Goal: Task Accomplishment & Management: Manage account settings

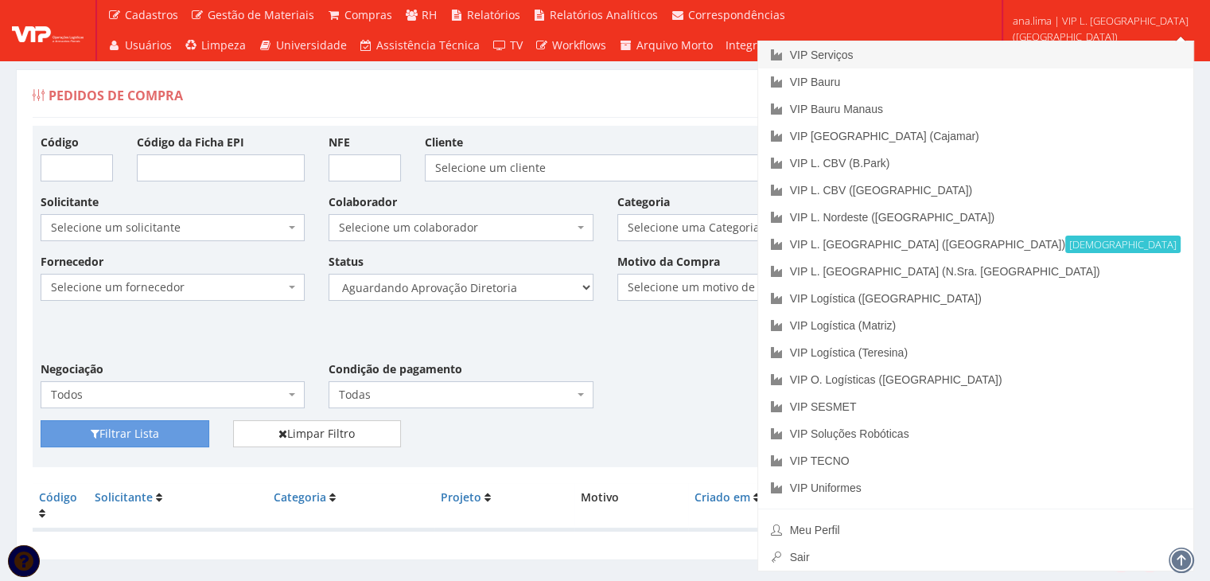
click at [1086, 63] on link "VIP Serviços" at bounding box center [975, 54] width 435 height 27
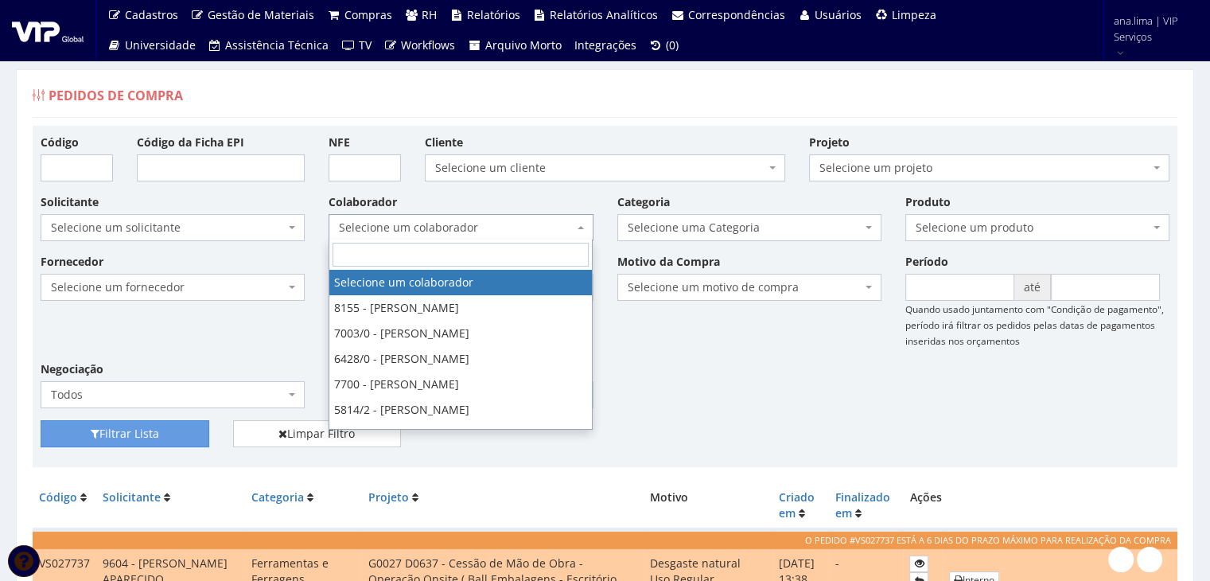
click at [490, 231] on span "Selecione um colaborador" at bounding box center [456, 228] width 234 height 16
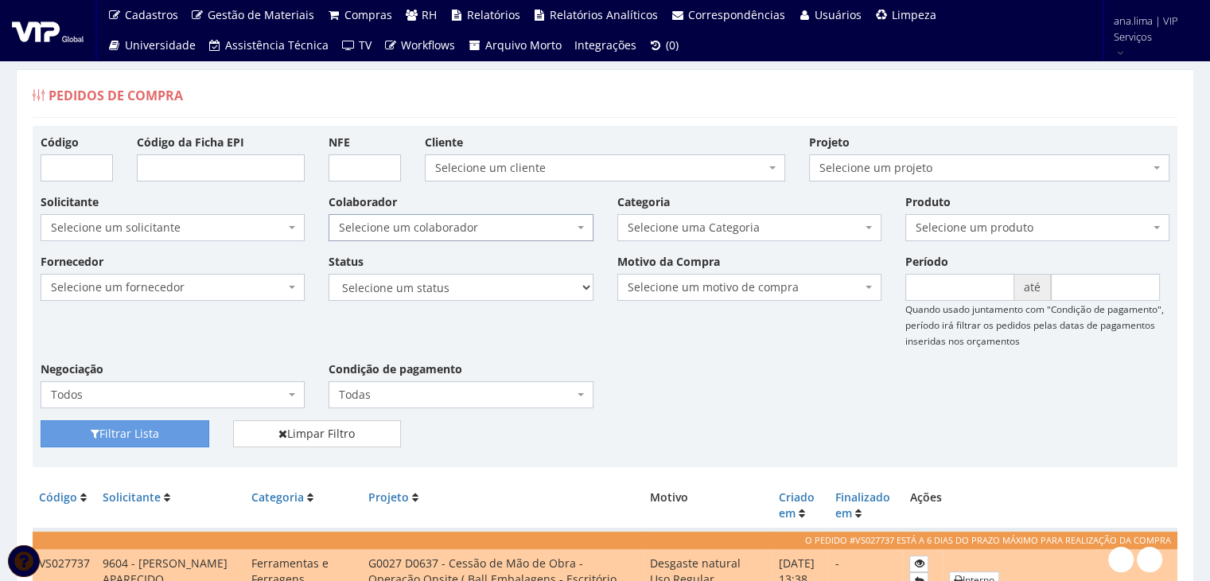
click at [490, 231] on span "Selecione um colaborador" at bounding box center [456, 228] width 234 height 16
click at [496, 293] on select "Selecione um status Cancelado Aguardando Aprovação Diretoria Pedido Aprovado Ag…" at bounding box center [460, 287] width 264 height 27
select select "1"
click at [328, 274] on select "Selecione um status Cancelado Aguardando Aprovação Diretoria Pedido Aprovado Ag…" at bounding box center [460, 287] width 264 height 27
click at [202, 420] on button "Filtrar Lista" at bounding box center [125, 433] width 169 height 27
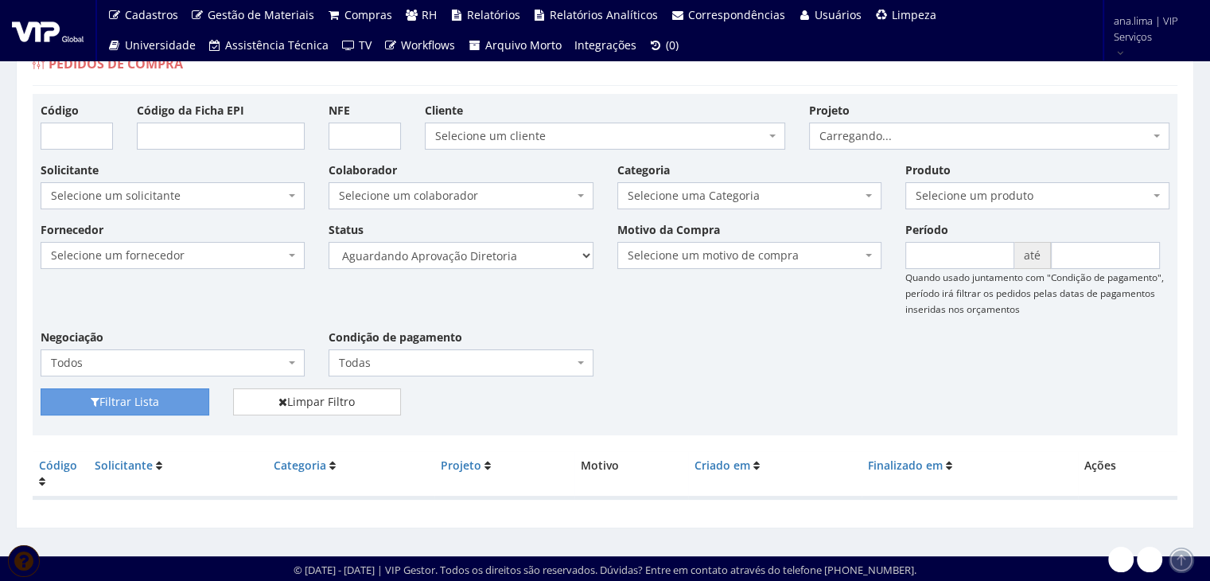
scroll to position [32, 0]
click at [489, 258] on select "Selecione um status Cancelado Aguardando Aprovação Diretoria Pedido Aprovado Ag…" at bounding box center [460, 255] width 264 height 27
click at [515, 255] on select "Selecione um status Cancelado Aguardando Aprovação Diretoria Pedido Aprovado Ag…" at bounding box center [460, 255] width 264 height 27
select select "4"
click at [328, 242] on select "Selecione um status Cancelado Aguardando Aprovação Diretoria Pedido Aprovado Ag…" at bounding box center [460, 255] width 264 height 27
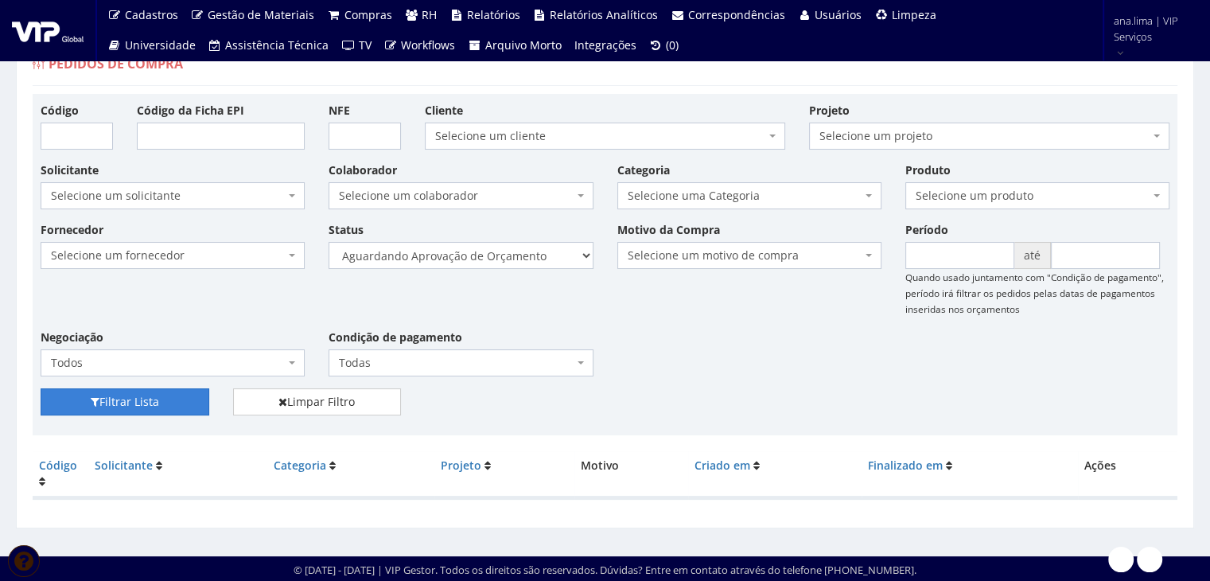
click at [102, 405] on button "Filtrar Lista" at bounding box center [125, 401] width 169 height 27
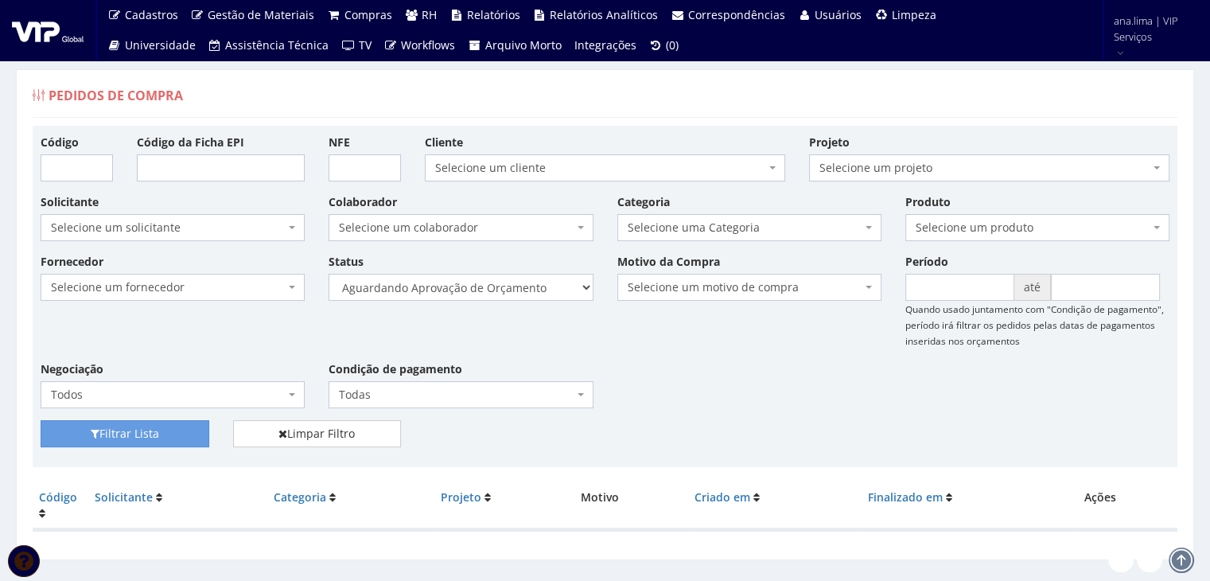
scroll to position [32, 0]
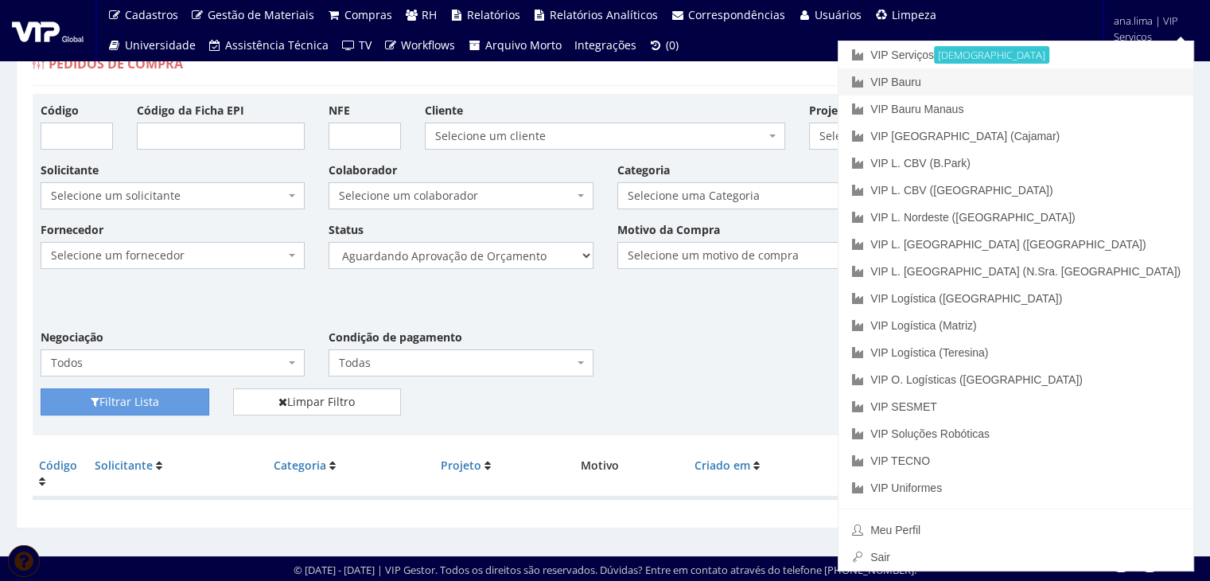
click at [1112, 87] on link "VIP Bauru" at bounding box center [1015, 81] width 355 height 27
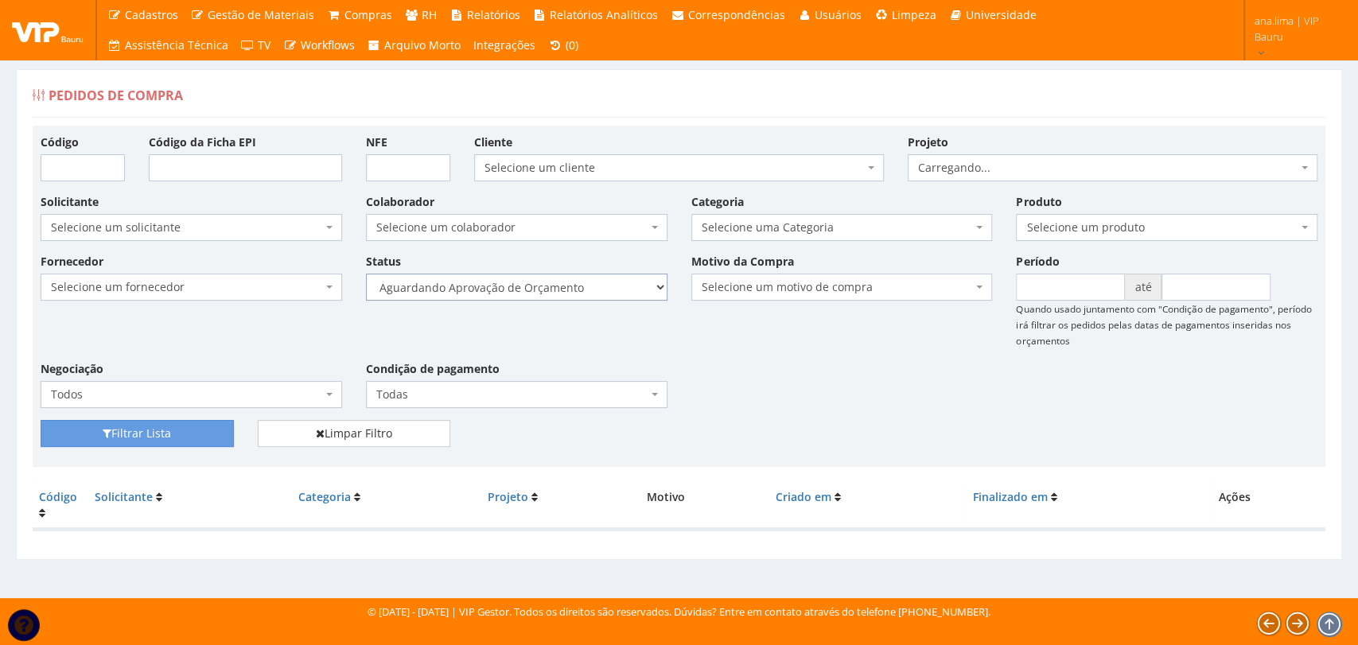
drag, startPoint x: 567, startPoint y: 282, endPoint x: 567, endPoint y: 298, distance: 16.7
click at [567, 282] on select "Selecione um status Cancelado Aguardando Aprovação Diretoria Pedido Aprovado Ag…" at bounding box center [516, 287] width 301 height 27
select select "1"
click at [366, 274] on select "Selecione um status Cancelado Aguardando Aprovação Diretoria Pedido Aprovado Ag…" at bounding box center [516, 287] width 301 height 27
drag, startPoint x: 208, startPoint y: 421, endPoint x: 217, endPoint y: 414, distance: 11.5
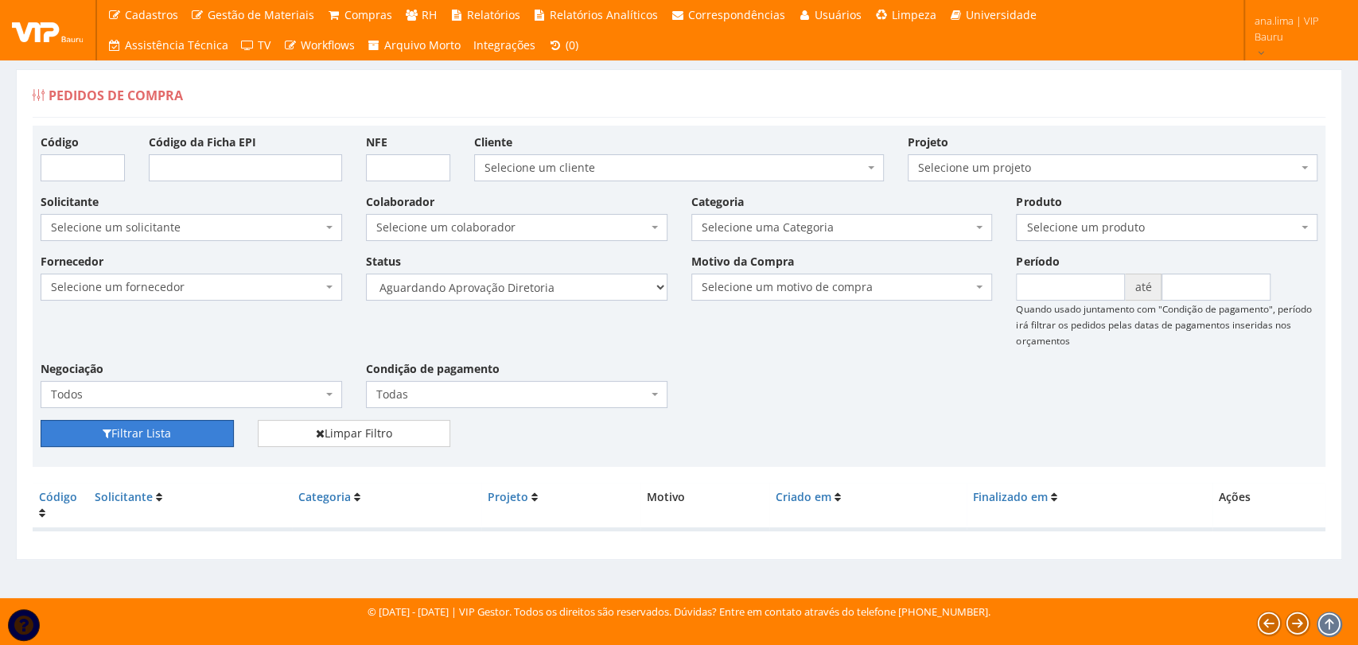
click at [207, 421] on button "Filtrar Lista" at bounding box center [137, 433] width 193 height 27
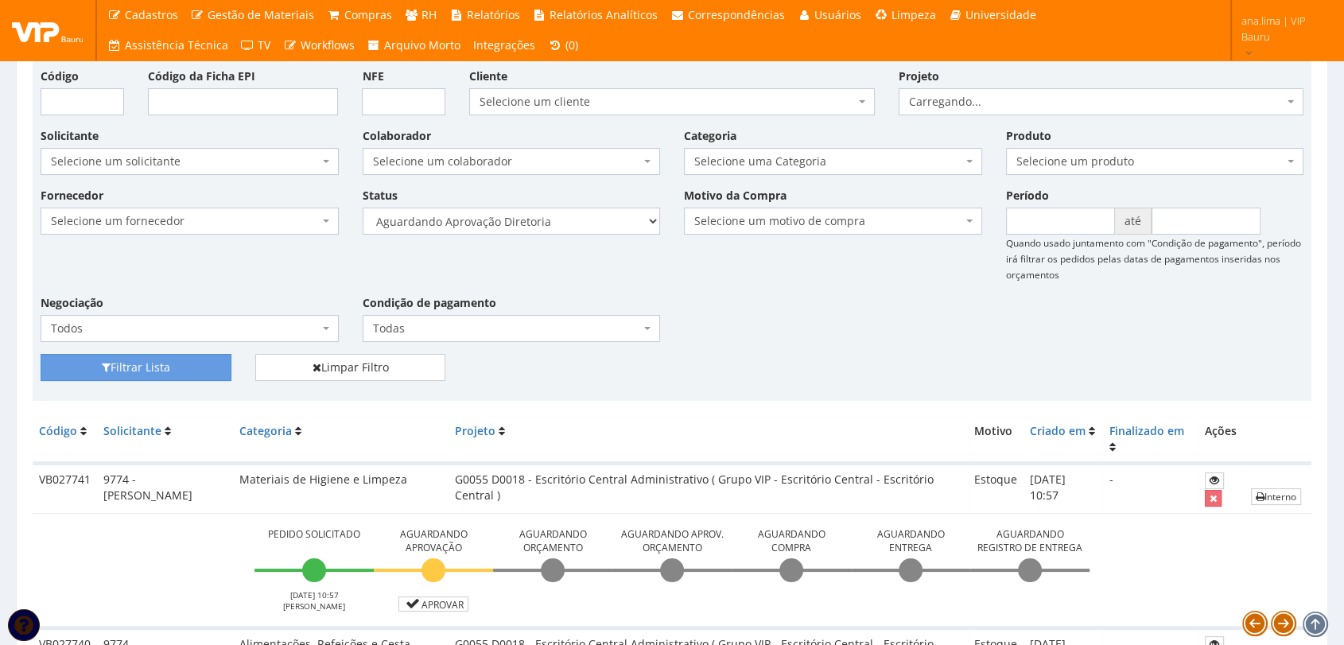
scroll to position [293, 0]
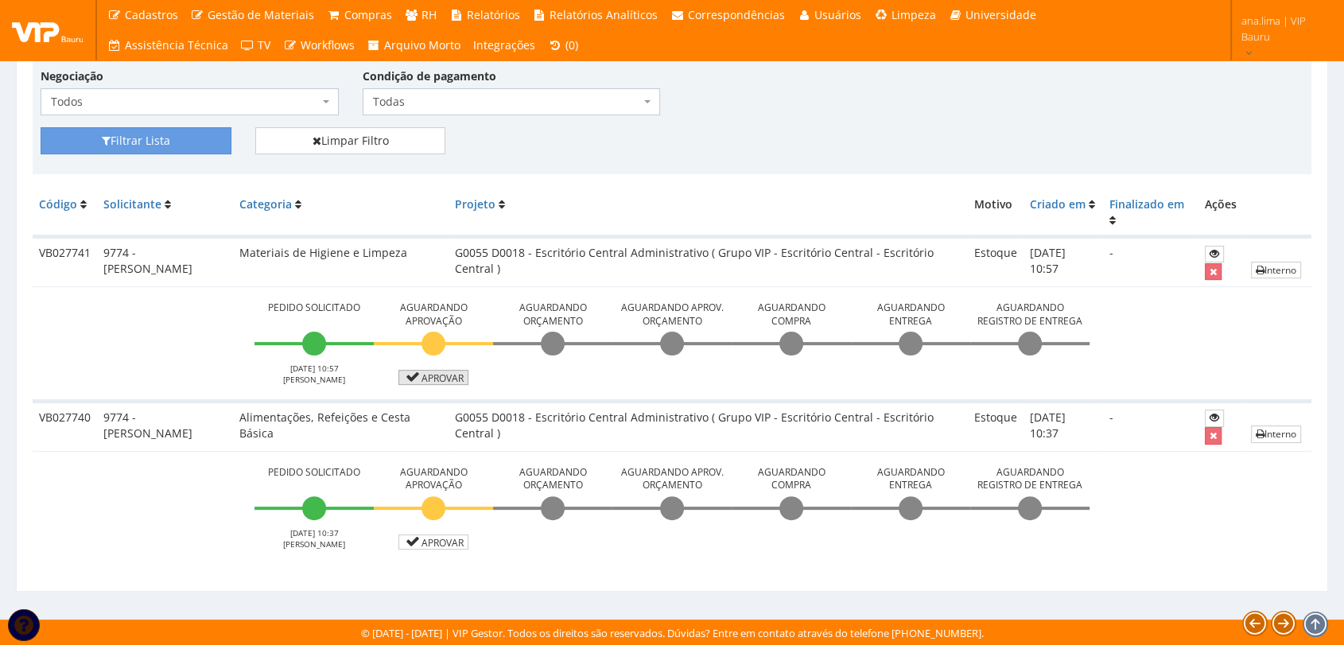
click at [433, 383] on link "Aprovar" at bounding box center [433, 377] width 70 height 15
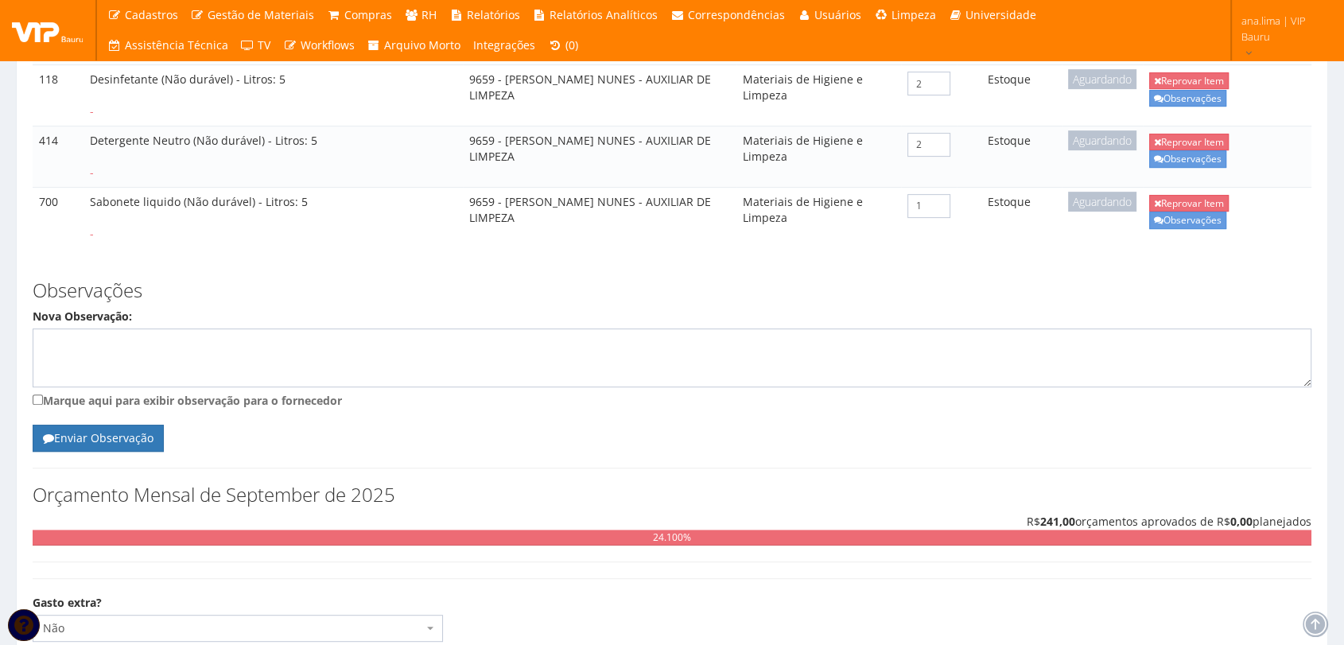
scroll to position [761, 0]
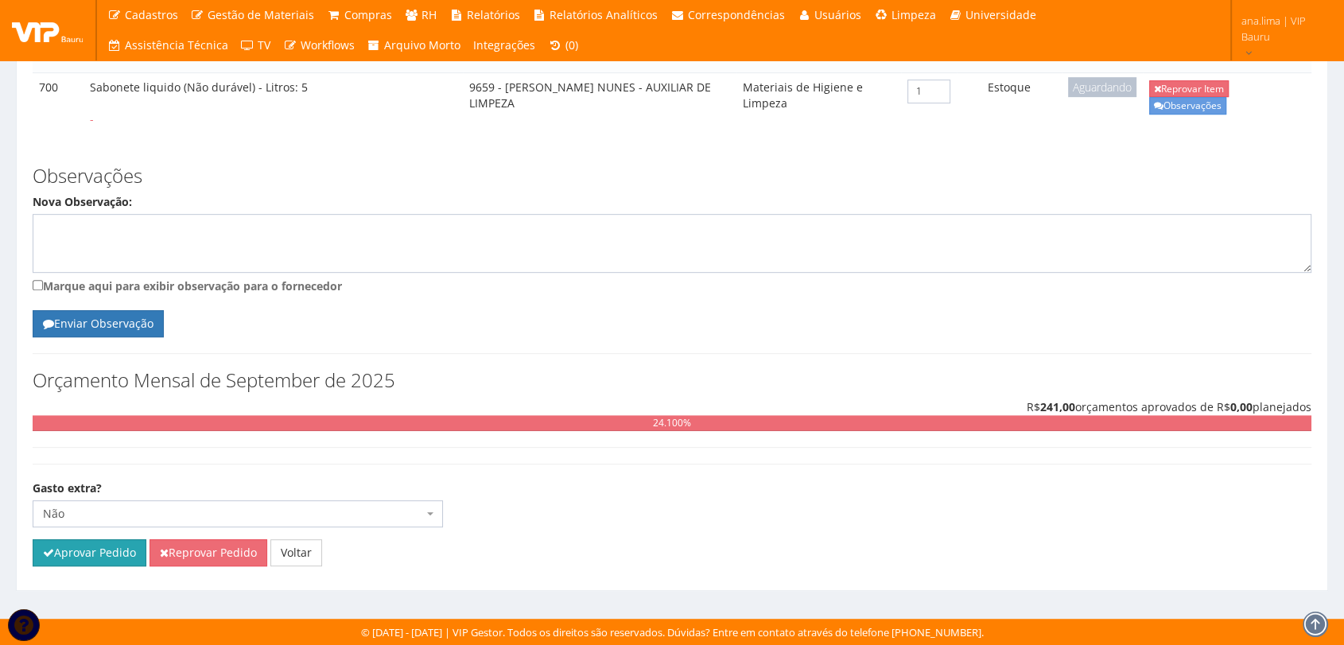
click at [122, 564] on button "Aprovar Pedido" at bounding box center [90, 552] width 114 height 27
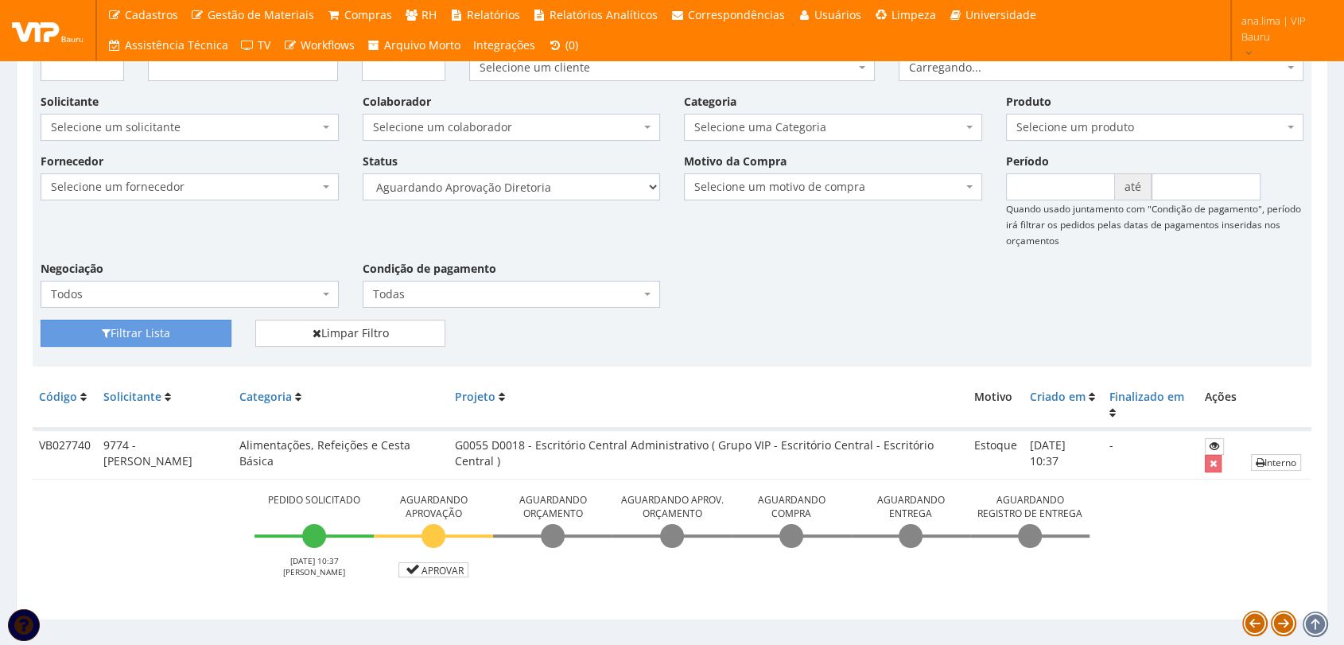
scroll to position [185, 0]
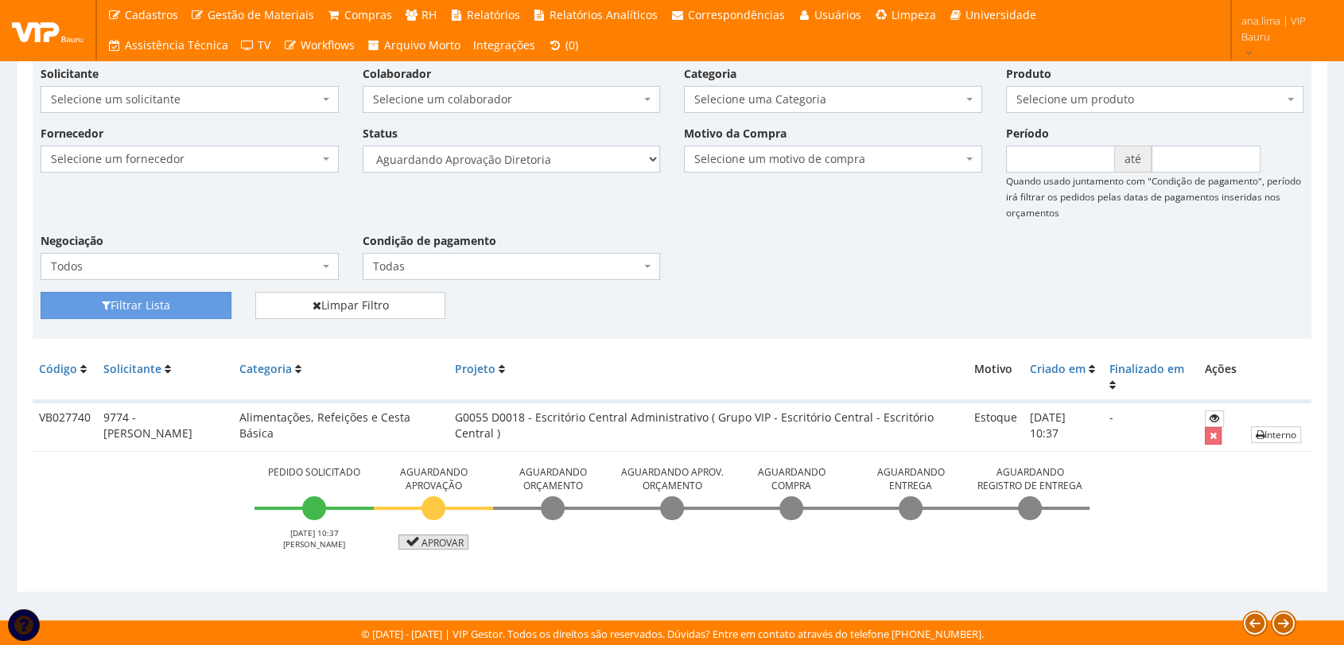
click at [449, 534] on link "Aprovar" at bounding box center [433, 541] width 70 height 15
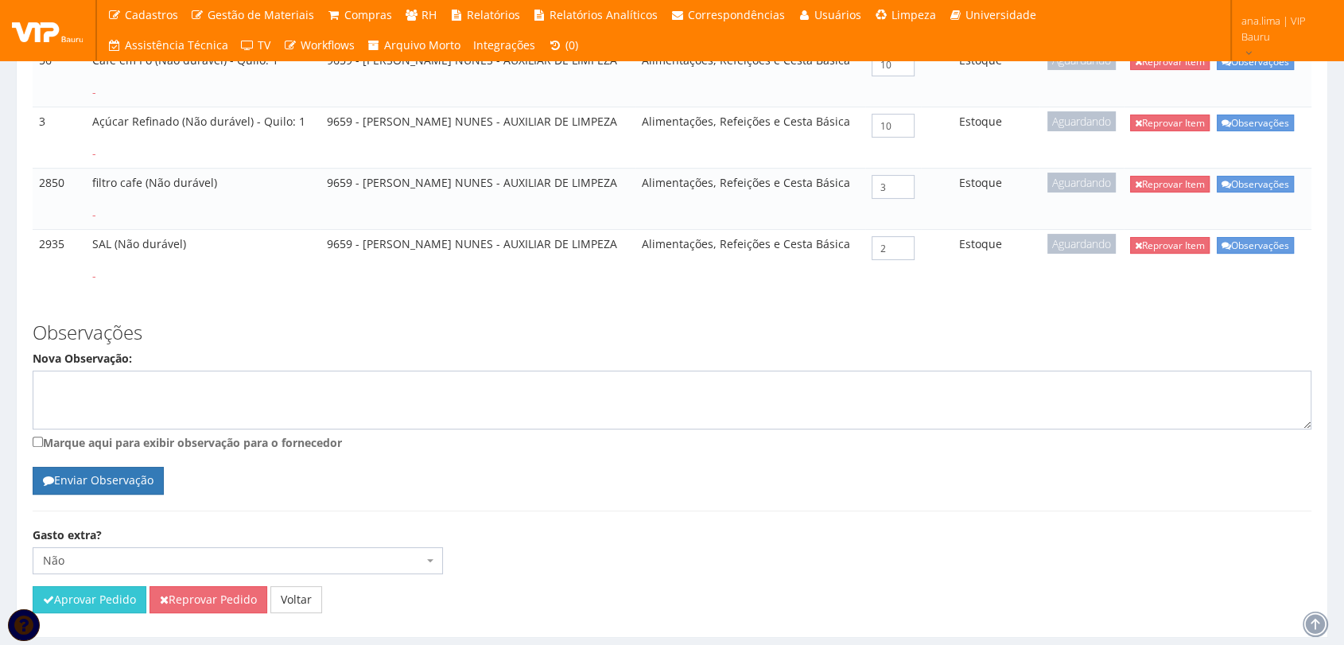
scroll to position [353, 0]
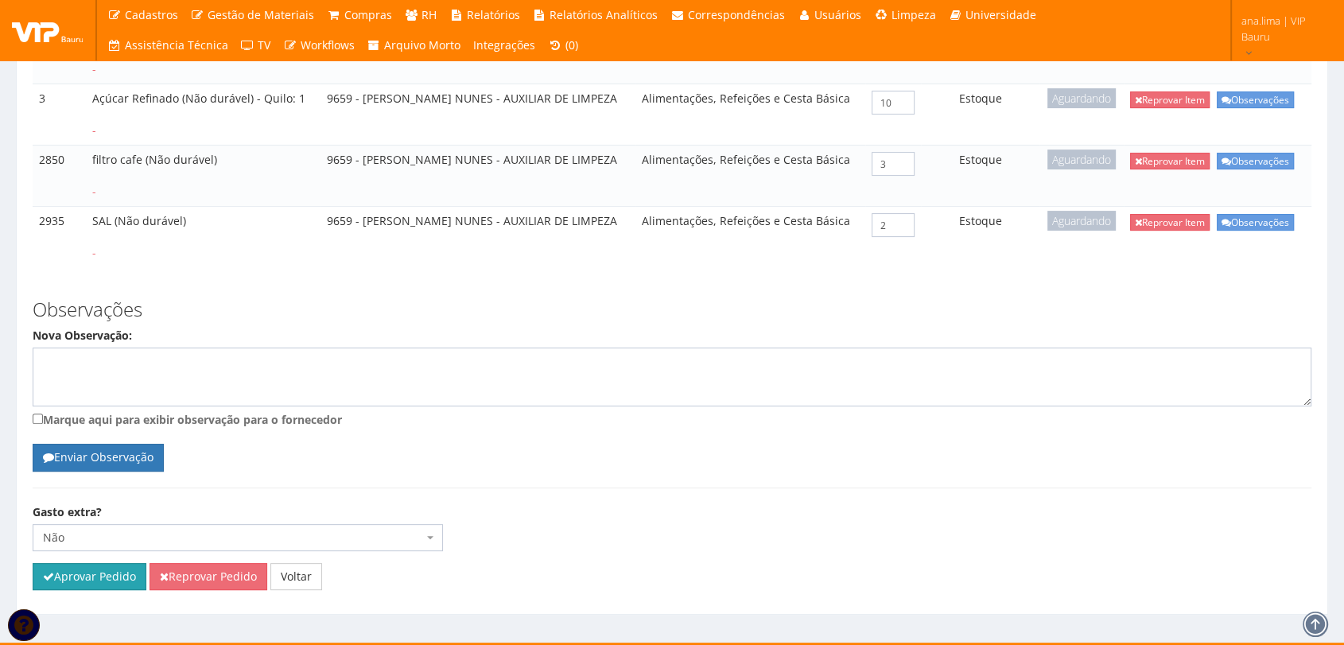
click at [125, 590] on button "Aprovar Pedido" at bounding box center [90, 576] width 114 height 27
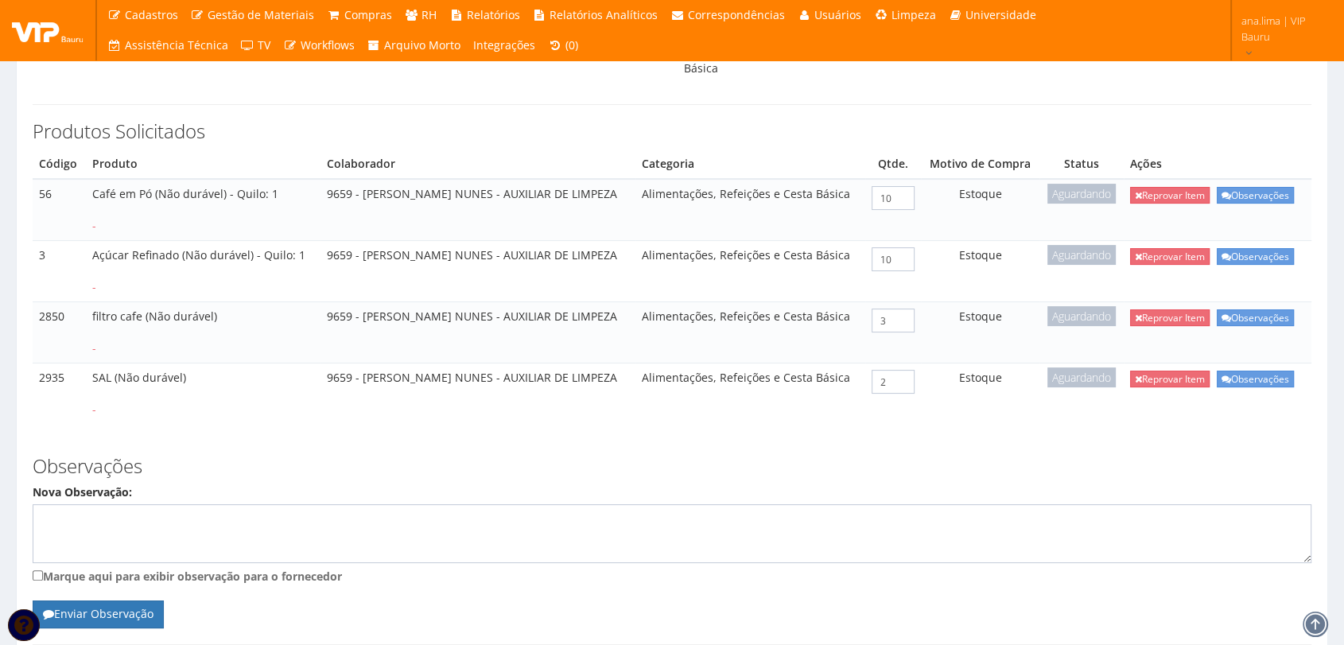
scroll to position [177, 0]
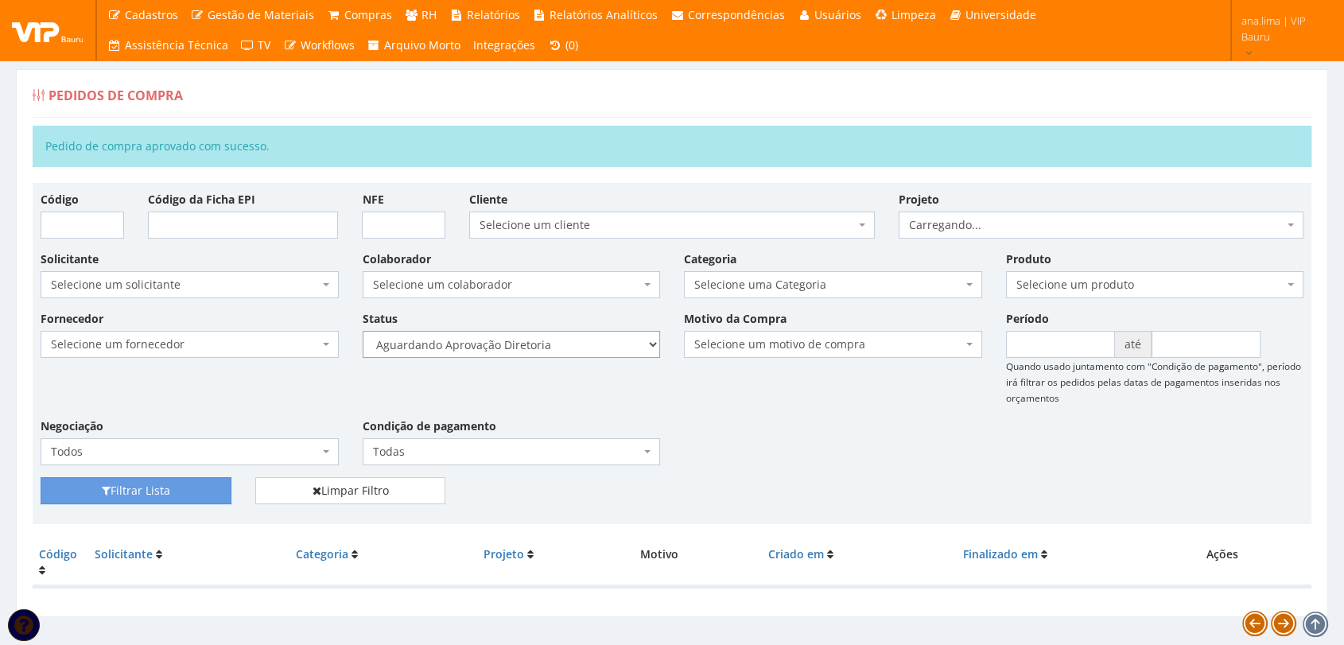
drag, startPoint x: 569, startPoint y: 339, endPoint x: 569, endPoint y: 350, distance: 11.1
click at [569, 339] on select "Selecione um status Cancelado Aguardando Aprovação Diretoria Pedido Aprovado Ag…" at bounding box center [512, 344] width 298 height 27
click at [363, 331] on select "Selecione um status Cancelado Aguardando Aprovação Diretoria Pedido Aprovado Ag…" at bounding box center [512, 344] width 298 height 27
click at [174, 478] on button "Filtrar Lista" at bounding box center [136, 490] width 191 height 27
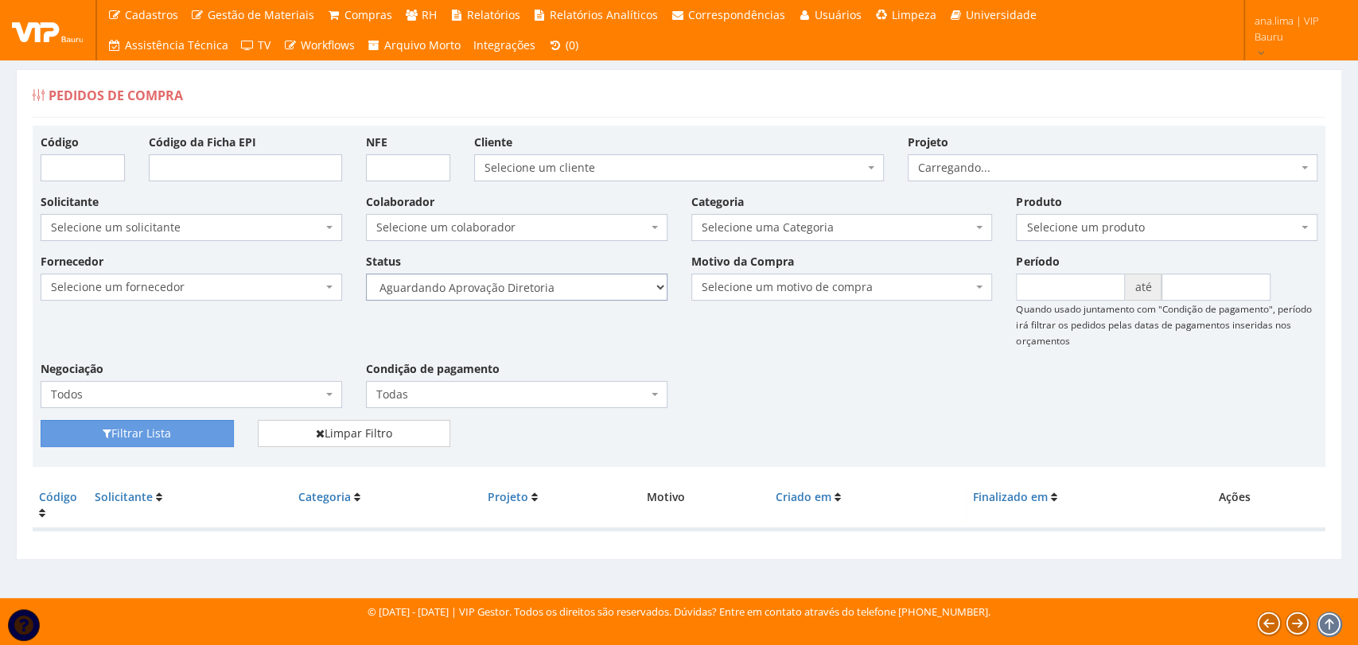
click at [556, 289] on select "Selecione um status Cancelado Aguardando Aprovação Diretoria Pedido Aprovado Ag…" at bounding box center [516, 287] width 301 height 27
select select "4"
click at [366, 274] on select "Selecione um status Cancelado Aguardando Aprovação Diretoria Pedido Aprovado Ag…" at bounding box center [516, 287] width 301 height 27
click at [203, 428] on button "Filtrar Lista" at bounding box center [137, 433] width 193 height 27
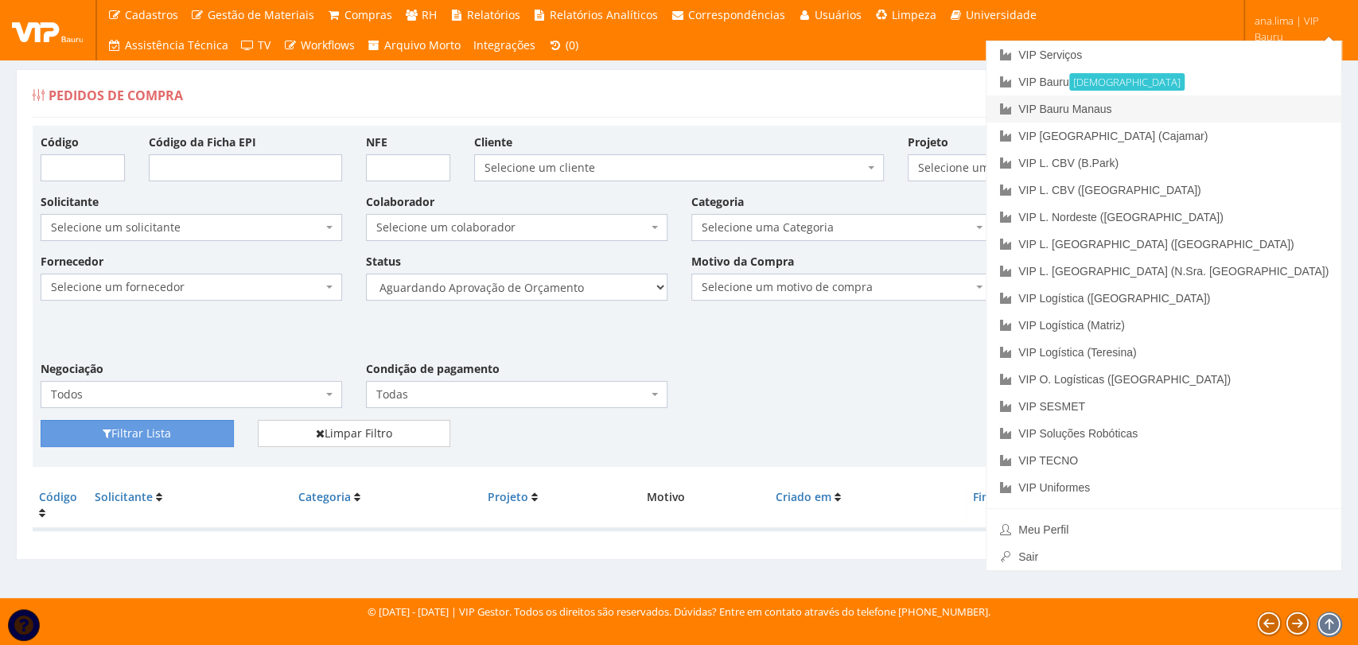
click at [1245, 112] on link "VIP Bauru Manaus" at bounding box center [1163, 108] width 355 height 27
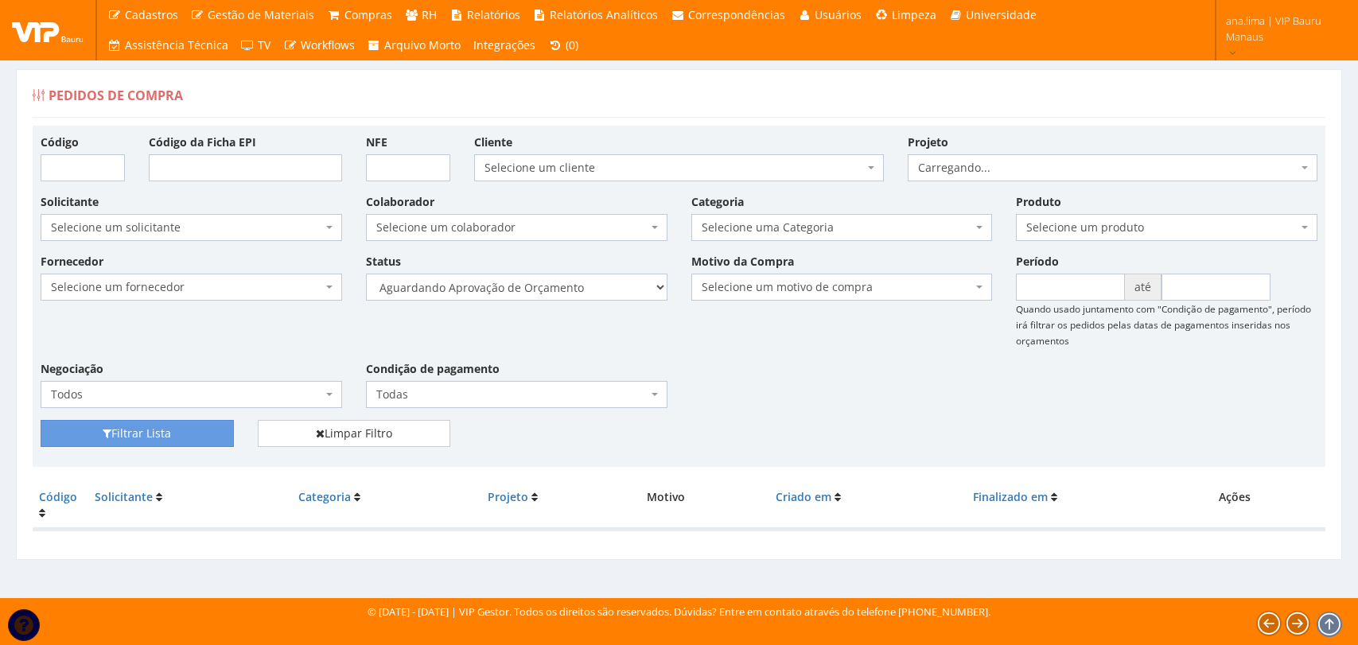
click at [561, 292] on select "Selecione um status Cancelado Aguardando Aprovação Diretoria Pedido Aprovado Ag…" at bounding box center [516, 287] width 301 height 27
select select "1"
click at [366, 274] on select "Selecione um status Cancelado Aguardando Aprovação Diretoria Pedido Aprovado Ag…" at bounding box center [516, 287] width 301 height 27
click at [146, 441] on button "Filtrar Lista" at bounding box center [137, 433] width 193 height 27
click at [565, 290] on select "Selecione um status Cancelado Aguardando Aprovação Diretoria Pedido Aprovado Ag…" at bounding box center [516, 287] width 301 height 27
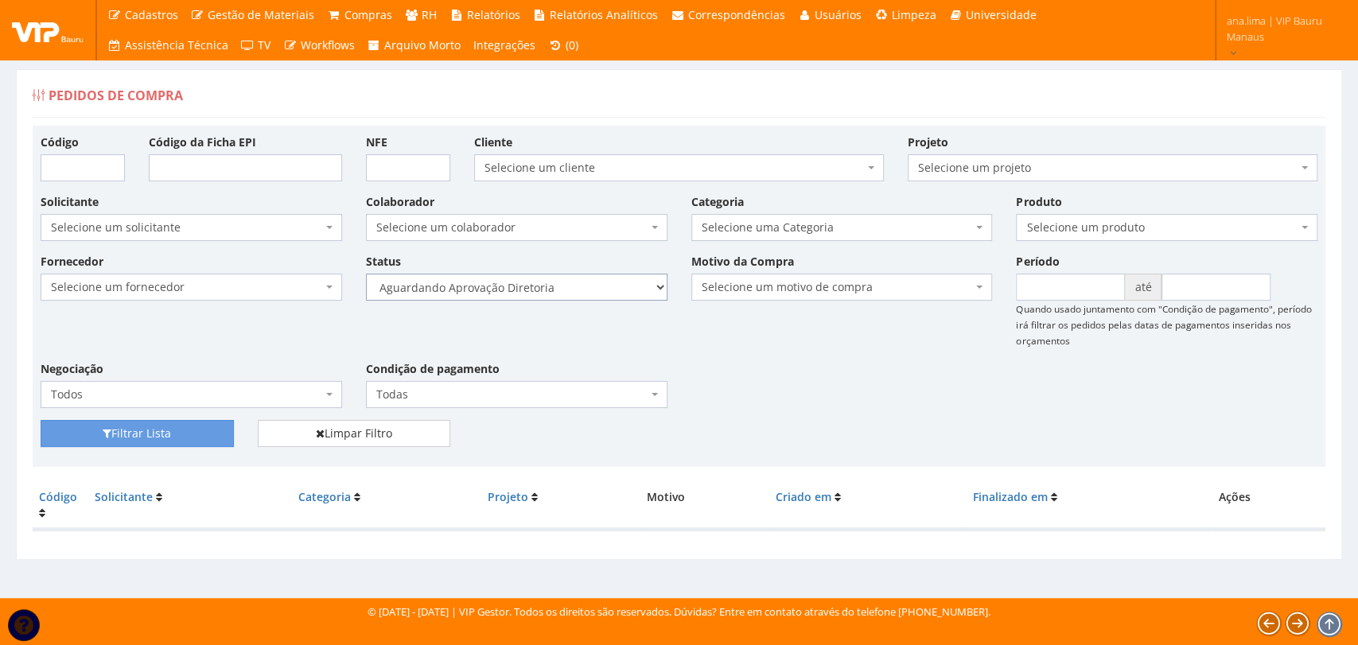
select select "4"
click at [366, 274] on select "Selecione um status Cancelado Aguardando Aprovação Diretoria Pedido Aprovado Ag…" at bounding box center [516, 287] width 301 height 27
click at [209, 435] on button "Filtrar Lista" at bounding box center [137, 433] width 193 height 27
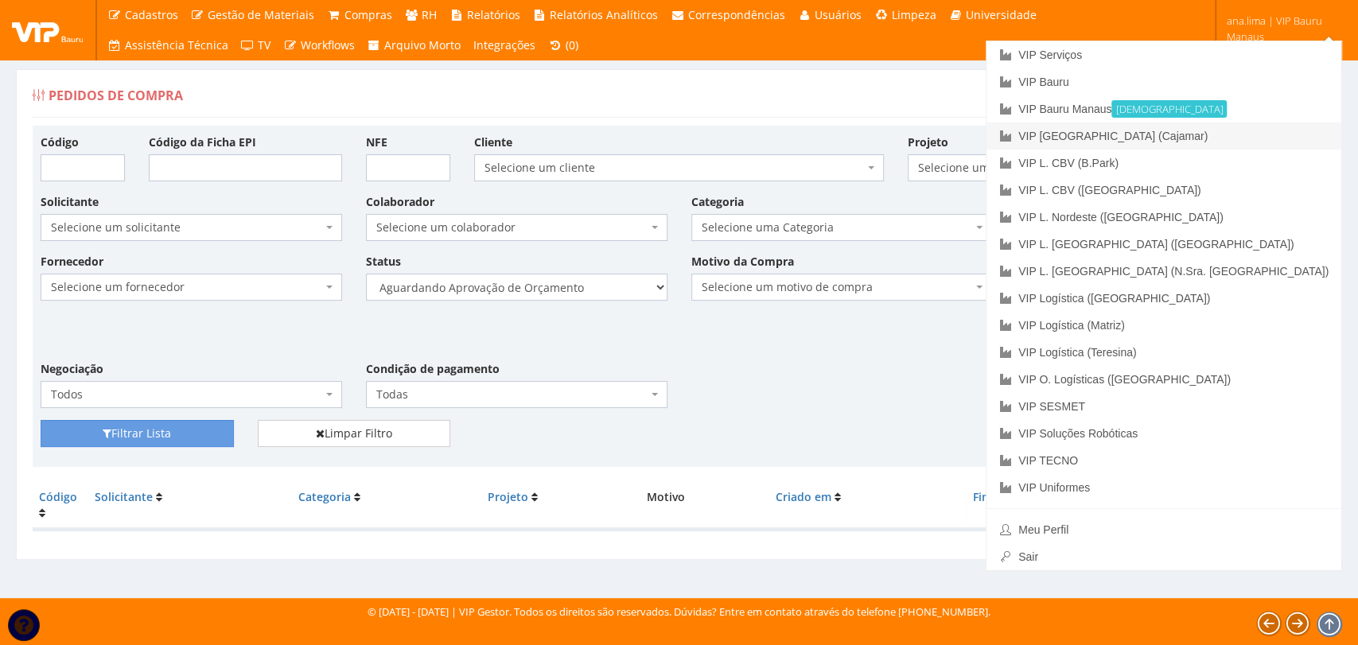
click at [1272, 139] on link "VIP [GEOGRAPHIC_DATA] (Cajamar)" at bounding box center [1163, 135] width 355 height 27
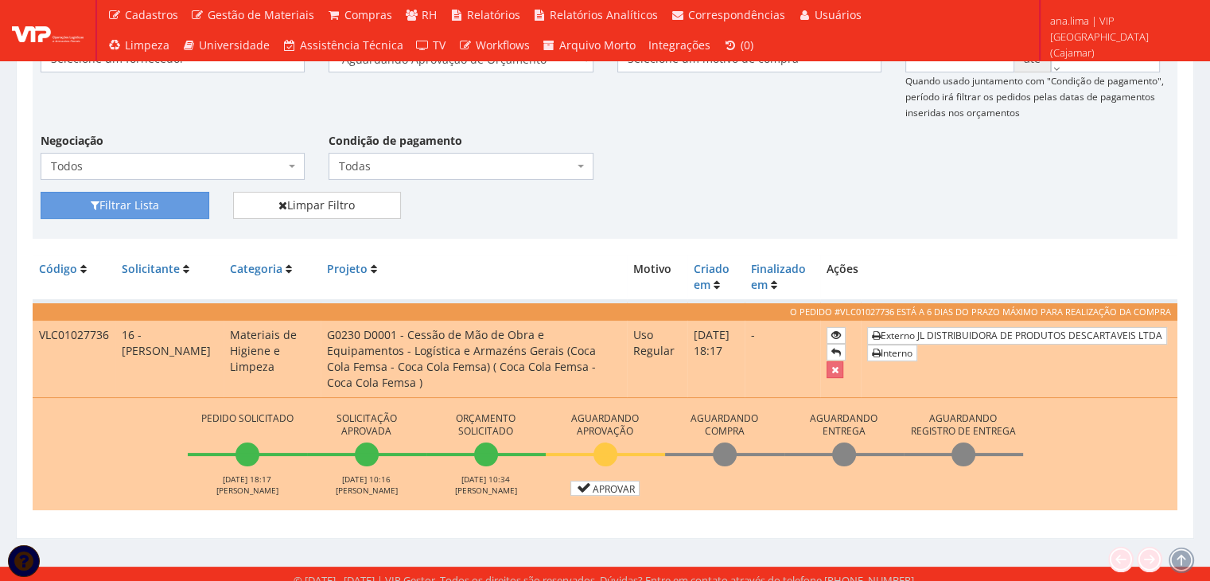
scroll to position [239, 0]
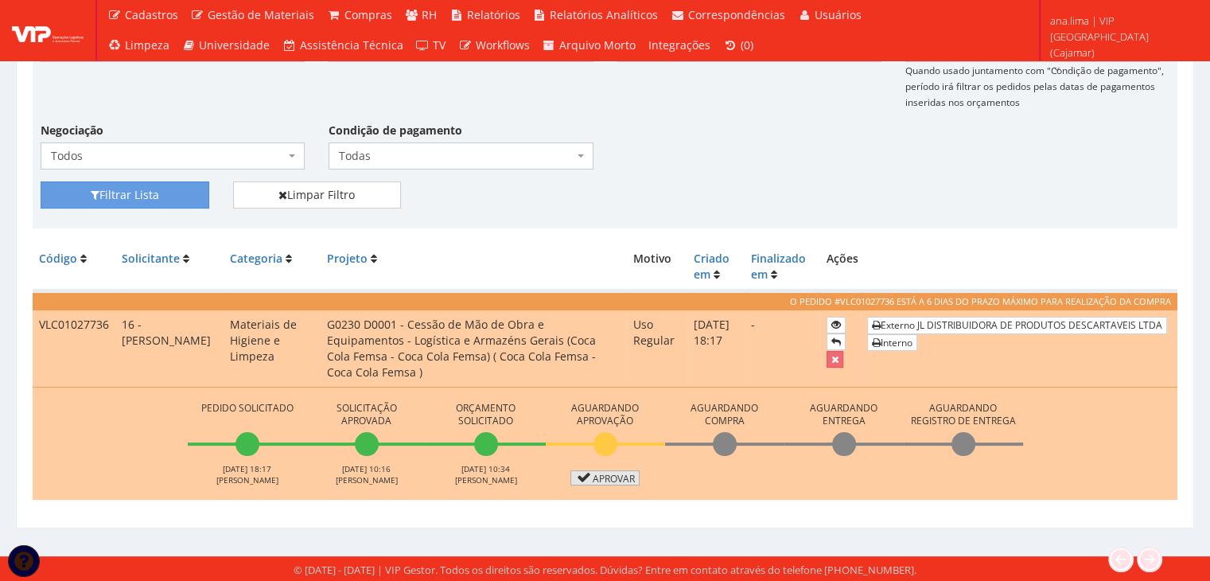
click at [592, 474] on link "Aprovar" at bounding box center [605, 477] width 70 height 15
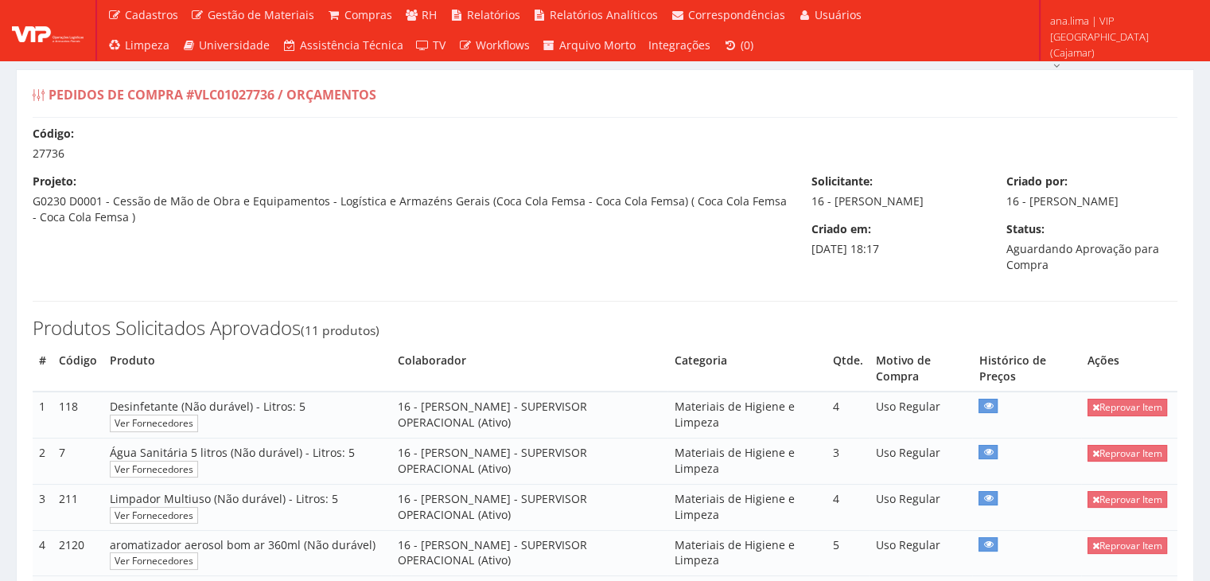
select select "0"
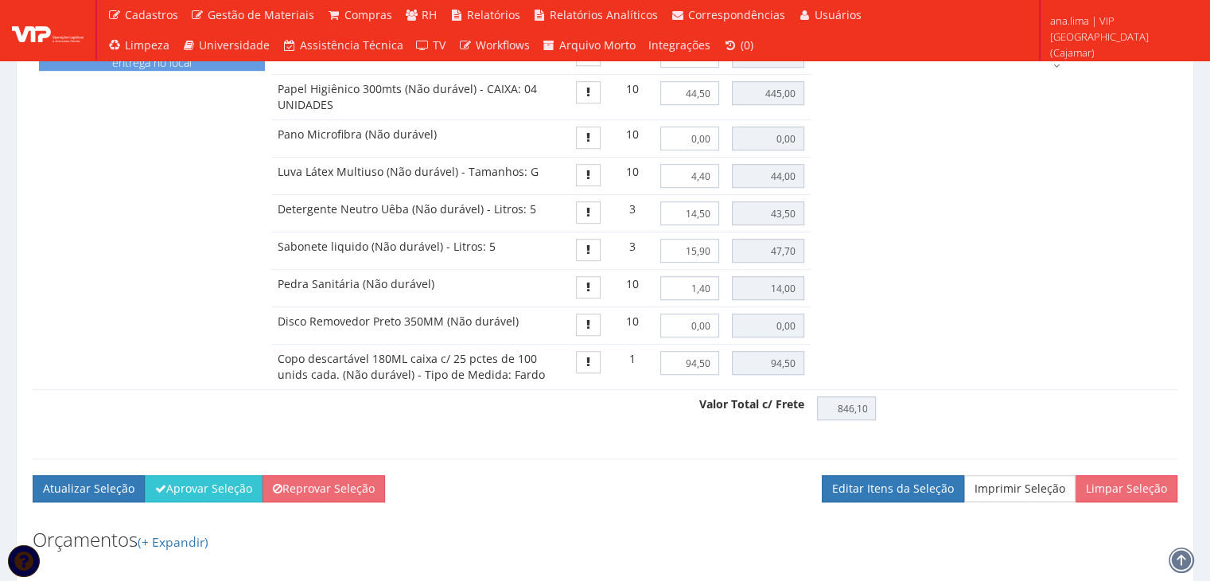
scroll to position [1113, 0]
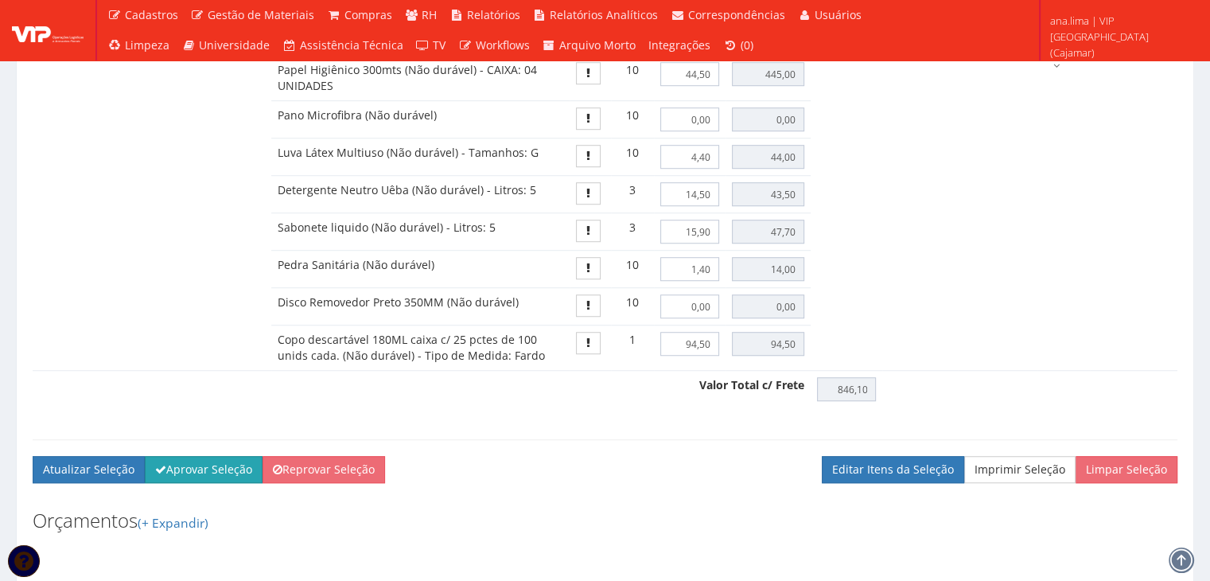
click at [184, 465] on button "Aprovar Seleção" at bounding box center [204, 469] width 118 height 27
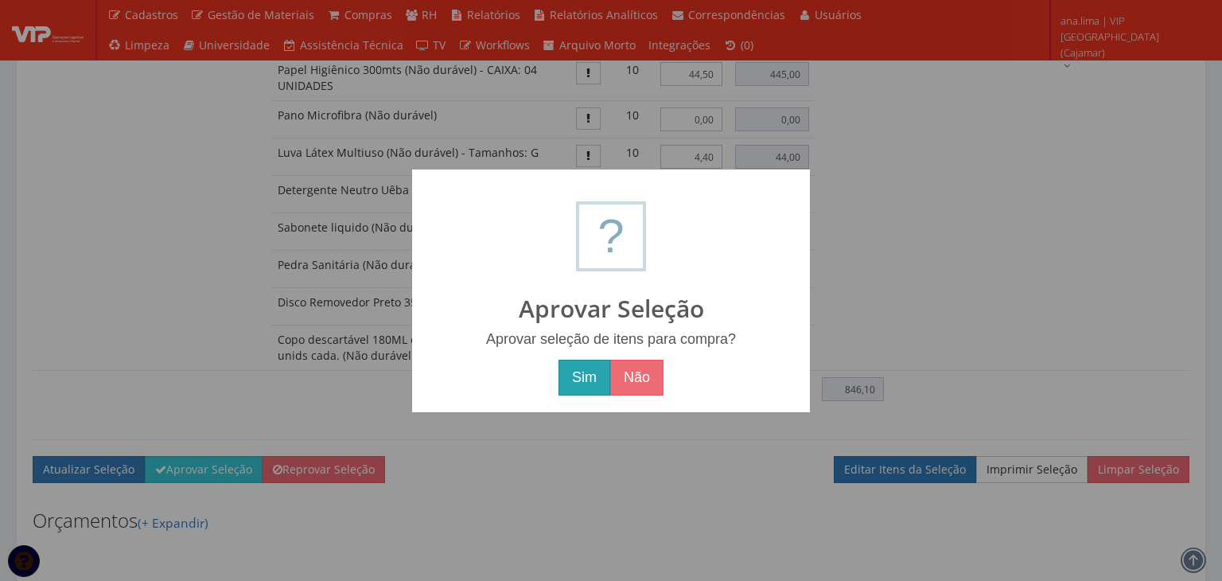
click at [582, 376] on button "Sim" at bounding box center [584, 377] width 52 height 37
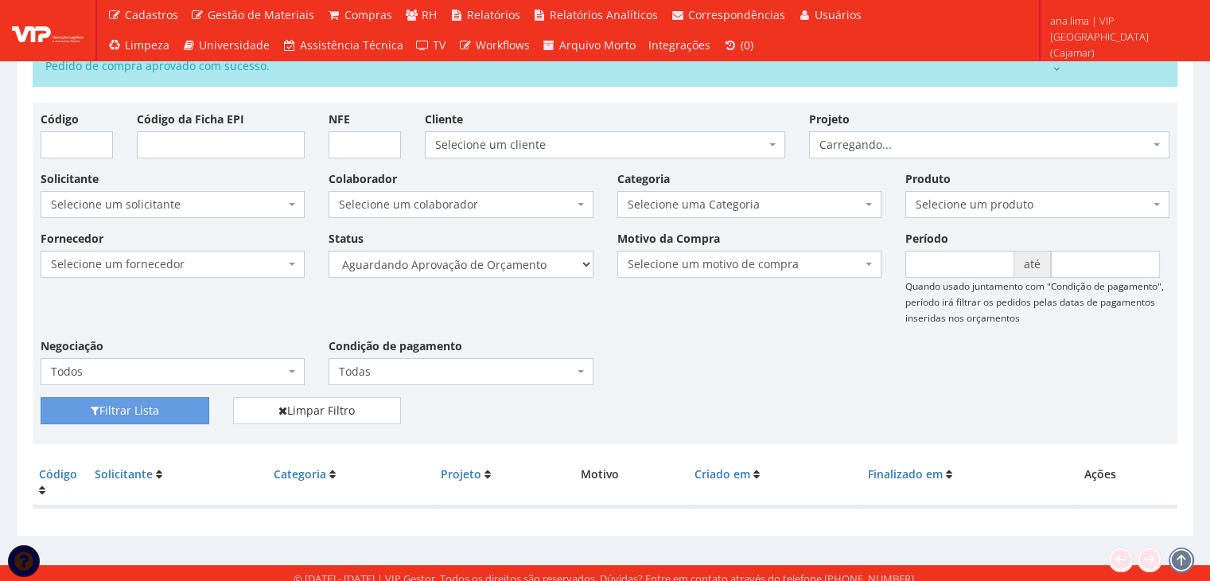
scroll to position [89, 0]
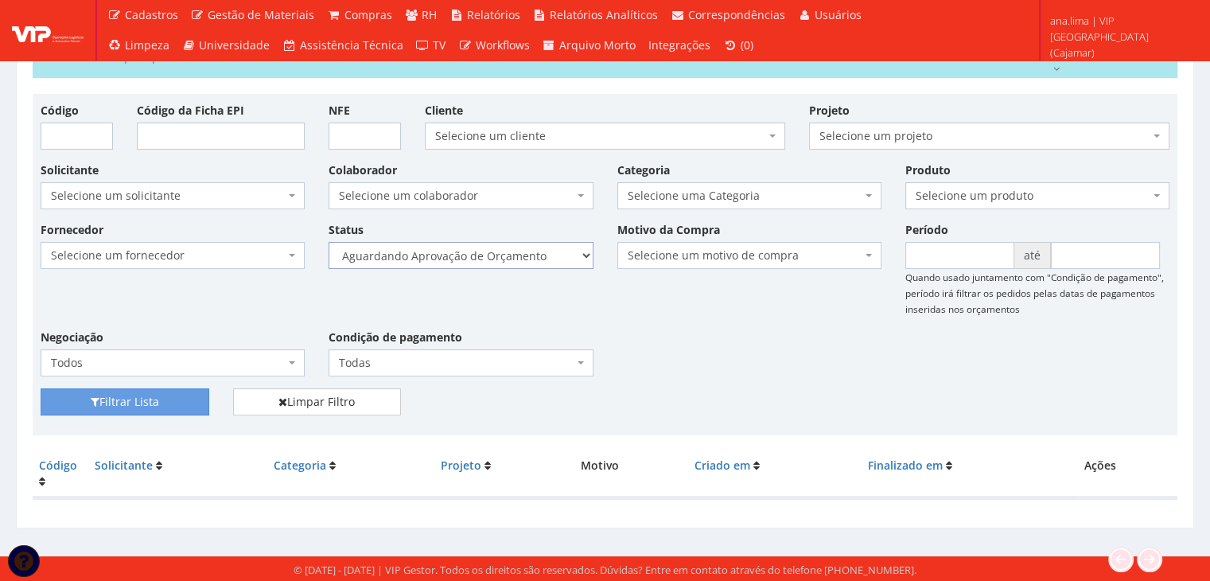
click at [531, 258] on select "Selecione um status Cancelado Aguardando Aprovação Diretoria Pedido Aprovado Ag…" at bounding box center [460, 255] width 264 height 27
select select "1"
click at [328, 242] on select "Selecione um status Cancelado Aguardando Aprovação Diretoria Pedido Aprovado Ag…" at bounding box center [460, 255] width 264 height 27
click at [194, 398] on button "Filtrar Lista" at bounding box center [125, 401] width 169 height 27
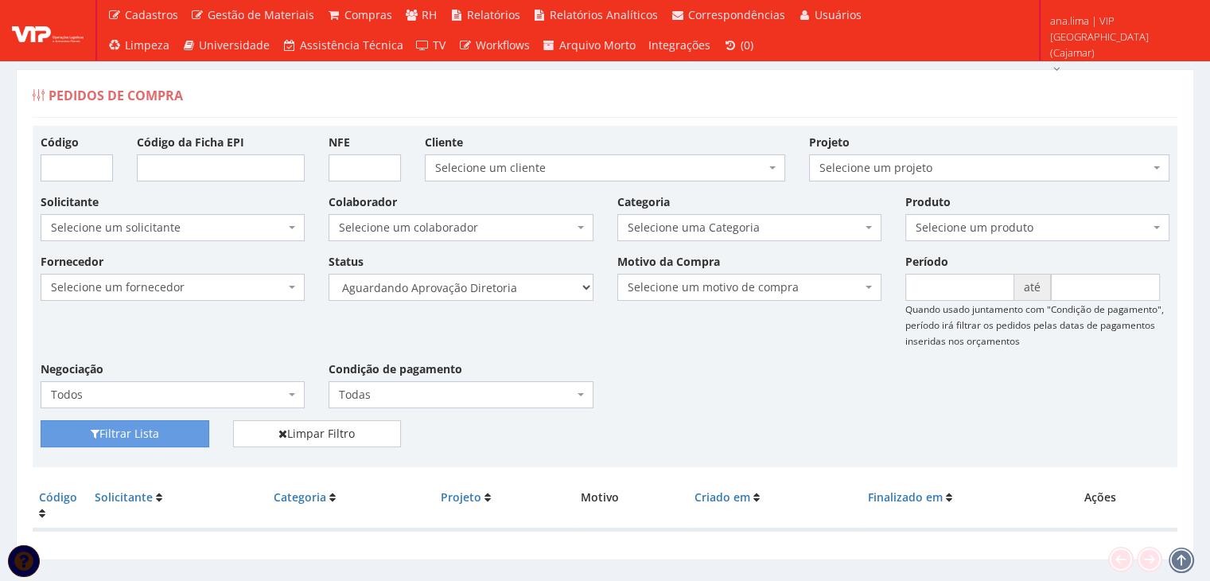
select select "4"
click at [328, 274] on select "Selecione um status Cancelado Aguardando Aprovação Diretoria Pedido Aprovado Ag…" at bounding box center [460, 287] width 264 height 27
click at [180, 440] on button "Filtrar Lista" at bounding box center [125, 433] width 169 height 27
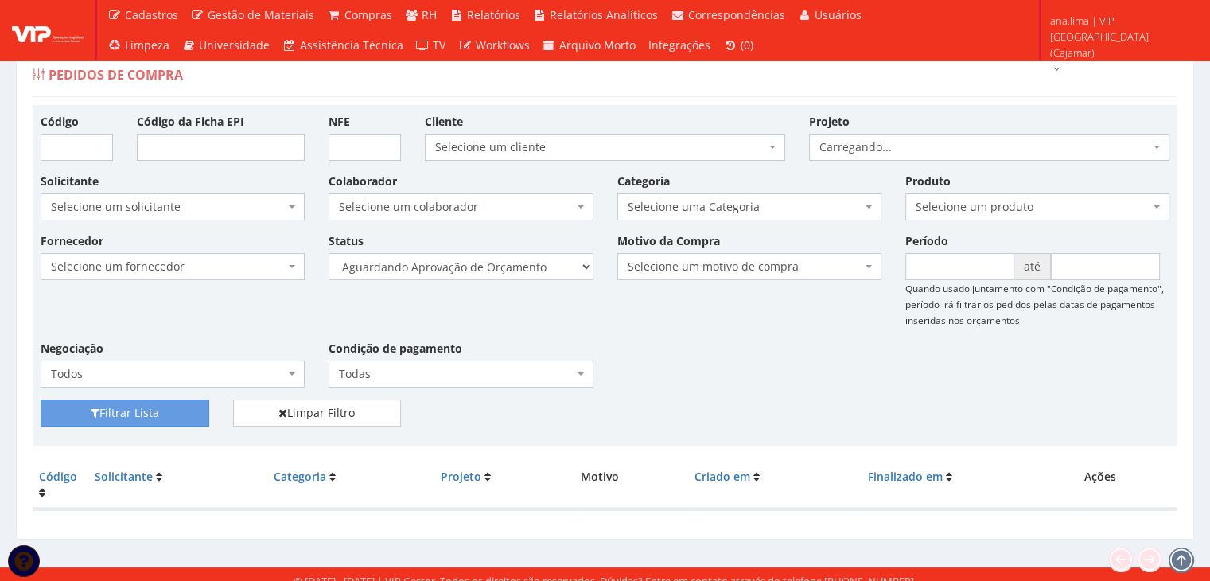
scroll to position [32, 0]
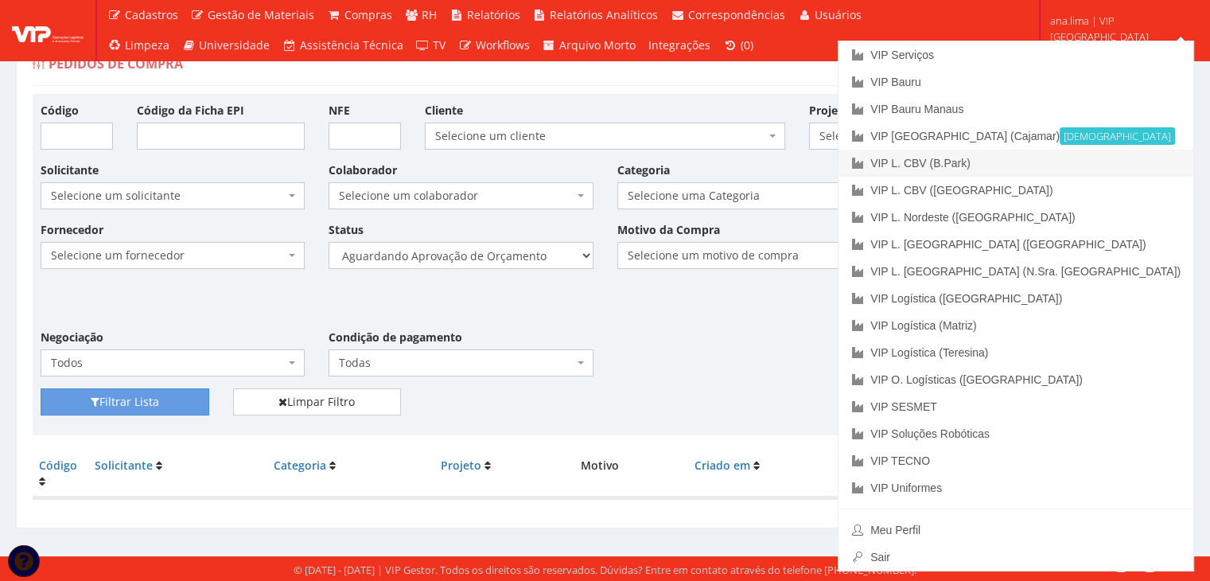
click at [1110, 164] on link "VIP L. CBV (B.Park)" at bounding box center [1015, 163] width 355 height 27
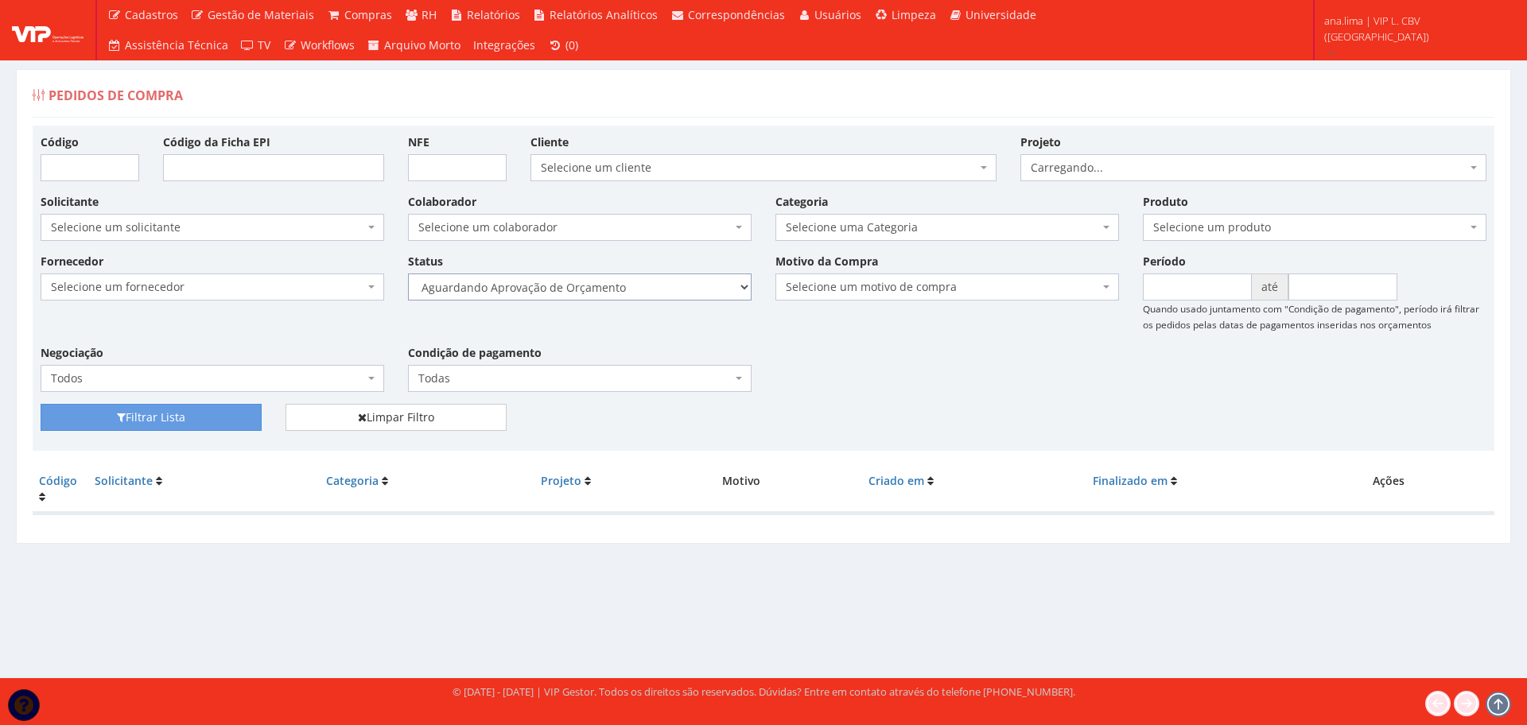
click at [664, 297] on select "Selecione um status Cancelado Aguardando Aprovação Diretoria Pedido Aprovado Ag…" at bounding box center [580, 287] width 344 height 27
select select "1"
click at [408, 274] on select "Selecione um status Cancelado Aguardando Aprovação Diretoria Pedido Aprovado Ag…" at bounding box center [580, 287] width 344 height 27
click at [184, 423] on button "Filtrar Lista" at bounding box center [151, 417] width 221 height 27
click at [642, 283] on select "Selecione um status Cancelado Aguardando Aprovação Diretoria Pedido Aprovado Ag…" at bounding box center [580, 287] width 344 height 27
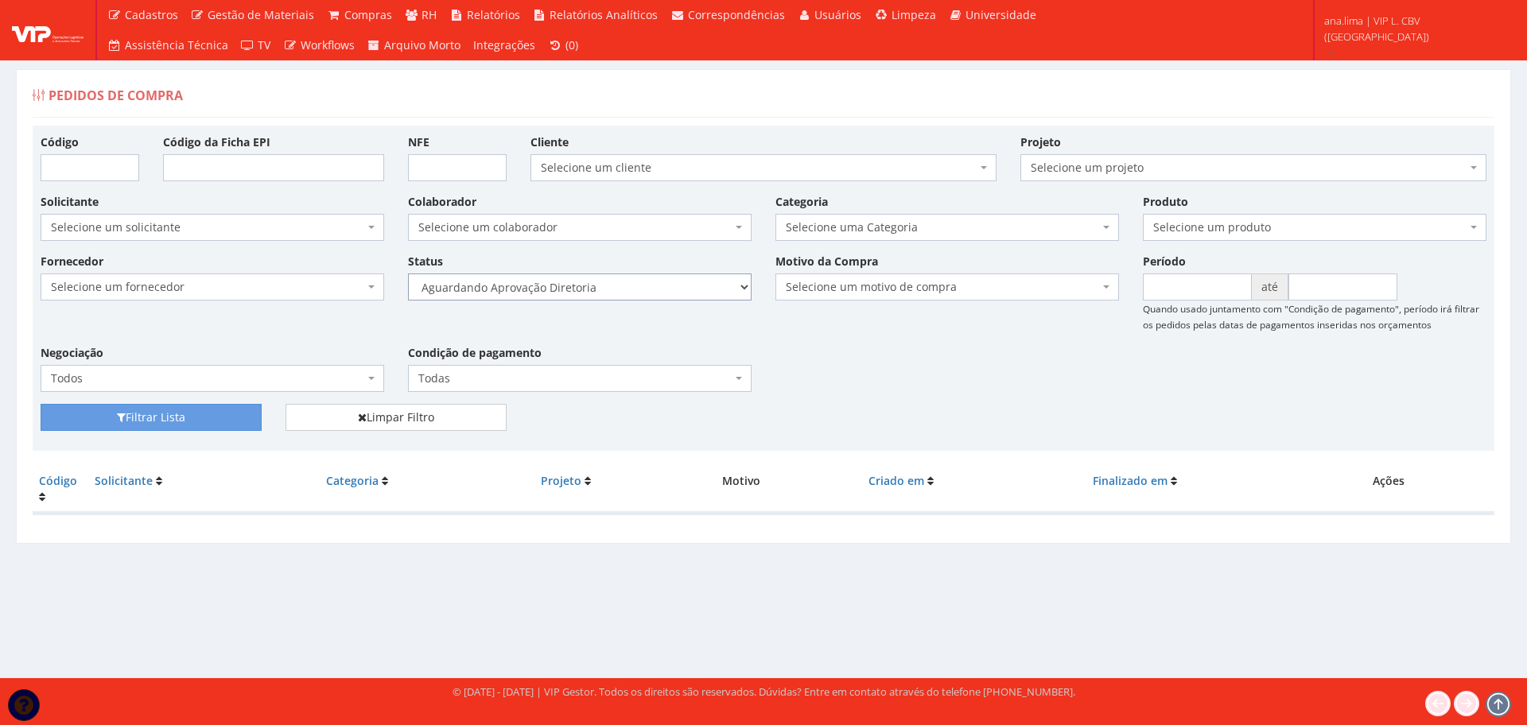
select select "4"
click at [408, 274] on select "Selecione um status Cancelado Aguardando Aprovação Diretoria Pedido Aprovado Ag…" at bounding box center [580, 287] width 344 height 27
click at [177, 417] on button "Filtrar Lista" at bounding box center [151, 417] width 221 height 27
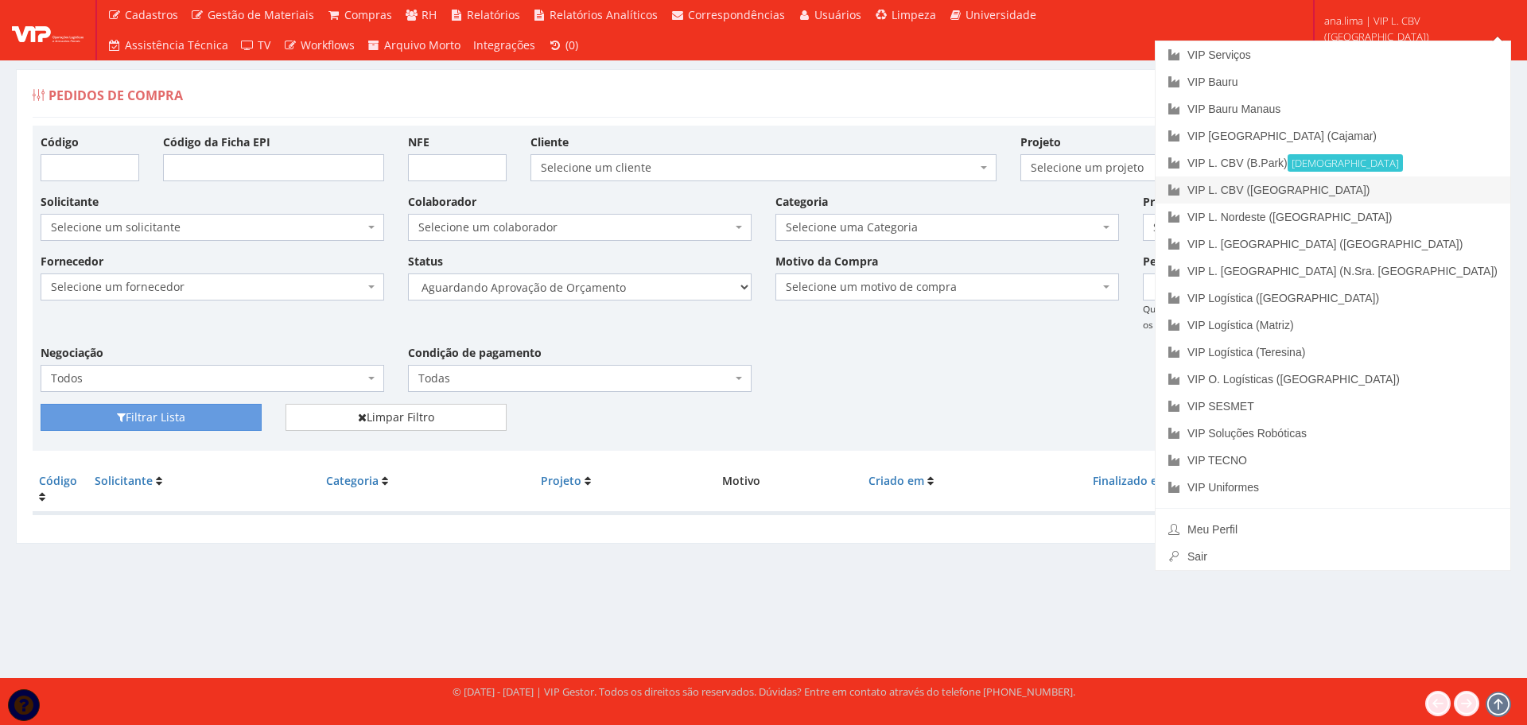
click at [1416, 196] on link "VIP L. CBV ([GEOGRAPHIC_DATA])" at bounding box center [1333, 190] width 355 height 27
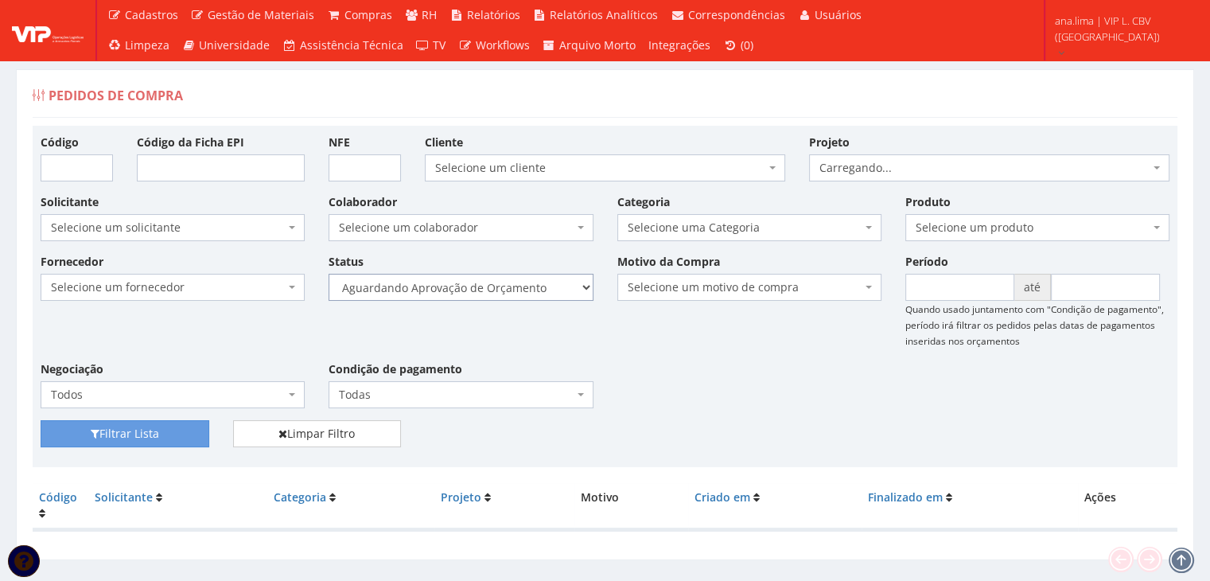
drag, startPoint x: 497, startPoint y: 290, endPoint x: 493, endPoint y: 298, distance: 8.9
click at [497, 290] on select "Selecione um status Cancelado Aguardando Aprovação Diretoria Pedido Aprovado Ag…" at bounding box center [460, 287] width 264 height 27
select select "1"
click at [328, 274] on select "Selecione um status Cancelado Aguardando Aprovação Diretoria Pedido Aprovado Ag…" at bounding box center [460, 287] width 264 height 27
click at [157, 426] on button "Filtrar Lista" at bounding box center [125, 433] width 169 height 27
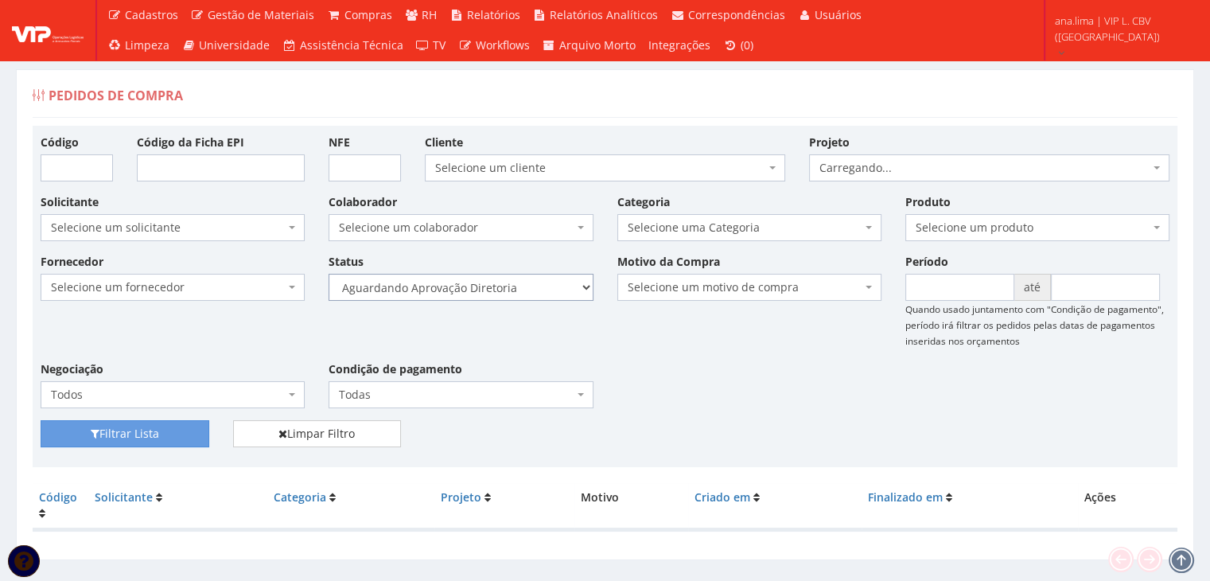
drag, startPoint x: 0, startPoint y: 0, endPoint x: 529, endPoint y: 281, distance: 598.8
click at [529, 281] on select "Selecione um status Cancelado Aguardando Aprovação Diretoria Pedido Aprovado Ag…" at bounding box center [460, 287] width 264 height 27
select select "4"
click at [328, 274] on select "Selecione um status Cancelado Aguardando Aprovação Diretoria Pedido Aprovado Ag…" at bounding box center [460, 287] width 264 height 27
click at [162, 430] on button "Filtrar Lista" at bounding box center [125, 433] width 169 height 27
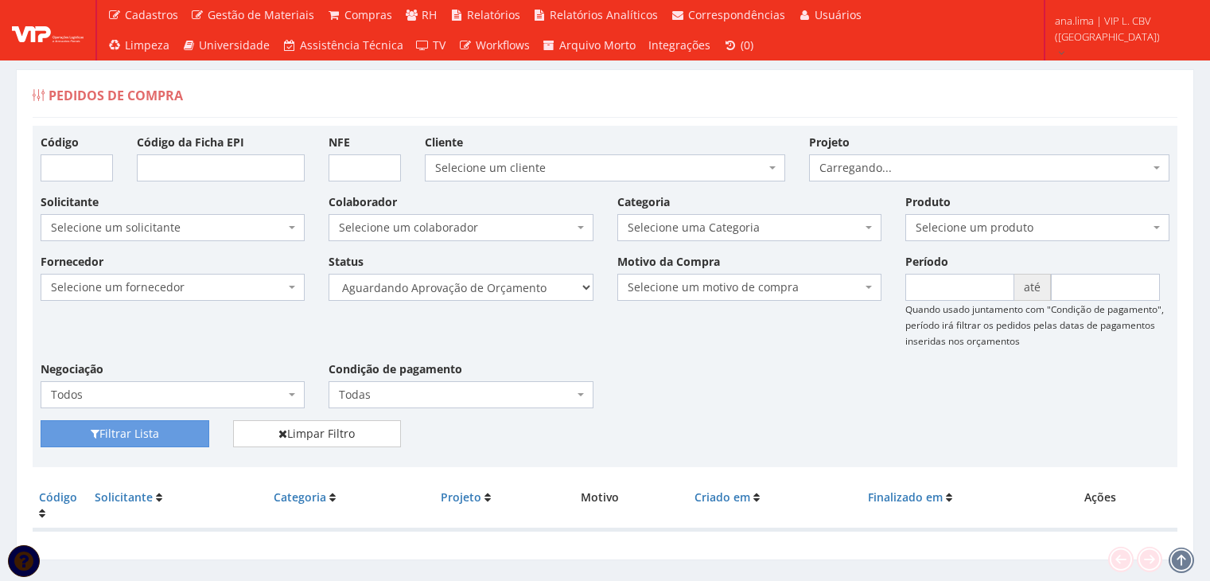
scroll to position [32, 0]
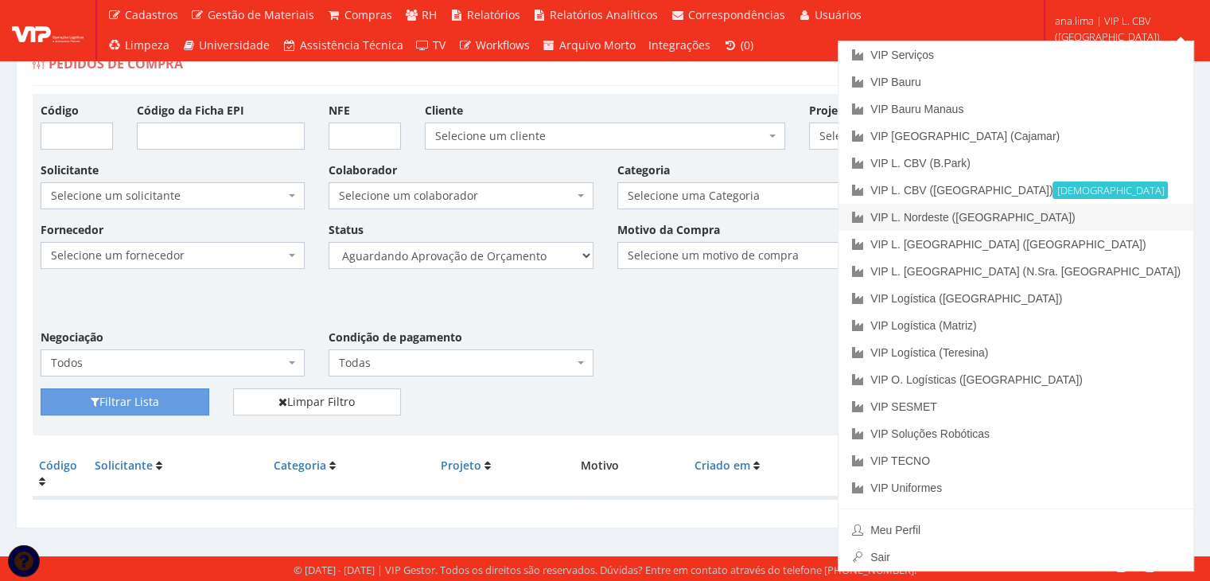
click at [1128, 227] on link "VIP L. Nordeste ([GEOGRAPHIC_DATA])" at bounding box center [1015, 217] width 355 height 27
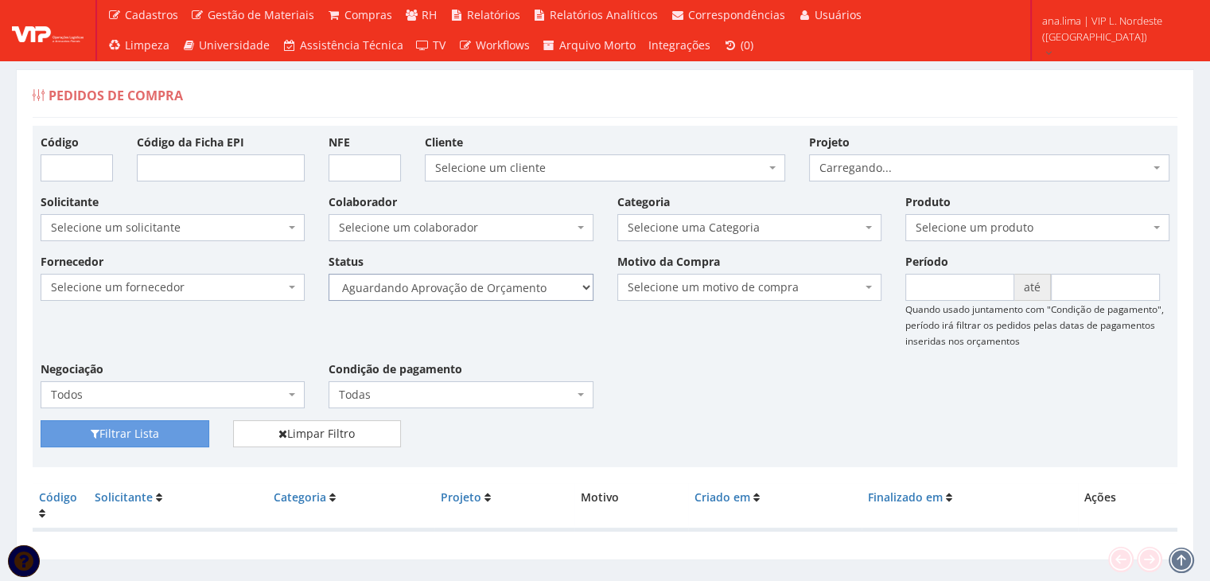
click at [466, 293] on select "Selecione um status Cancelado Aguardando Aprovação Diretoria Pedido Aprovado Ag…" at bounding box center [460, 287] width 264 height 27
select select "1"
click at [328, 274] on select "Selecione um status Cancelado Aguardando Aprovação Diretoria Pedido Aprovado Ag…" at bounding box center [460, 287] width 264 height 27
click at [187, 427] on button "Filtrar Lista" at bounding box center [125, 433] width 169 height 27
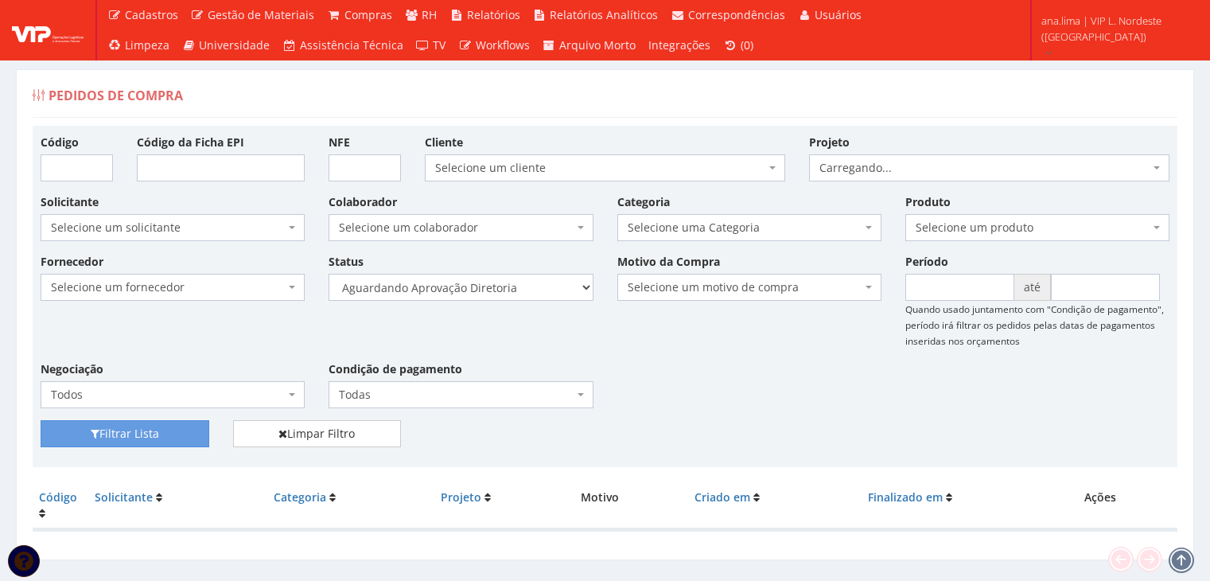
click at [472, 289] on select "Selecione um status Cancelado Aguardando Aprovação Diretoria Pedido Aprovado Ag…" at bounding box center [460, 287] width 264 height 27
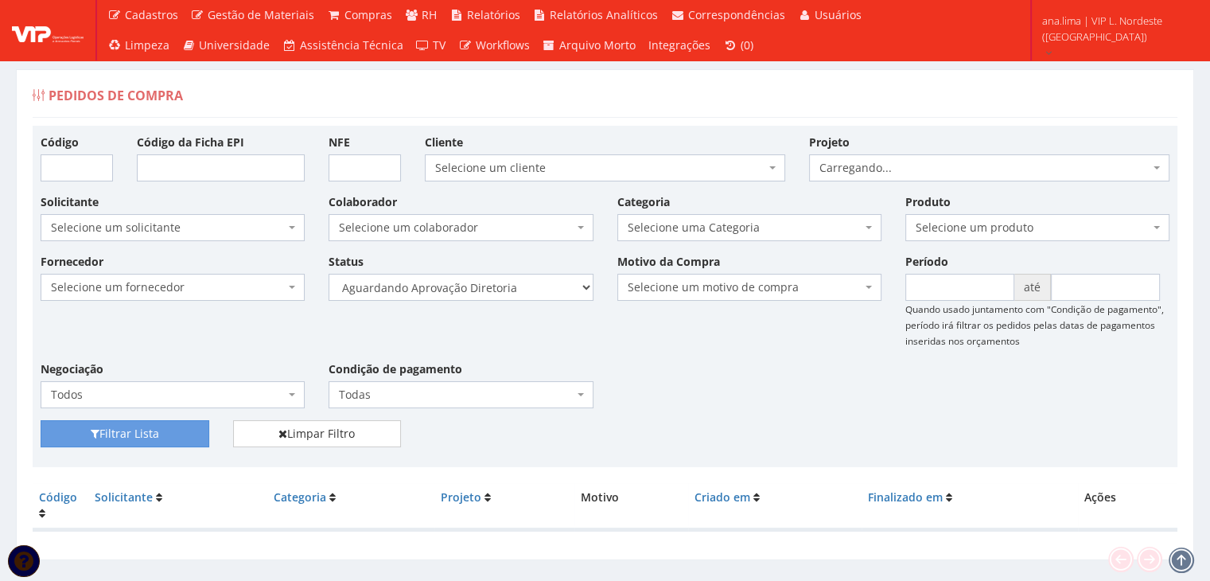
select select "4"
click at [328, 274] on select "Selecione um status Cancelado Aguardando Aprovação Diretoria Pedido Aprovado Ag…" at bounding box center [460, 287] width 264 height 27
click at [148, 441] on button "Filtrar Lista" at bounding box center [125, 433] width 169 height 27
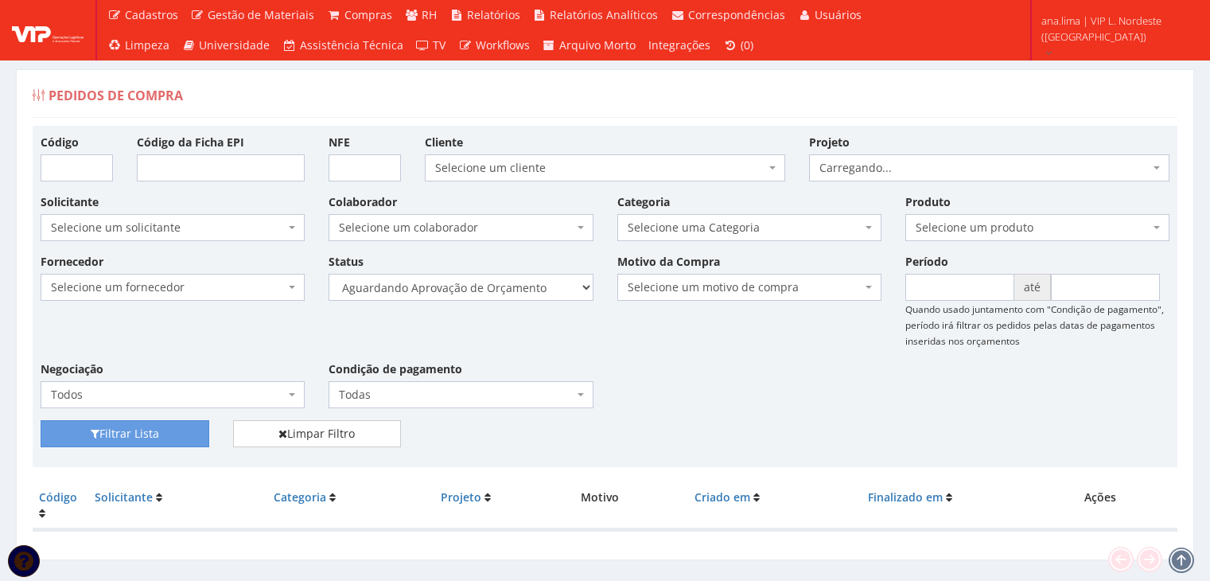
scroll to position [32, 0]
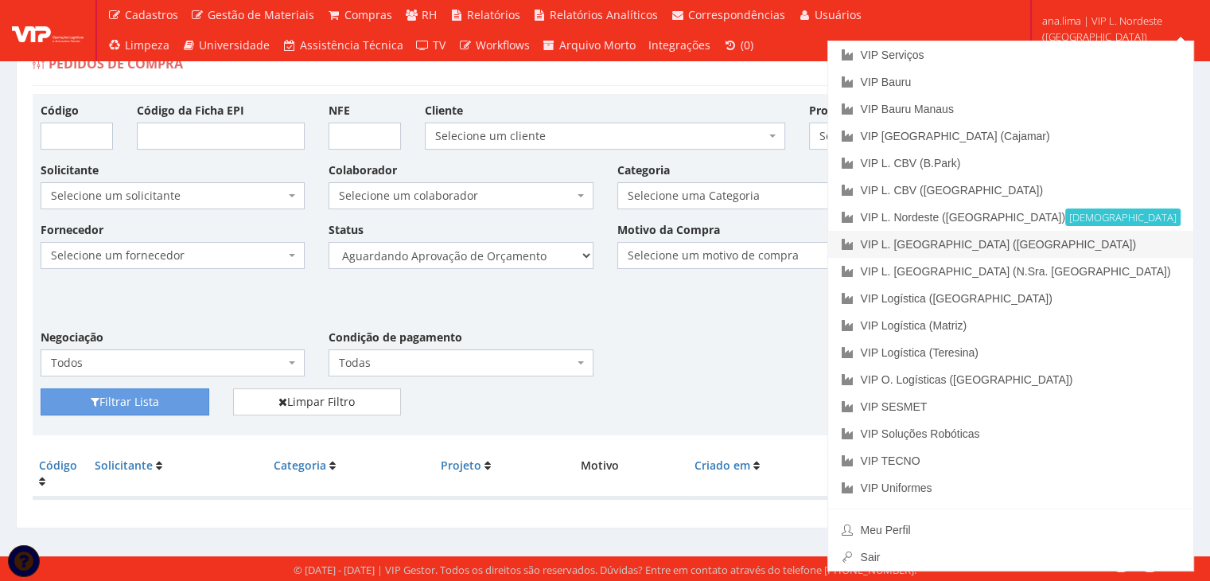
click at [1151, 243] on link "VIP L. [GEOGRAPHIC_DATA] ([GEOGRAPHIC_DATA])" at bounding box center [1010, 244] width 365 height 27
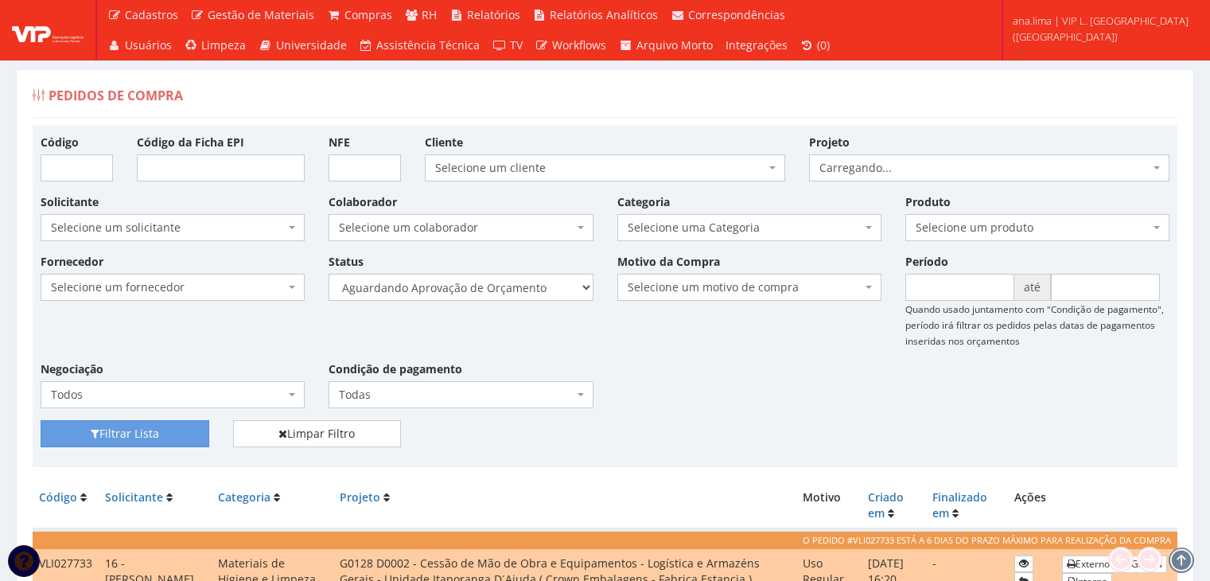
scroll to position [226, 0]
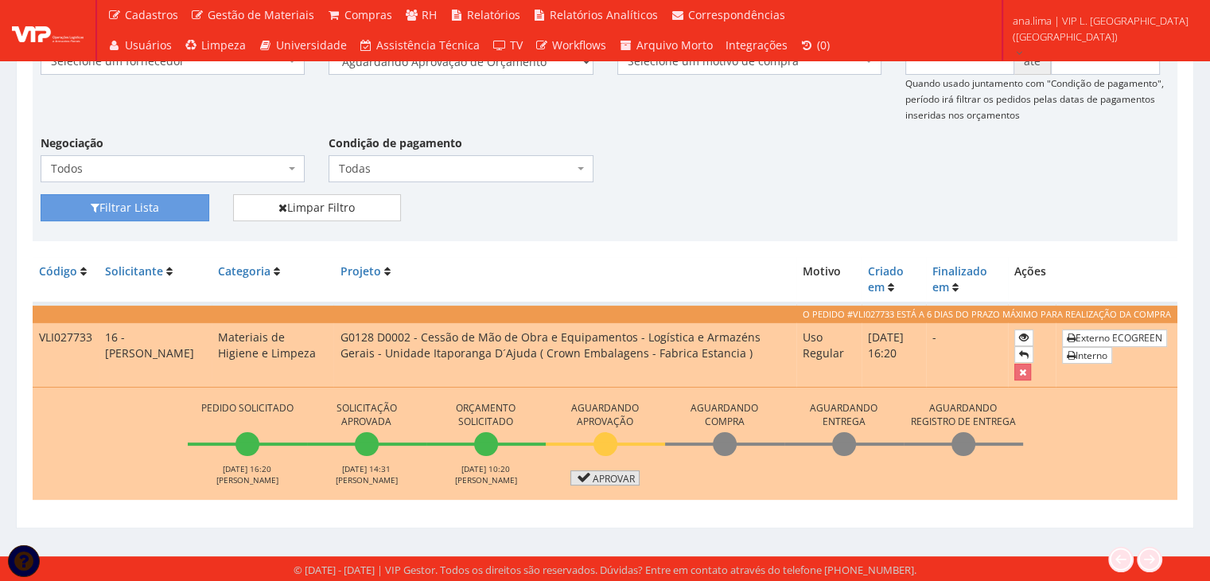
click at [591, 472] on link "Aprovar" at bounding box center [605, 477] width 70 height 15
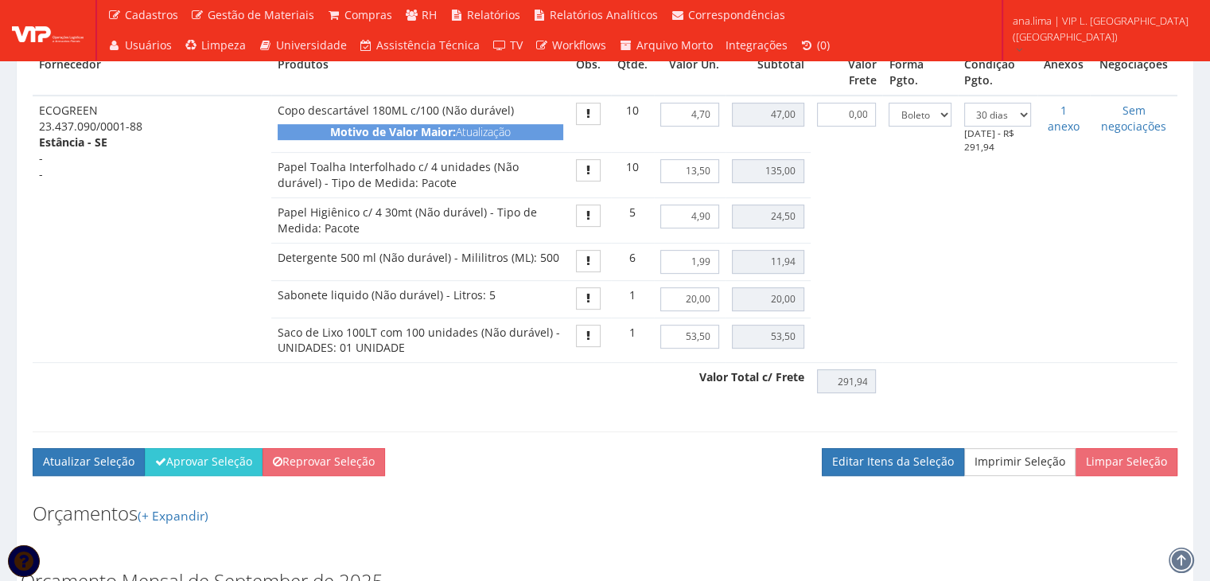
scroll to position [716, 0]
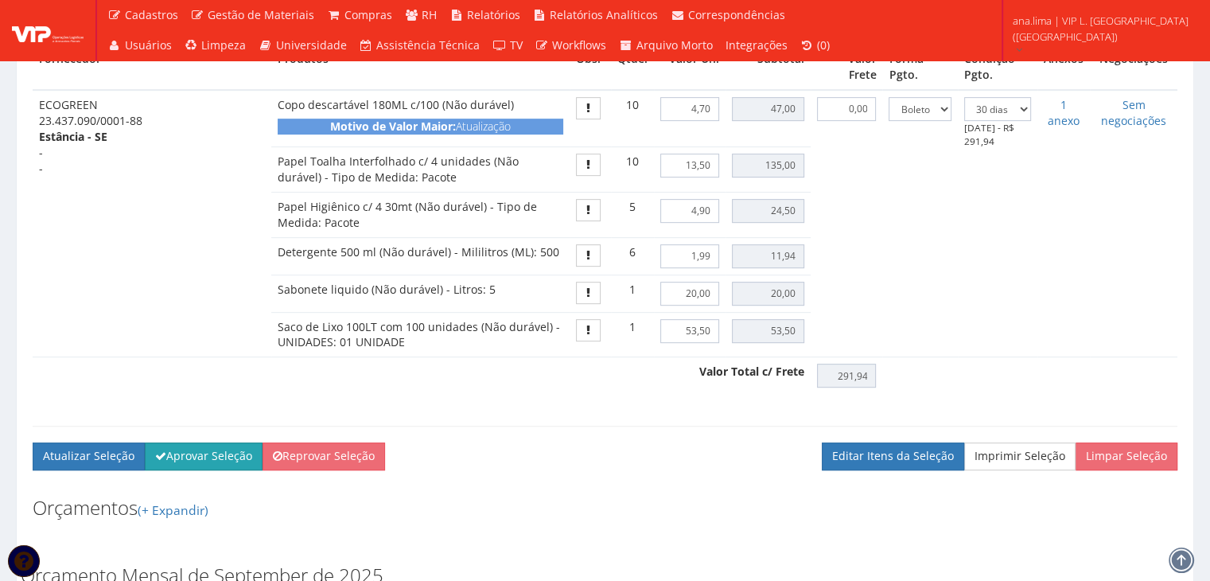
click at [229, 469] on button "Aprovar Seleção" at bounding box center [204, 455] width 118 height 27
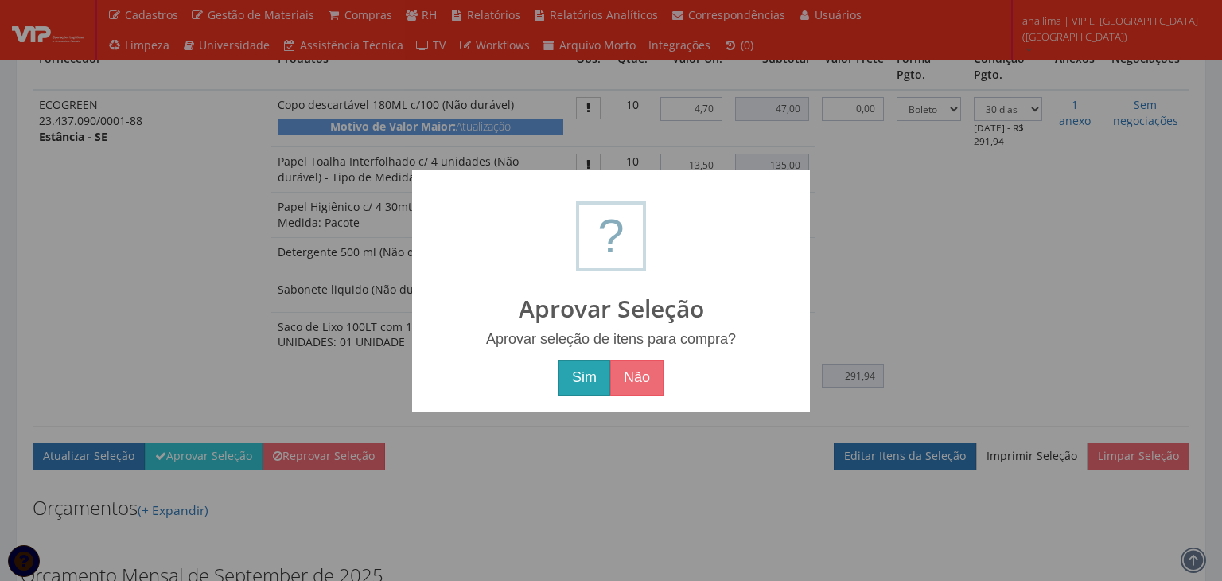
click at [583, 377] on button "Sim" at bounding box center [584, 377] width 52 height 37
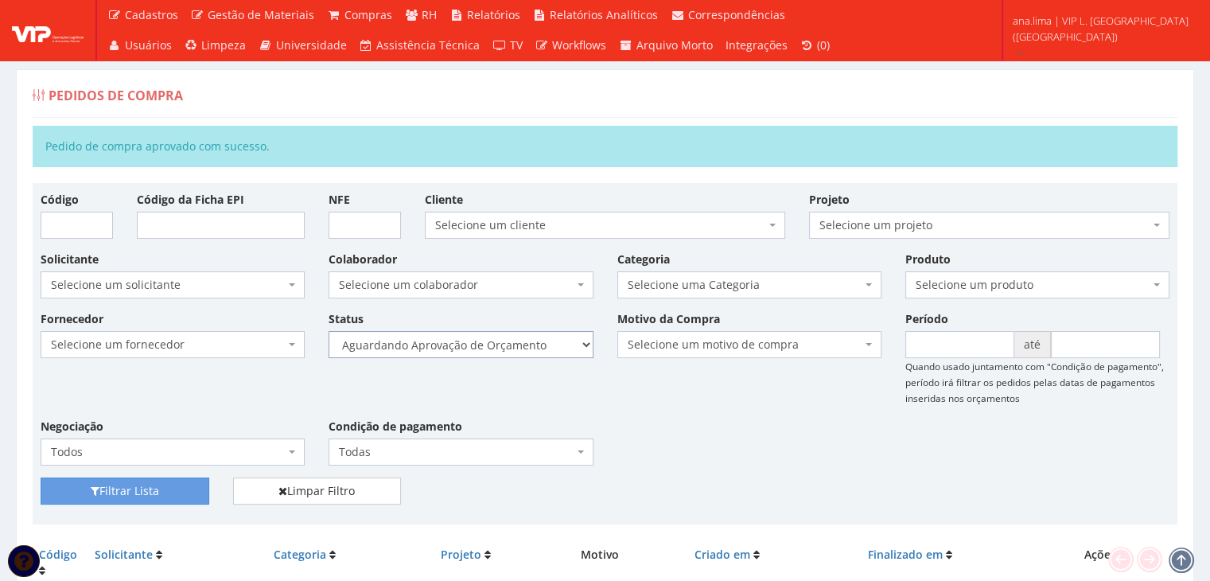
click at [537, 341] on select "Selecione um status Cancelado Aguardando Aprovação Diretoria Pedido Aprovado Ag…" at bounding box center [460, 344] width 264 height 27
select select "1"
click at [328, 331] on select "Selecione um status Cancelado Aguardando Aprovação Diretoria Pedido Aprovado Ag…" at bounding box center [460, 344] width 264 height 27
click at [177, 481] on button "Filtrar Lista" at bounding box center [125, 490] width 169 height 27
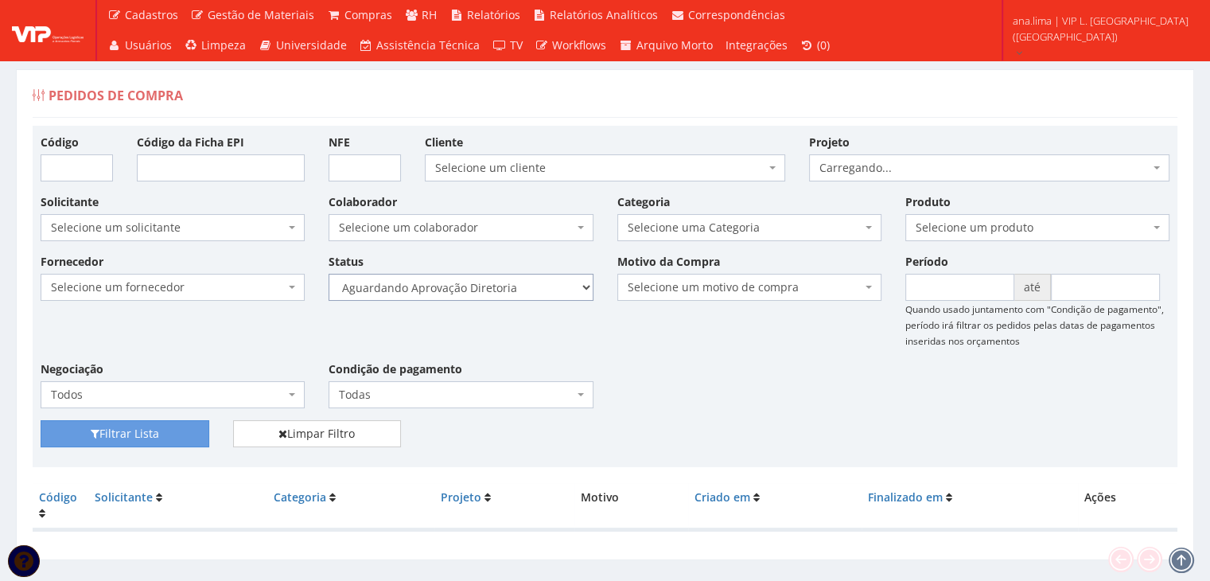
click at [529, 284] on select "Selecione um status Cancelado Aguardando Aprovação Diretoria Pedido Aprovado Ag…" at bounding box center [460, 287] width 264 height 27
select select "4"
click at [328, 274] on select "Selecione um status Cancelado Aguardando Aprovação Diretoria Pedido Aprovado Ag…" at bounding box center [460, 287] width 264 height 27
click at [191, 435] on button "Filtrar Lista" at bounding box center [125, 433] width 169 height 27
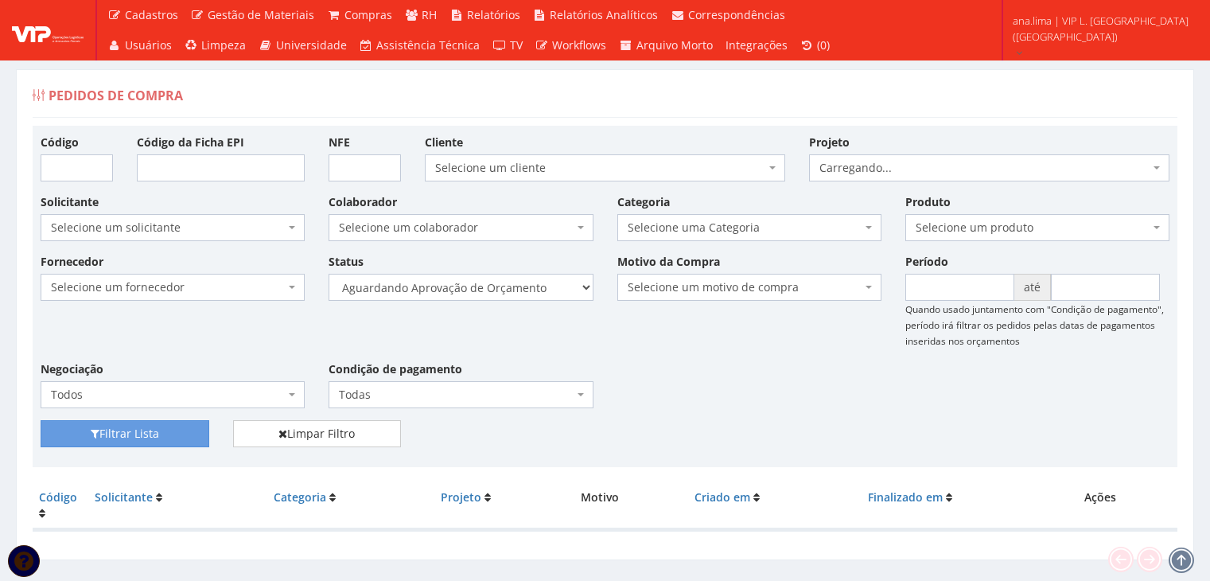
scroll to position [32, 0]
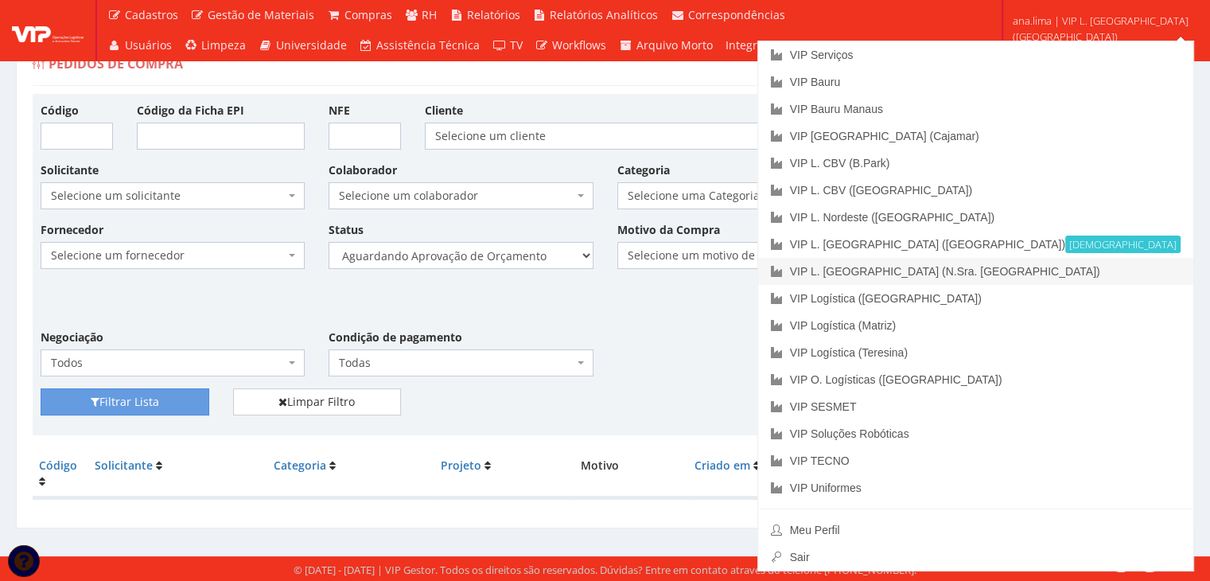
click at [1129, 271] on link "VIP L. [GEOGRAPHIC_DATA] (N.Sra. [GEOGRAPHIC_DATA])" at bounding box center [975, 271] width 435 height 27
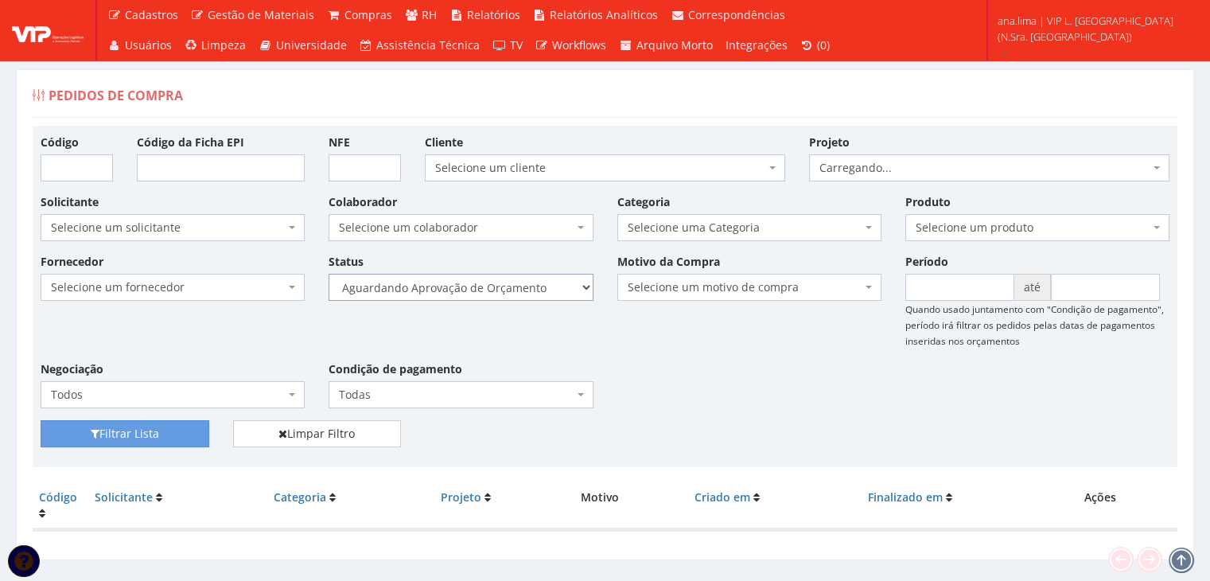
click at [526, 293] on select "Selecione um status Cancelado Aguardando Aprovação Diretoria Pedido Aprovado Ag…" at bounding box center [460, 287] width 264 height 27
select select "1"
click at [328, 274] on select "Selecione um status Cancelado Aguardando Aprovação Diretoria Pedido Aprovado Ag…" at bounding box center [460, 287] width 264 height 27
click at [185, 435] on button "Filtrar Lista" at bounding box center [125, 433] width 169 height 27
drag, startPoint x: 0, startPoint y: 0, endPoint x: 507, endPoint y: 299, distance: 589.0
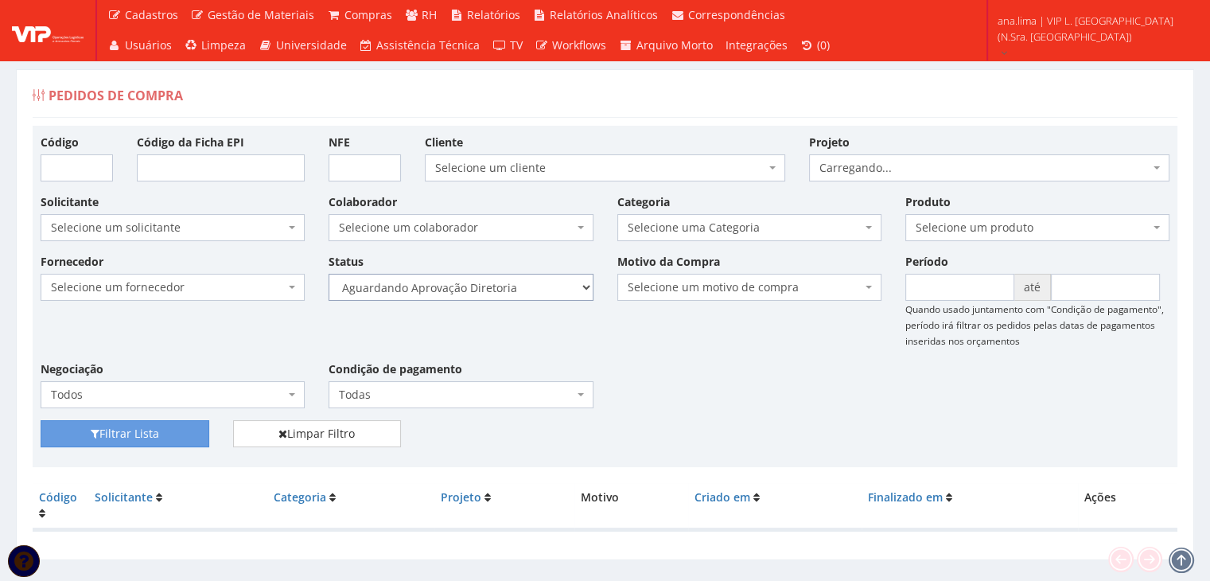
click at [507, 288] on select "Selecione um status Cancelado Aguardando Aprovação Diretoria Pedido Aprovado Ag…" at bounding box center [460, 287] width 264 height 27
select select "4"
click at [328, 274] on select "Selecione um status Cancelado Aguardando Aprovação Diretoria Pedido Aprovado Ag…" at bounding box center [460, 287] width 264 height 27
click at [203, 433] on button "Filtrar Lista" at bounding box center [125, 433] width 169 height 27
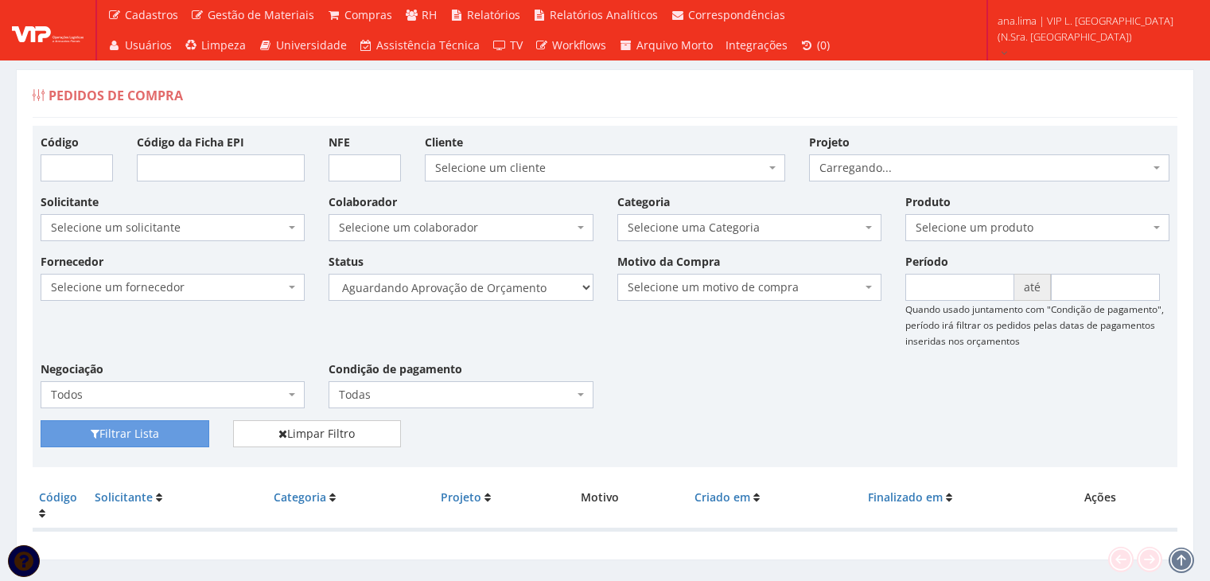
scroll to position [32, 0]
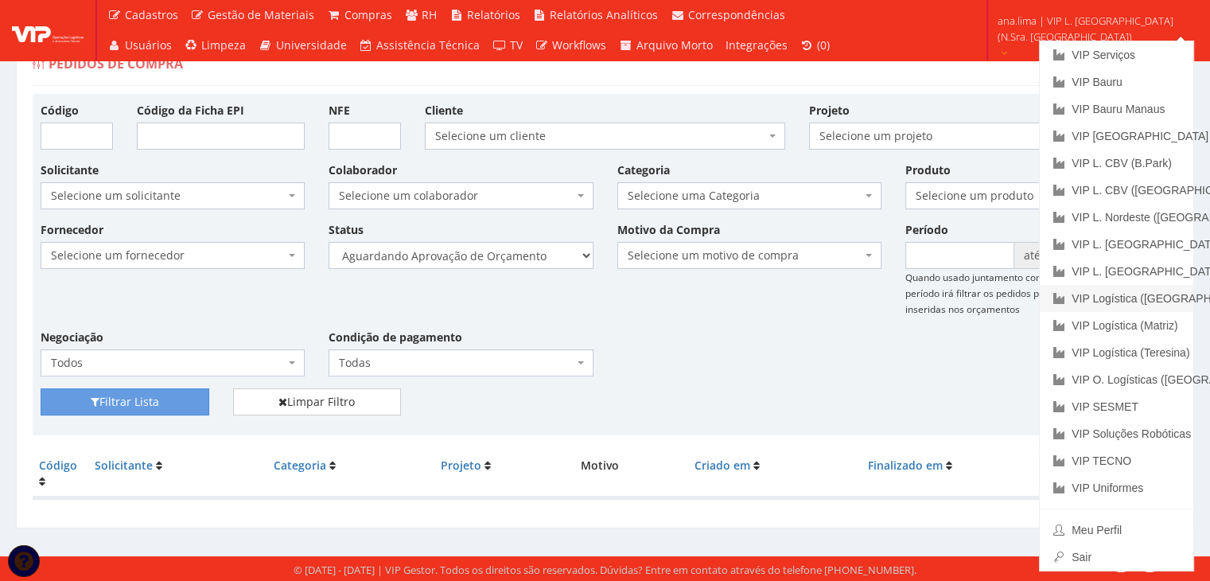
click at [1140, 290] on link "VIP Logística ([GEOGRAPHIC_DATA])" at bounding box center [1115, 298] width 153 height 27
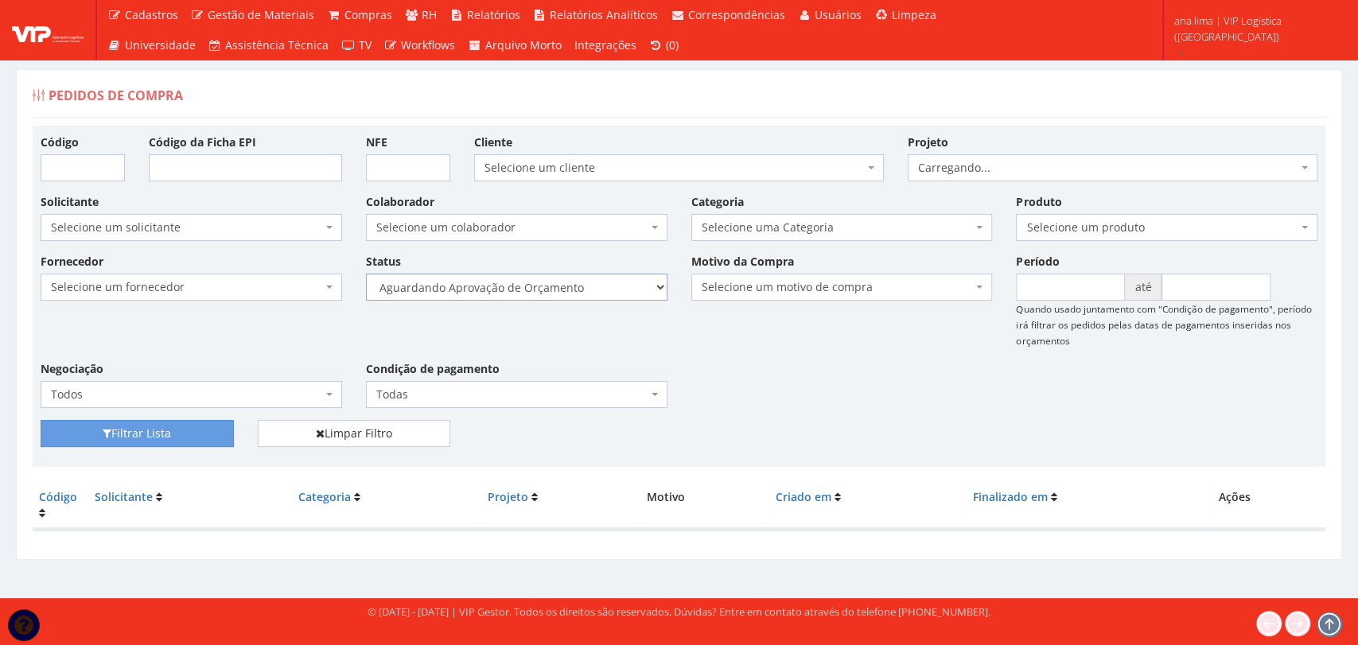
drag, startPoint x: 0, startPoint y: 0, endPoint x: 595, endPoint y: 296, distance: 664.4
click at [596, 289] on select "Selecione um status Cancelado Aguardando Aprovação Diretoria Pedido Aprovado Ag…" at bounding box center [516, 287] width 301 height 27
select select "1"
click at [366, 274] on select "Selecione um status Cancelado Aguardando Aprovação Diretoria Pedido Aprovado Ag…" at bounding box center [516, 287] width 301 height 27
drag, startPoint x: 212, startPoint y: 433, endPoint x: 530, endPoint y: 336, distance: 332.6
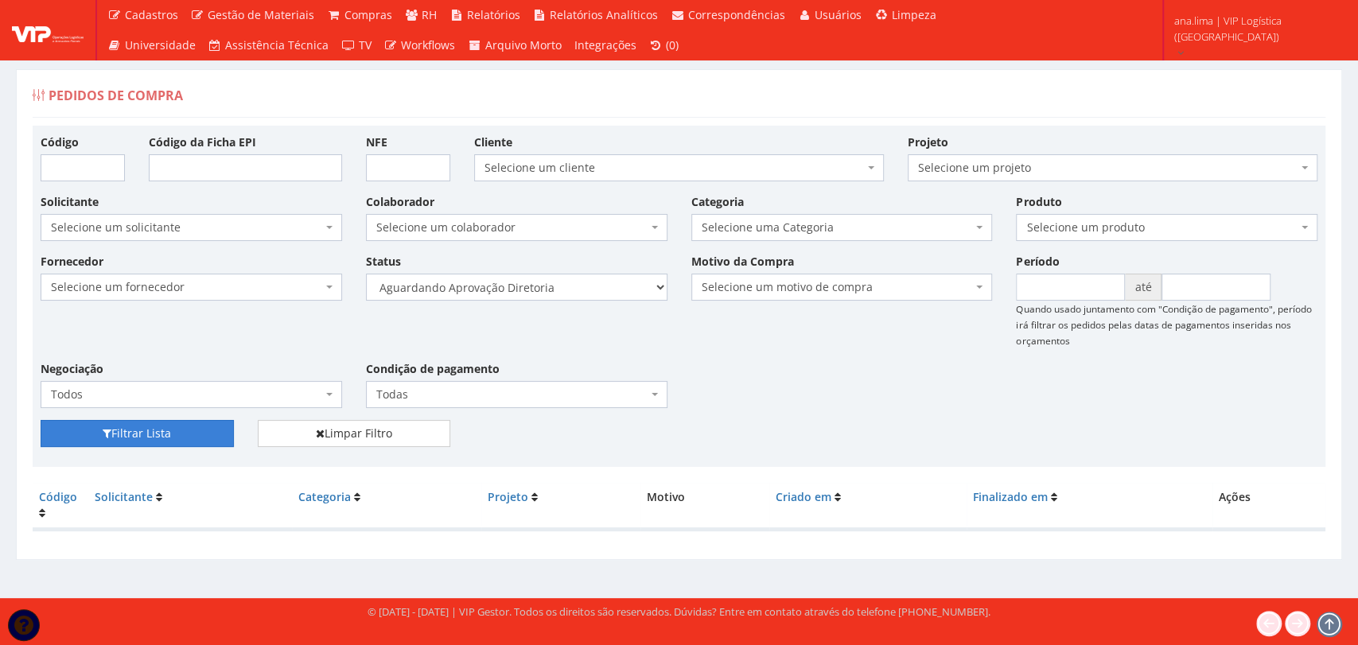
click at [214, 433] on button "Filtrar Lista" at bounding box center [137, 433] width 193 height 27
click at [558, 294] on select "Selecione um status Cancelado Aguardando Aprovação Diretoria Pedido Aprovado Ag…" at bounding box center [516, 287] width 301 height 27
select select "4"
click at [366, 274] on select "Selecione um status Cancelado Aguardando Aprovação Diretoria Pedido Aprovado Ag…" at bounding box center [516, 287] width 301 height 27
drag, startPoint x: 205, startPoint y: 434, endPoint x: 546, endPoint y: 388, distance: 343.5
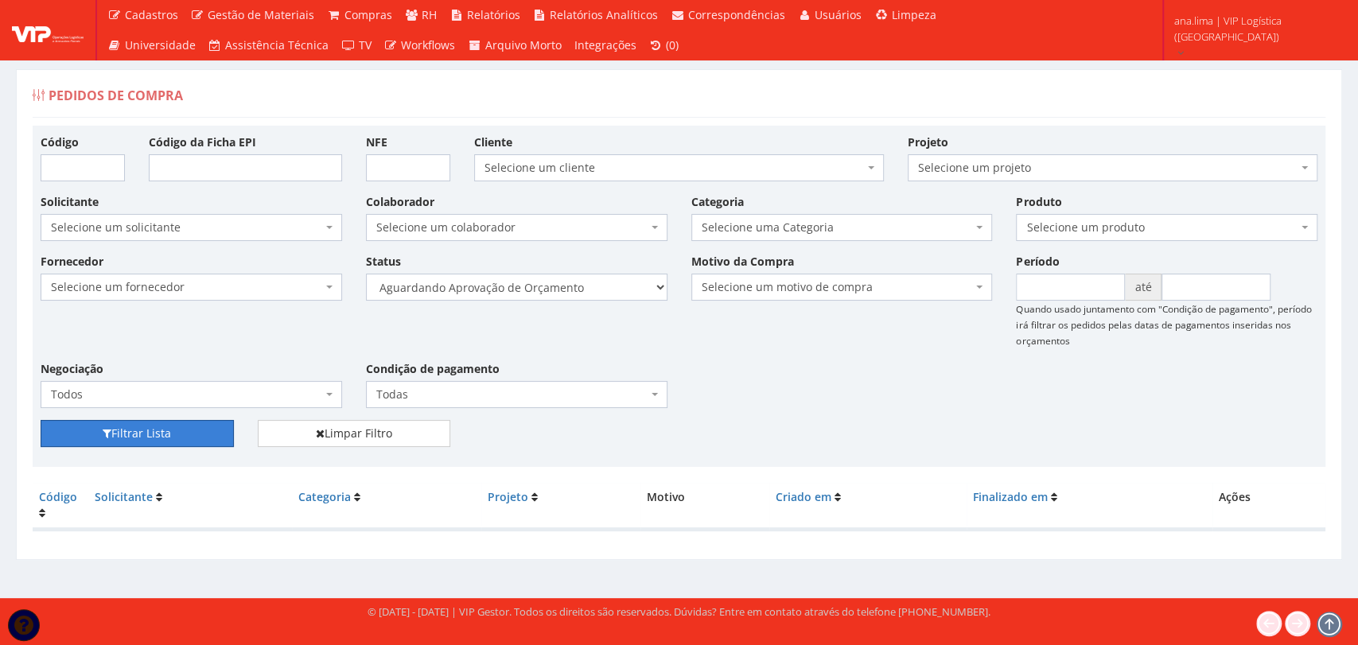
click at [204, 434] on button "Filtrar Lista" at bounding box center [137, 433] width 193 height 27
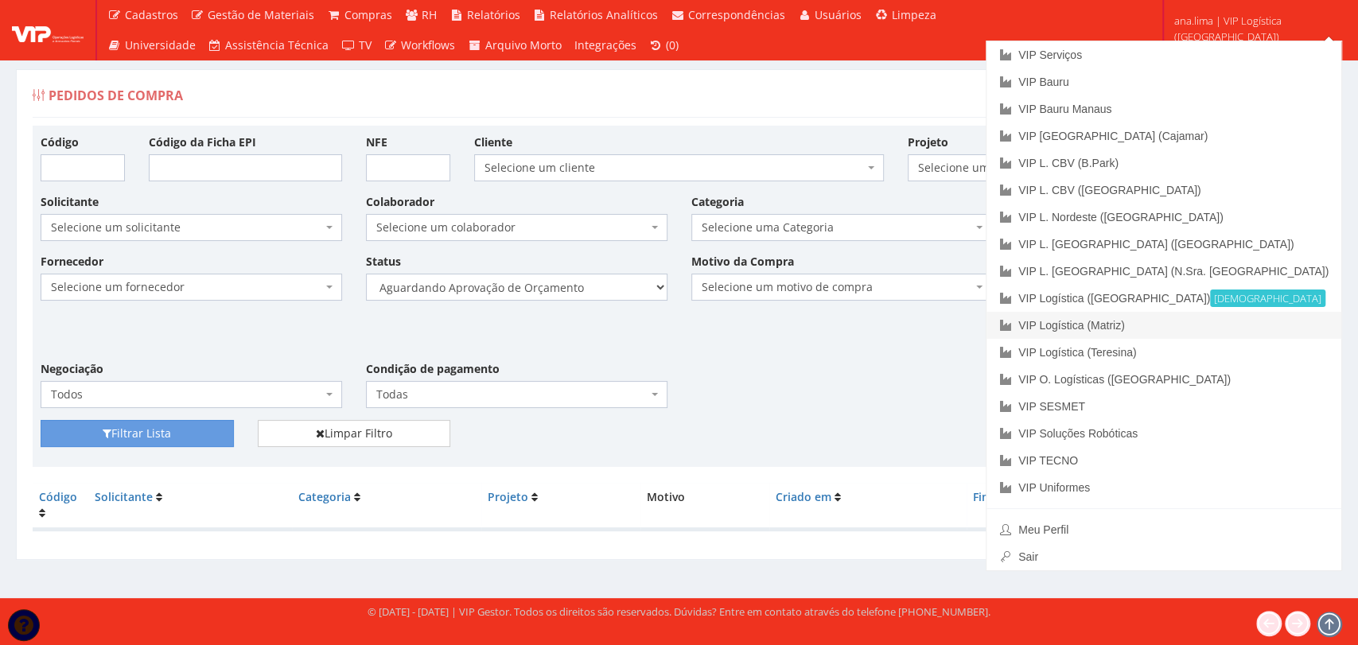
click at [1222, 326] on link "VIP Logística (Matriz)" at bounding box center [1163, 325] width 355 height 27
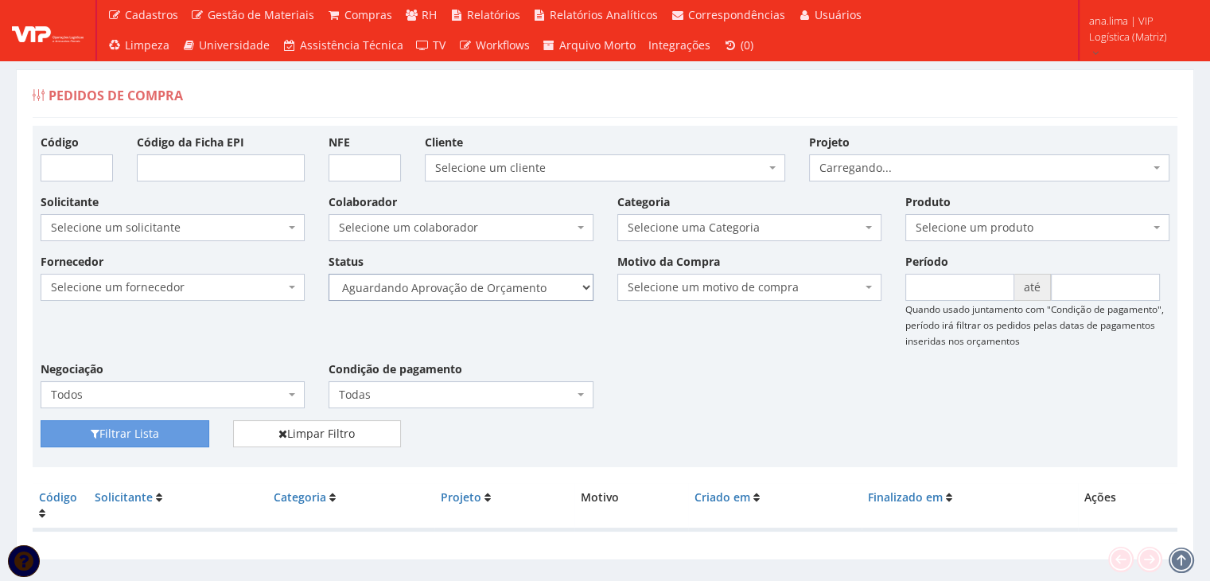
drag, startPoint x: 508, startPoint y: 282, endPoint x: 508, endPoint y: 297, distance: 15.9
click at [508, 282] on select "Selecione um status Cancelado Aguardando Aprovação Diretoria Pedido Aprovado Ag…" at bounding box center [460, 287] width 264 height 27
select select "1"
click at [328, 274] on select "Selecione um status Cancelado Aguardando Aprovação Diretoria Pedido Aprovado Ag…" at bounding box center [460, 287] width 264 height 27
click at [193, 427] on button "Filtrar Lista" at bounding box center [125, 433] width 169 height 27
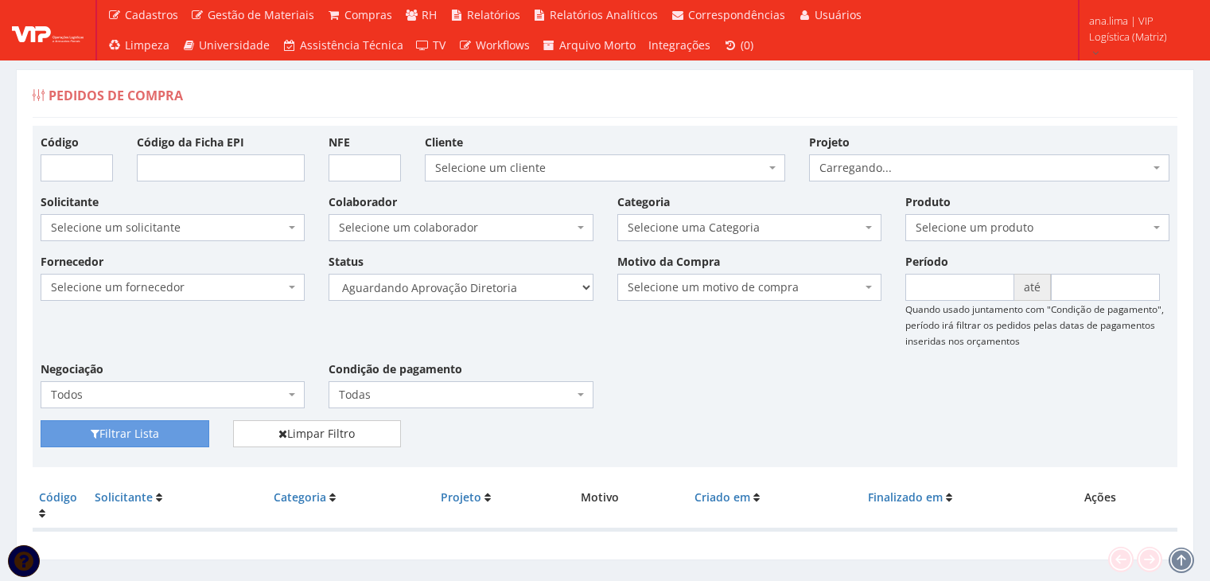
scroll to position [32, 0]
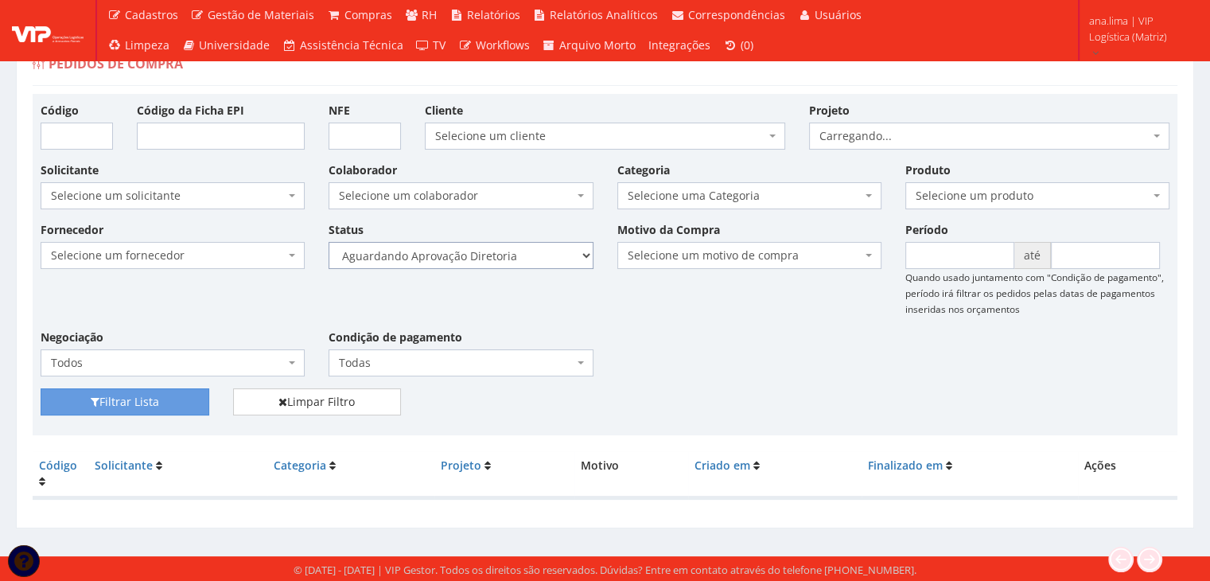
click at [530, 257] on select "Selecione um status Cancelado Aguardando Aprovação Diretoria Pedido Aprovado Ag…" at bounding box center [460, 255] width 264 height 27
select select "4"
click at [328, 242] on select "Selecione um status Cancelado Aguardando Aprovação Diretoria Pedido Aprovado Ag…" at bounding box center [460, 255] width 264 height 27
click at [177, 405] on button "Filtrar Lista" at bounding box center [125, 401] width 169 height 27
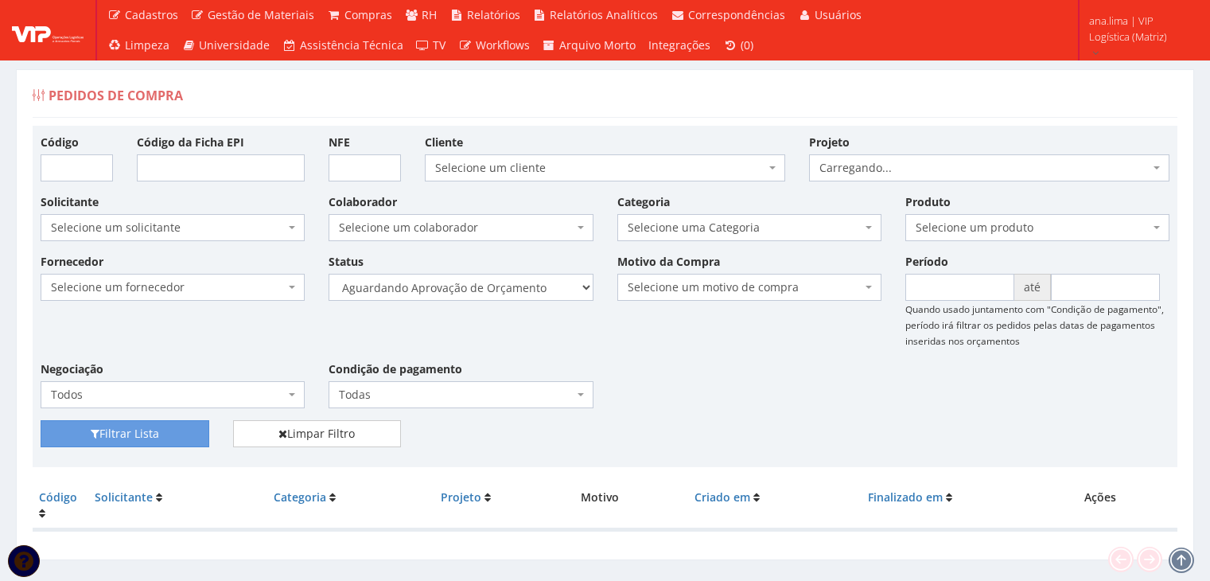
scroll to position [32, 0]
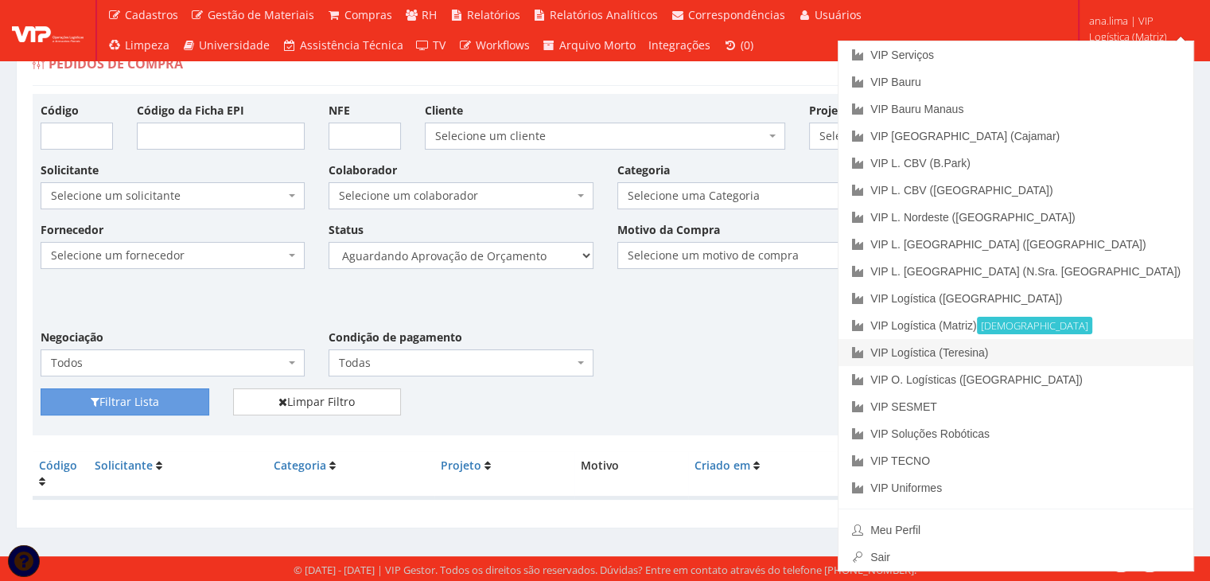
click at [1088, 348] on link "VIP Logística (Teresina)" at bounding box center [1015, 352] width 355 height 27
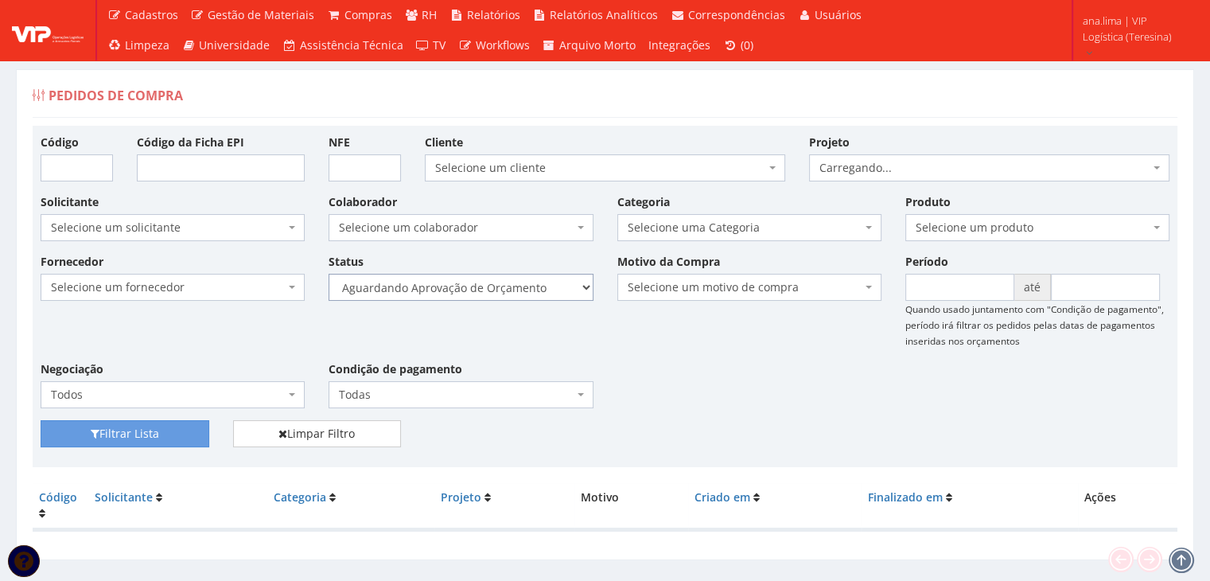
click at [506, 286] on select "Selecione um status Cancelado Aguardando Aprovação Diretoria Pedido Aprovado Ag…" at bounding box center [460, 287] width 264 height 27
select select "1"
click at [328, 274] on select "Selecione um status Cancelado Aguardando Aprovação Diretoria Pedido Aprovado Ag…" at bounding box center [460, 287] width 264 height 27
click at [169, 436] on button "Filtrar Lista" at bounding box center [125, 433] width 169 height 27
click at [543, 271] on div "Status Selecione um status Cancelado Aguardando Aprovação Diretoria Pedido Apro…" at bounding box center [461, 277] width 288 height 48
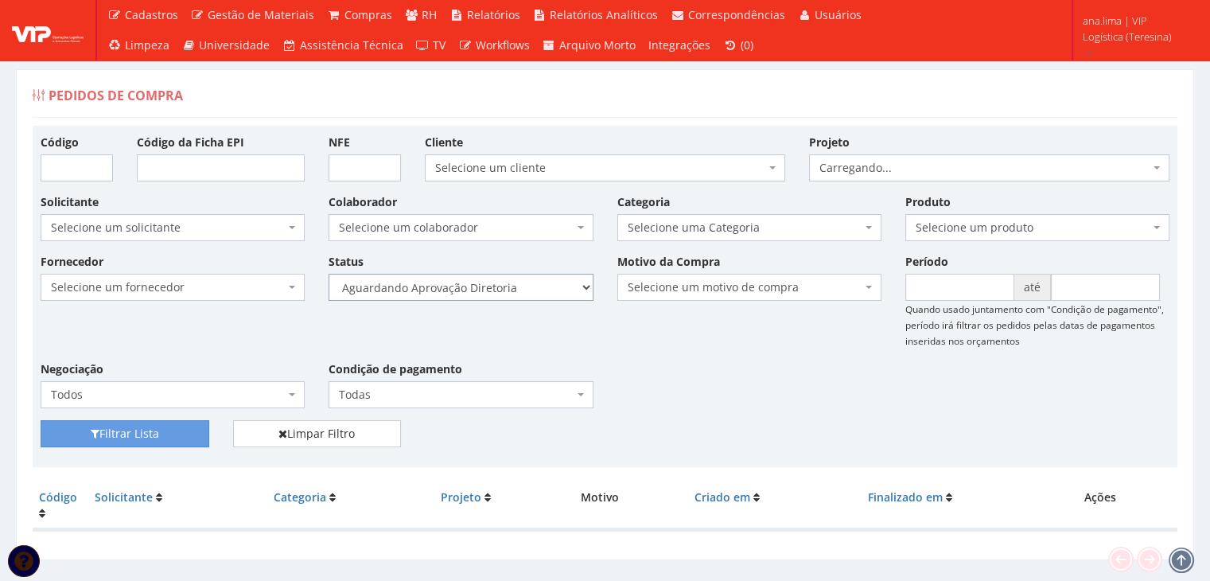
drag, startPoint x: 543, startPoint y: 289, endPoint x: 542, endPoint y: 298, distance: 9.7
click at [543, 289] on select "Selecione um status Cancelado Aguardando Aprovação Diretoria Pedido Aprovado Ag…" at bounding box center [460, 287] width 264 height 27
select select "4"
click at [328, 274] on select "Selecione um status Cancelado Aguardando Aprovação Diretoria Pedido Aprovado Ag…" at bounding box center [460, 287] width 264 height 27
click at [205, 425] on button "Filtrar Lista" at bounding box center [125, 433] width 169 height 27
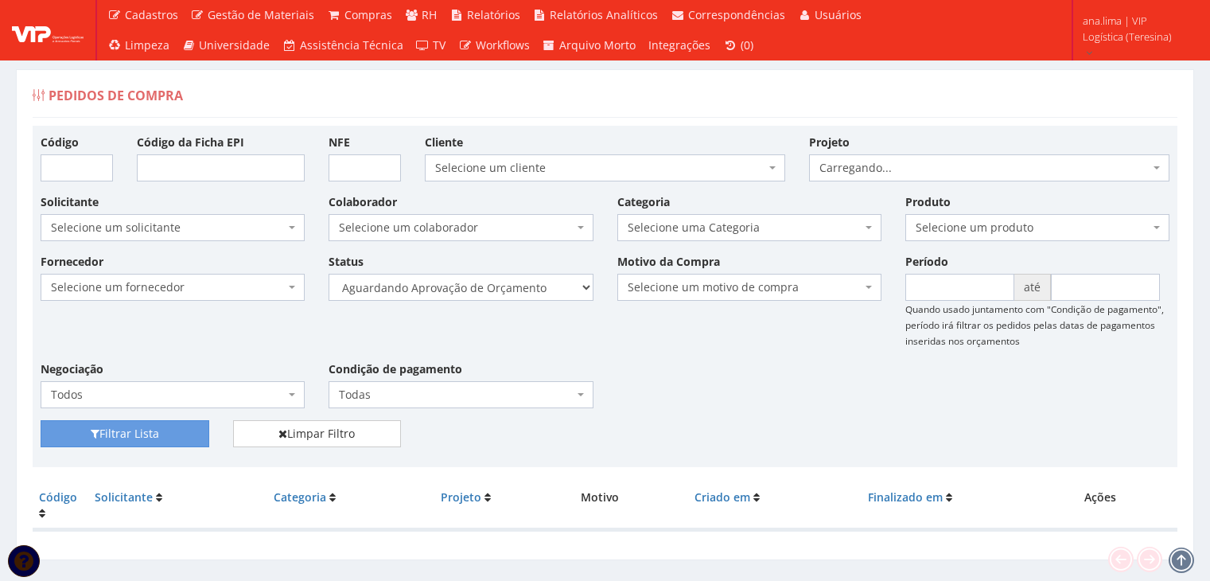
scroll to position [32, 0]
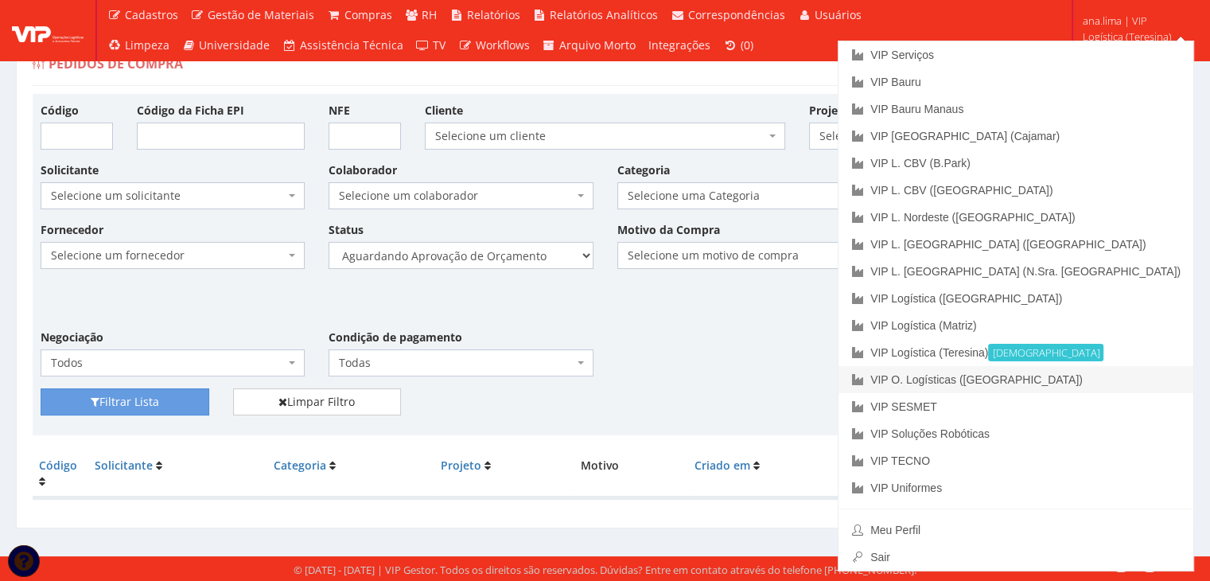
click at [1113, 376] on link "VIP O. Logísticas ([GEOGRAPHIC_DATA])" at bounding box center [1015, 379] width 355 height 27
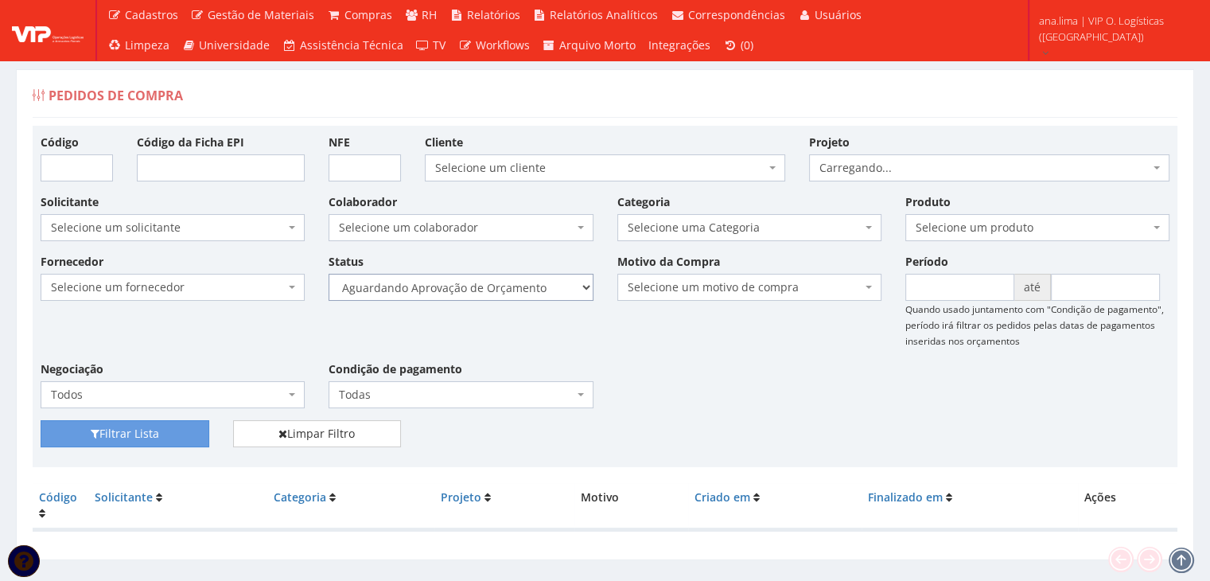
drag, startPoint x: 0, startPoint y: 0, endPoint x: 534, endPoint y: 298, distance: 611.3
click at [534, 289] on select "Selecione um status Cancelado Aguardando Aprovação Diretoria Pedido Aprovado Ag…" at bounding box center [460, 287] width 264 height 27
select select "1"
click at [328, 274] on select "Selecione um status Cancelado Aguardando Aprovação Diretoria Pedido Aprovado Ag…" at bounding box center [460, 287] width 264 height 27
click at [143, 443] on button "Filtrar Lista" at bounding box center [125, 433] width 169 height 27
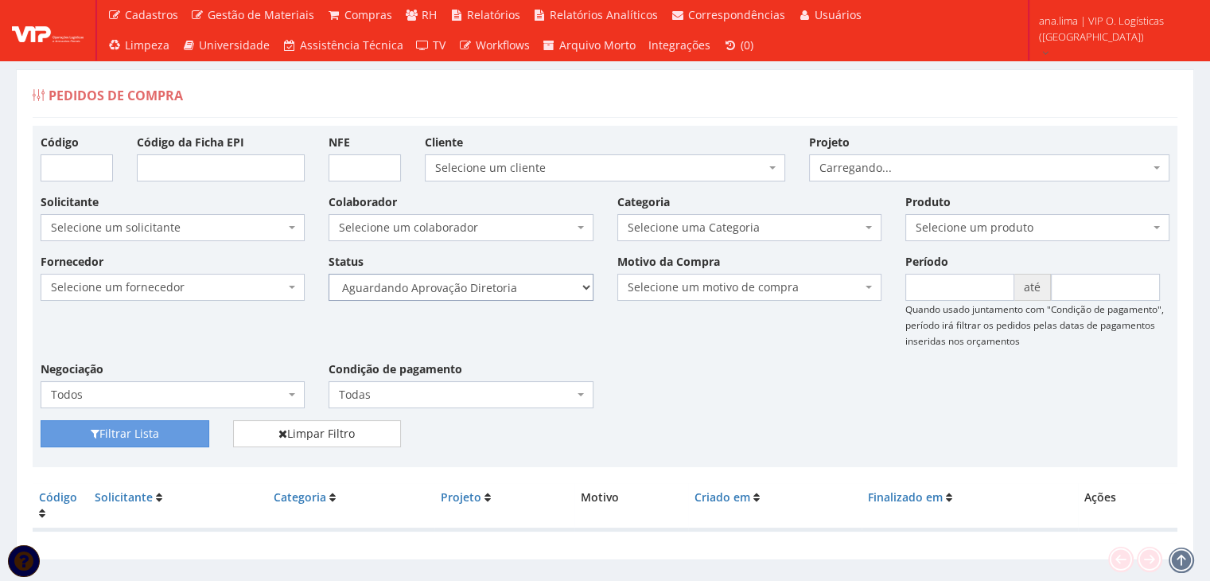
drag, startPoint x: 489, startPoint y: 290, endPoint x: 490, endPoint y: 299, distance: 8.8
click at [489, 289] on select "Selecione um status Cancelado Aguardando Aprovação Diretoria Pedido Aprovado Ag…" at bounding box center [460, 287] width 264 height 27
select select "4"
click at [328, 274] on select "Selecione um status Cancelado Aguardando Aprovação Diretoria Pedido Aprovado Ag…" at bounding box center [460, 287] width 264 height 27
click at [177, 428] on button "Filtrar Lista" at bounding box center [125, 433] width 169 height 27
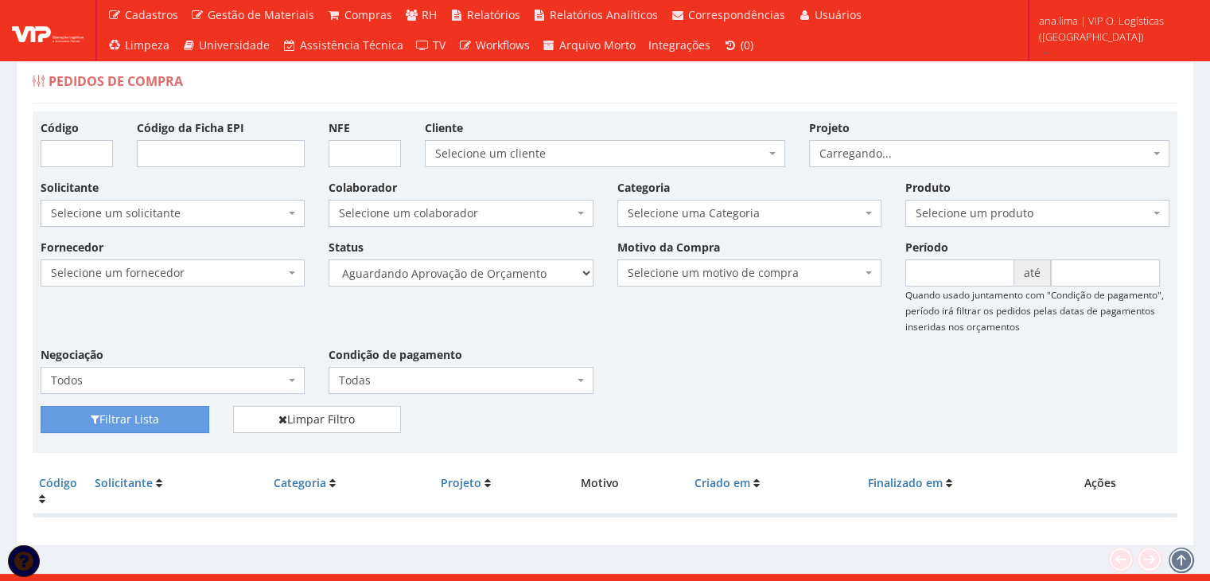
scroll to position [32, 0]
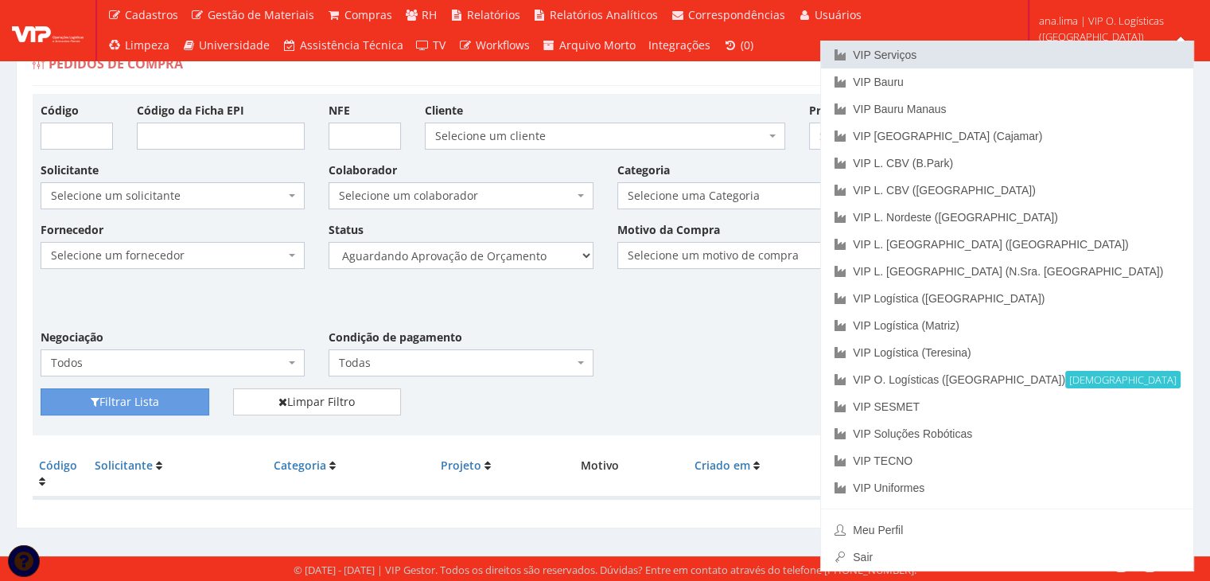
drag, startPoint x: 1028, startPoint y: 51, endPoint x: 985, endPoint y: 64, distance: 45.6
click at [1028, 51] on link "VIP Serviços" at bounding box center [1007, 54] width 372 height 27
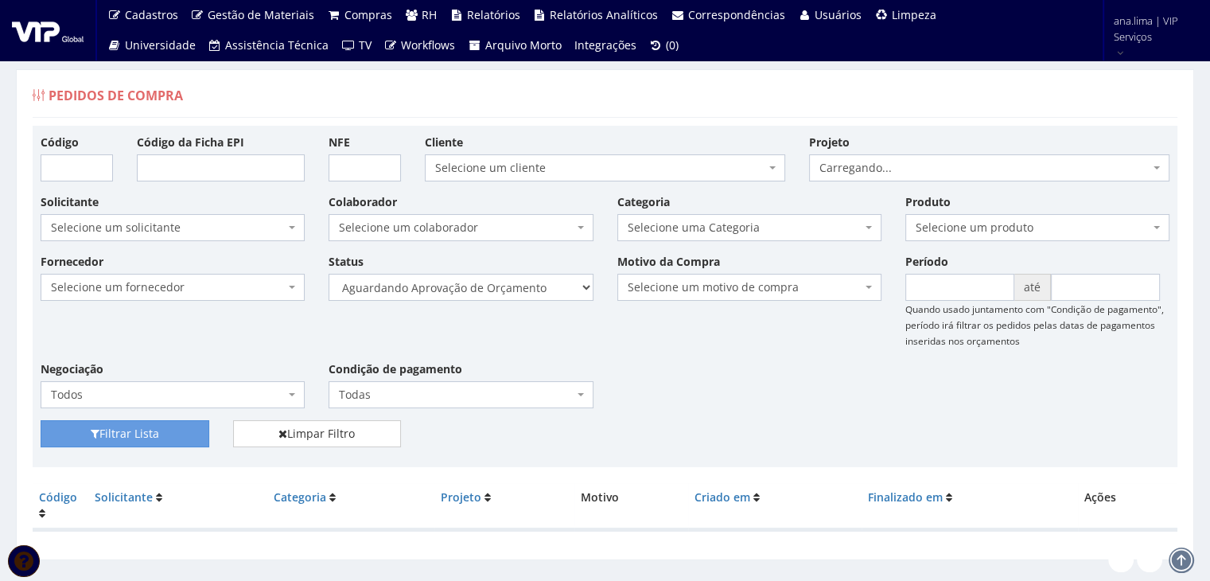
select select "1"
click at [328, 274] on select "Selecione um status Cancelado Aguardando Aprovação Diretoria Pedido Aprovado Ag…" at bounding box center [460, 287] width 264 height 27
click at [185, 430] on button "Filtrar Lista" at bounding box center [125, 433] width 169 height 27
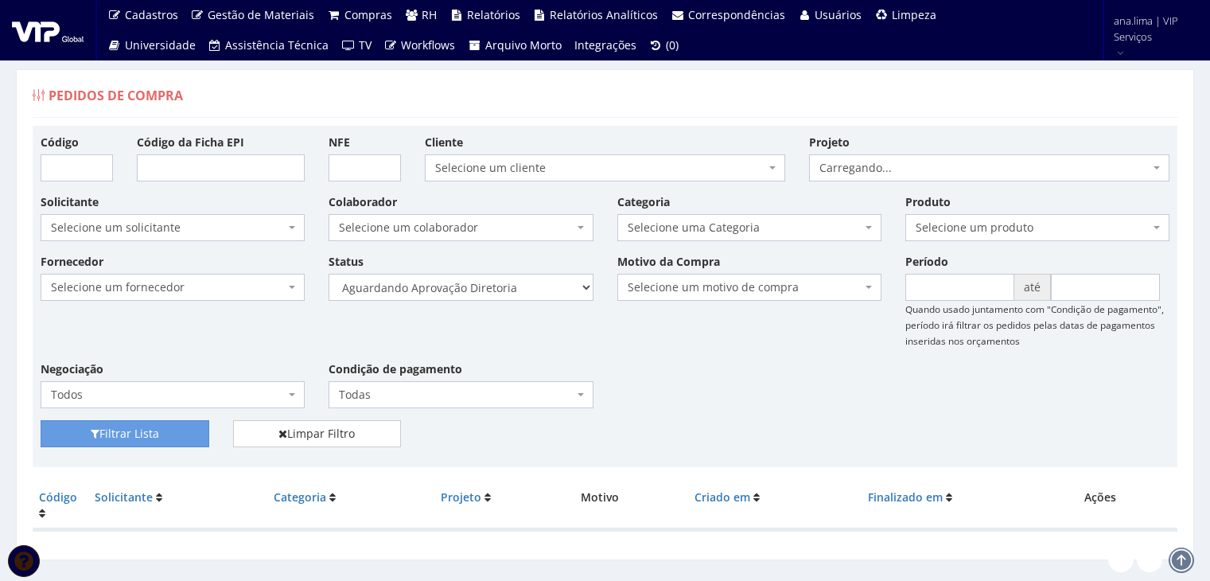
click at [490, 290] on select "Selecione um status Cancelado Aguardando Aprovação Diretoria Pedido Aprovado Ag…" at bounding box center [460, 287] width 264 height 27
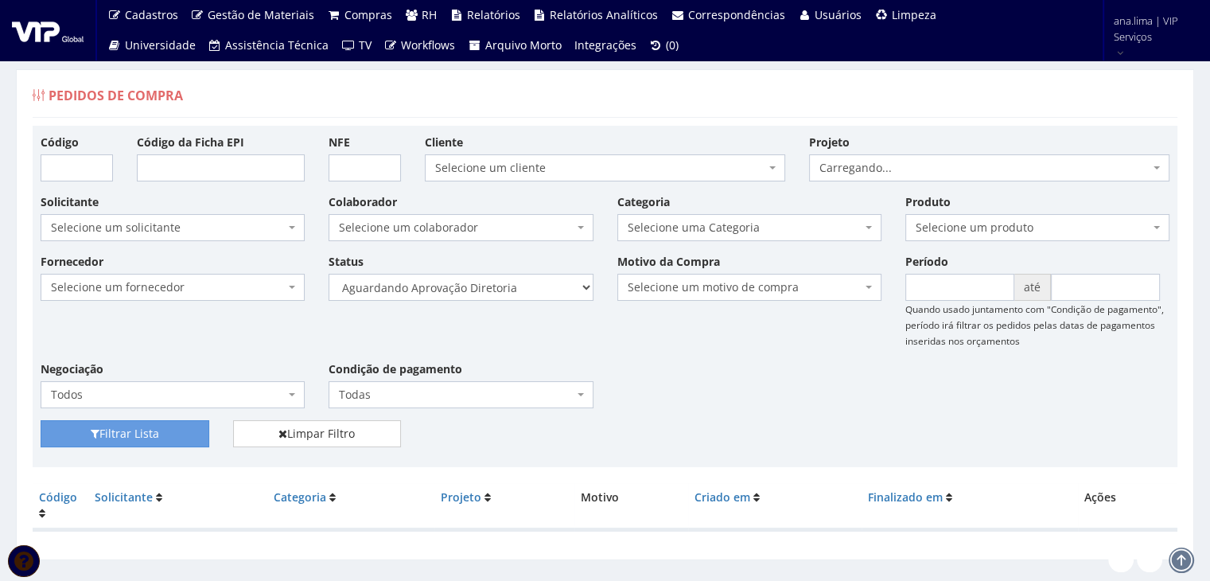
select select "4"
click at [328, 274] on select "Selecione um status Cancelado Aguardando Aprovação Diretoria Pedido Aprovado Ag…" at bounding box center [460, 287] width 264 height 27
click at [183, 427] on button "Filtrar Lista" at bounding box center [125, 433] width 169 height 27
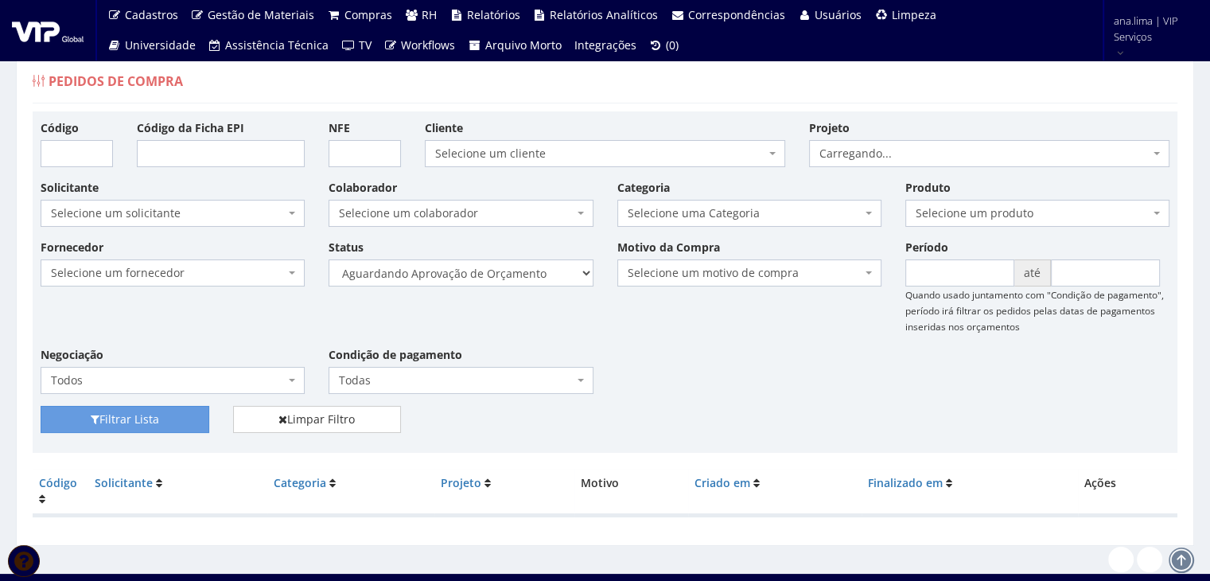
scroll to position [32, 0]
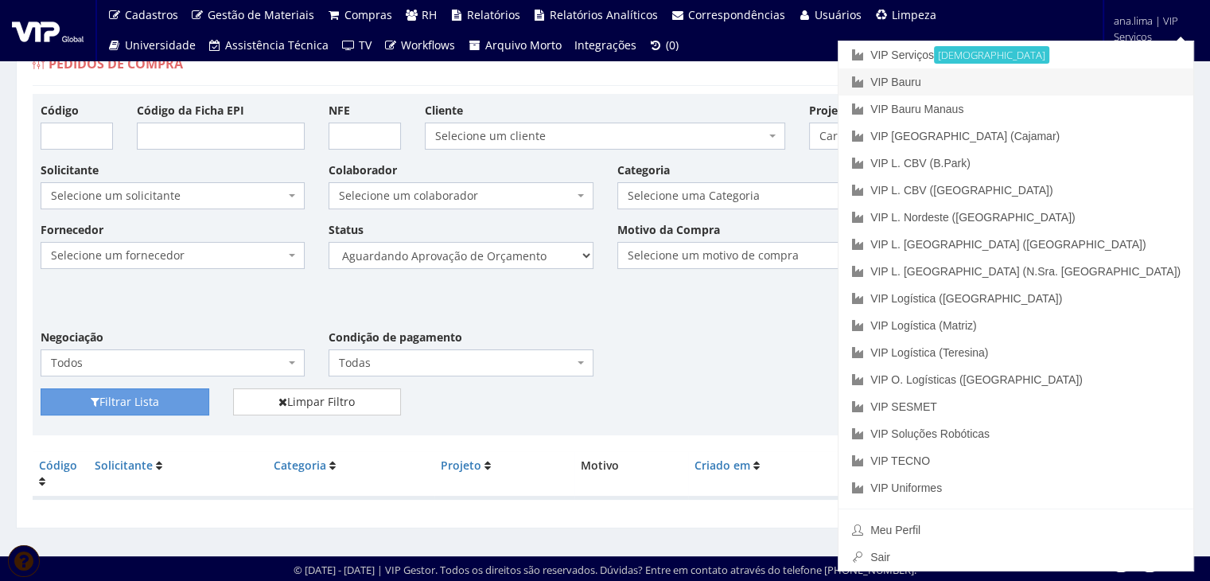
click at [1105, 87] on link "VIP Bauru" at bounding box center [1015, 81] width 355 height 27
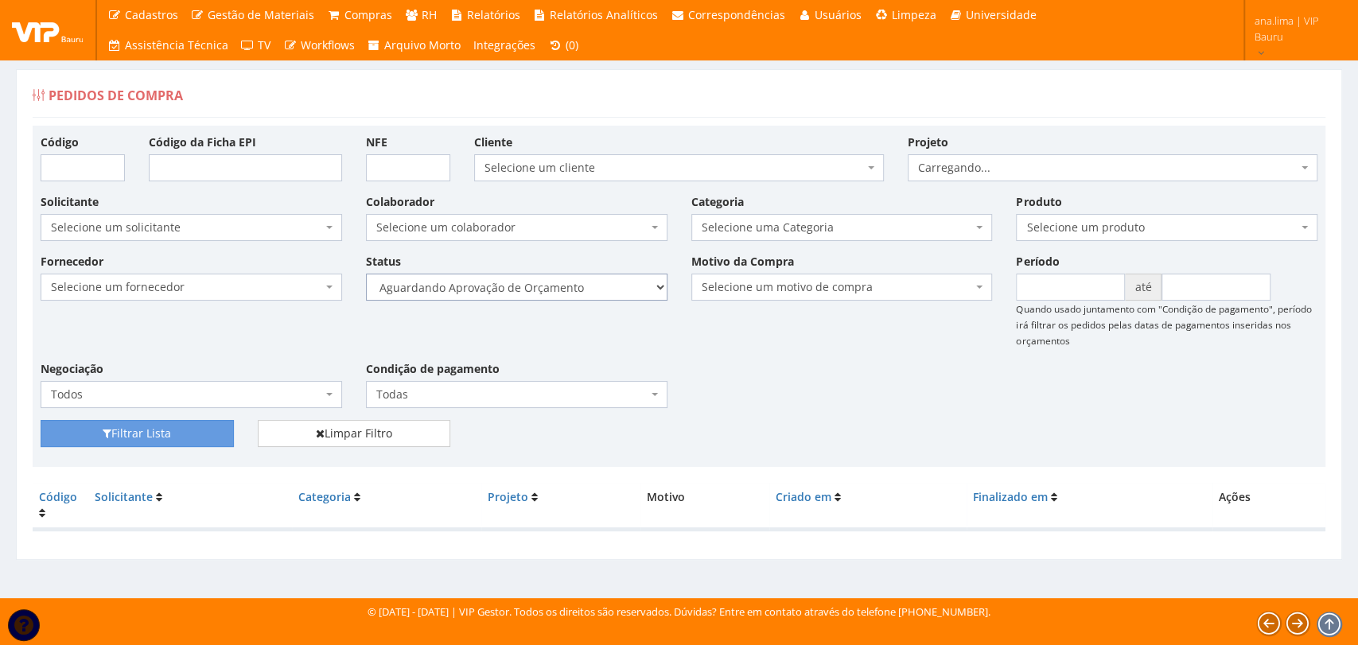
click at [588, 276] on select "Selecione um status Cancelado Aguardando Aprovação Diretoria Pedido Aprovado Ag…" at bounding box center [516, 287] width 301 height 27
select select "1"
click at [366, 274] on select "Selecione um status Cancelado Aguardando Aprovação Diretoria Pedido Aprovado Ag…" at bounding box center [516, 287] width 301 height 27
click at [205, 429] on button "Filtrar Lista" at bounding box center [137, 433] width 193 height 27
click at [559, 293] on select "Selecione um status Cancelado Aguardando Aprovação Diretoria Pedido Aprovado Ag…" at bounding box center [516, 287] width 301 height 27
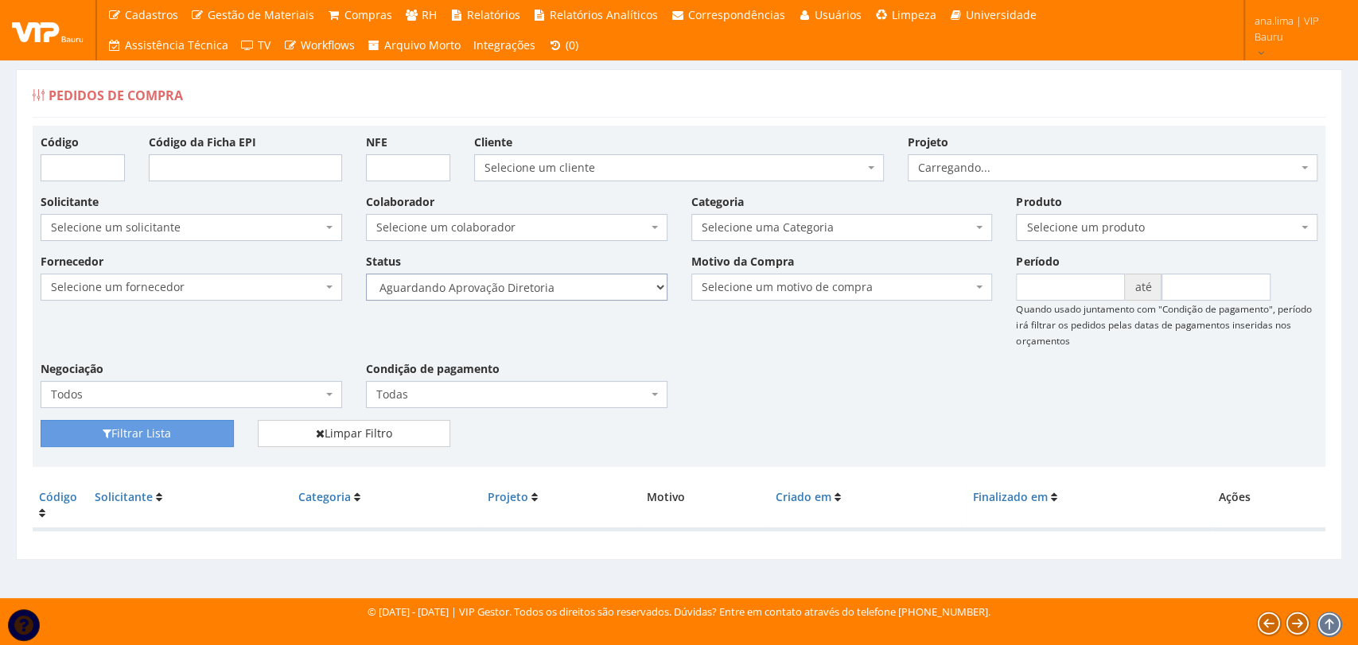
select select "4"
click at [366, 274] on select "Selecione um status Cancelado Aguardando Aprovação Diretoria Pedido Aprovado Ag…" at bounding box center [516, 287] width 301 height 27
click at [197, 429] on button "Filtrar Lista" at bounding box center [137, 433] width 193 height 27
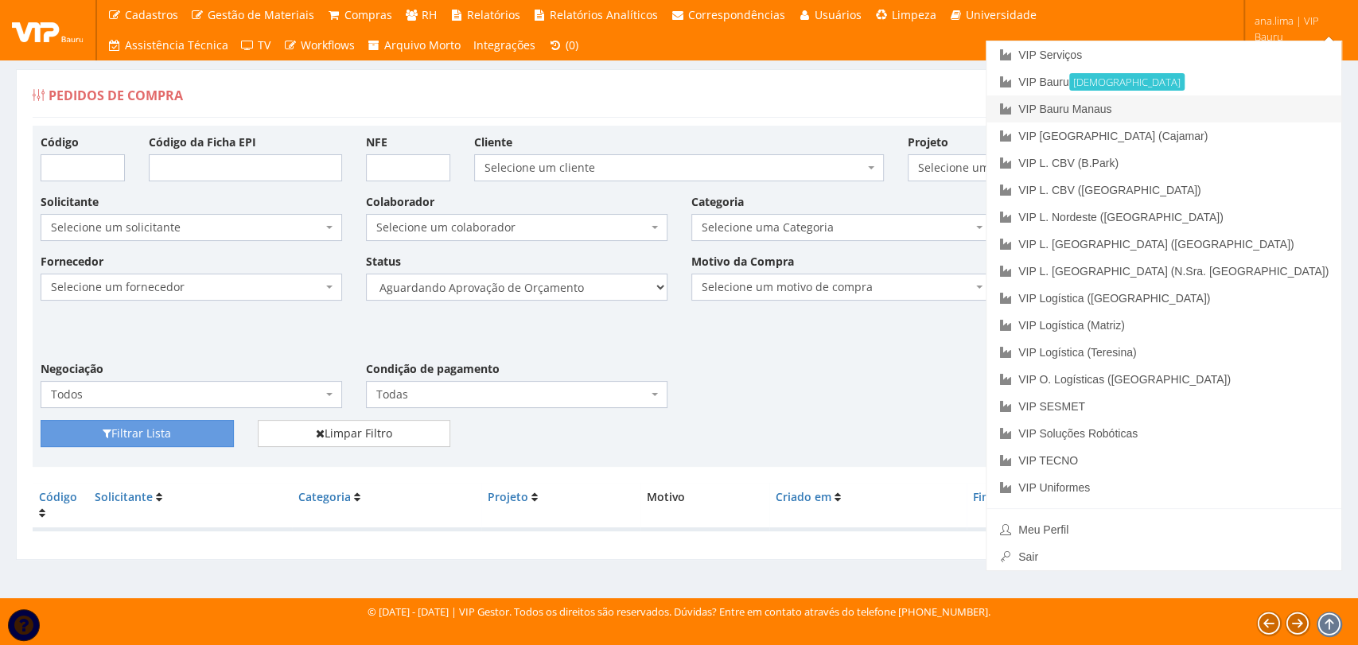
click at [1252, 115] on link "VIP Bauru Manaus" at bounding box center [1163, 108] width 355 height 27
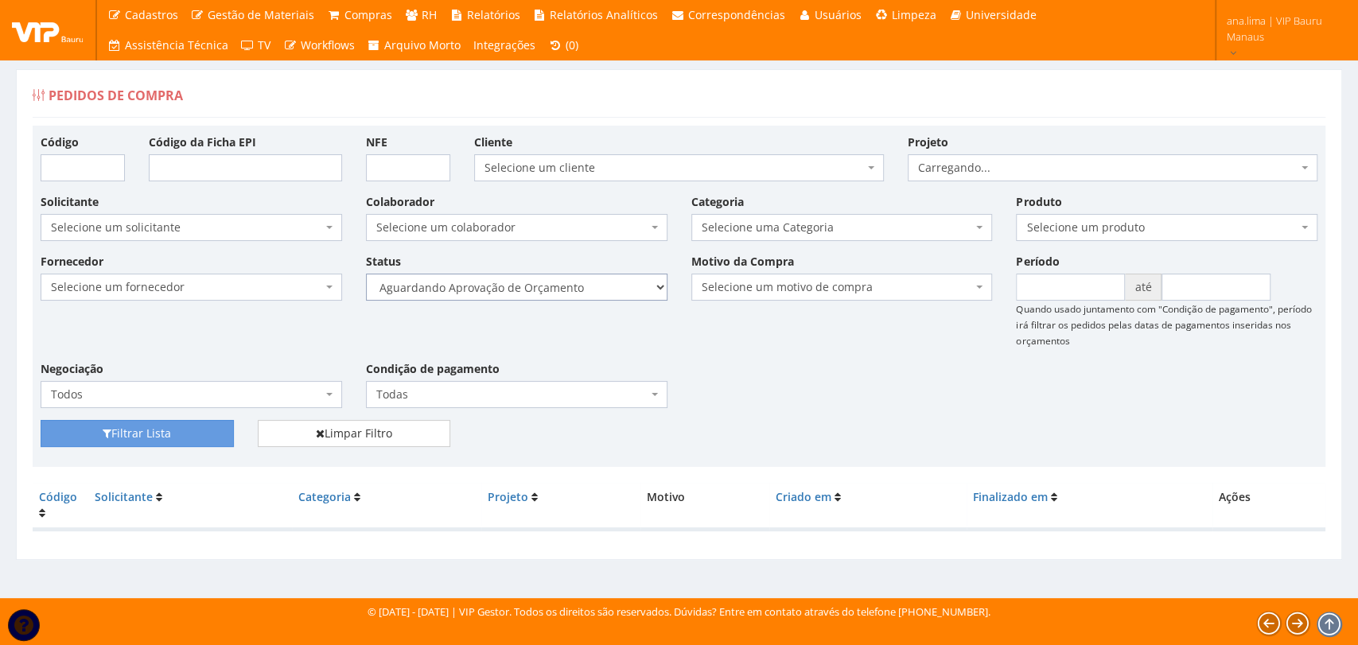
click at [521, 284] on select "Selecione um status Cancelado Aguardando Aprovação Diretoria Pedido Aprovado Ag…" at bounding box center [516, 287] width 301 height 27
select select "1"
click at [366, 274] on select "Selecione um status Cancelado Aguardando Aprovação Diretoria Pedido Aprovado Ag…" at bounding box center [516, 287] width 301 height 27
click at [200, 429] on button "Filtrar Lista" at bounding box center [137, 433] width 193 height 27
click at [605, 293] on select "Selecione um status Cancelado Aguardando Aprovação Diretoria Pedido Aprovado Ag…" at bounding box center [516, 287] width 301 height 27
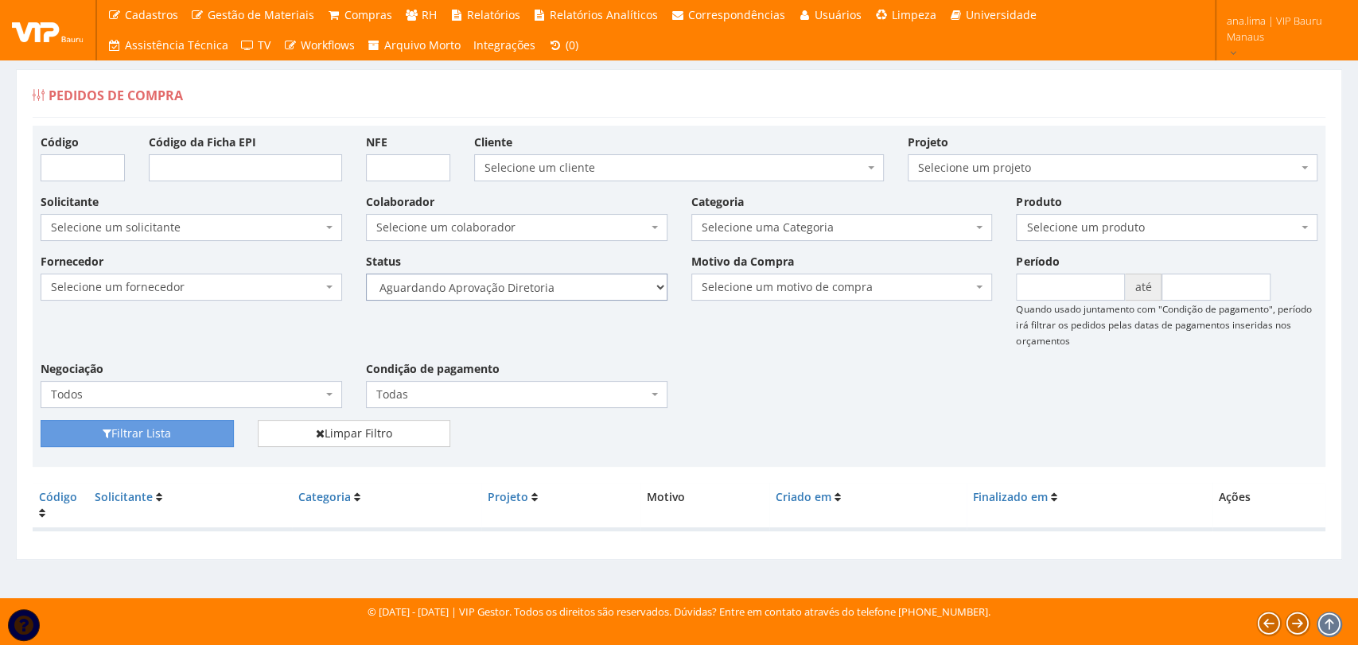
select select "4"
click at [366, 274] on select "Selecione um status Cancelado Aguardando Aprovação Diretoria Pedido Aprovado Ag…" at bounding box center [516, 287] width 301 height 27
click at [228, 434] on button "Filtrar Lista" at bounding box center [137, 433] width 193 height 27
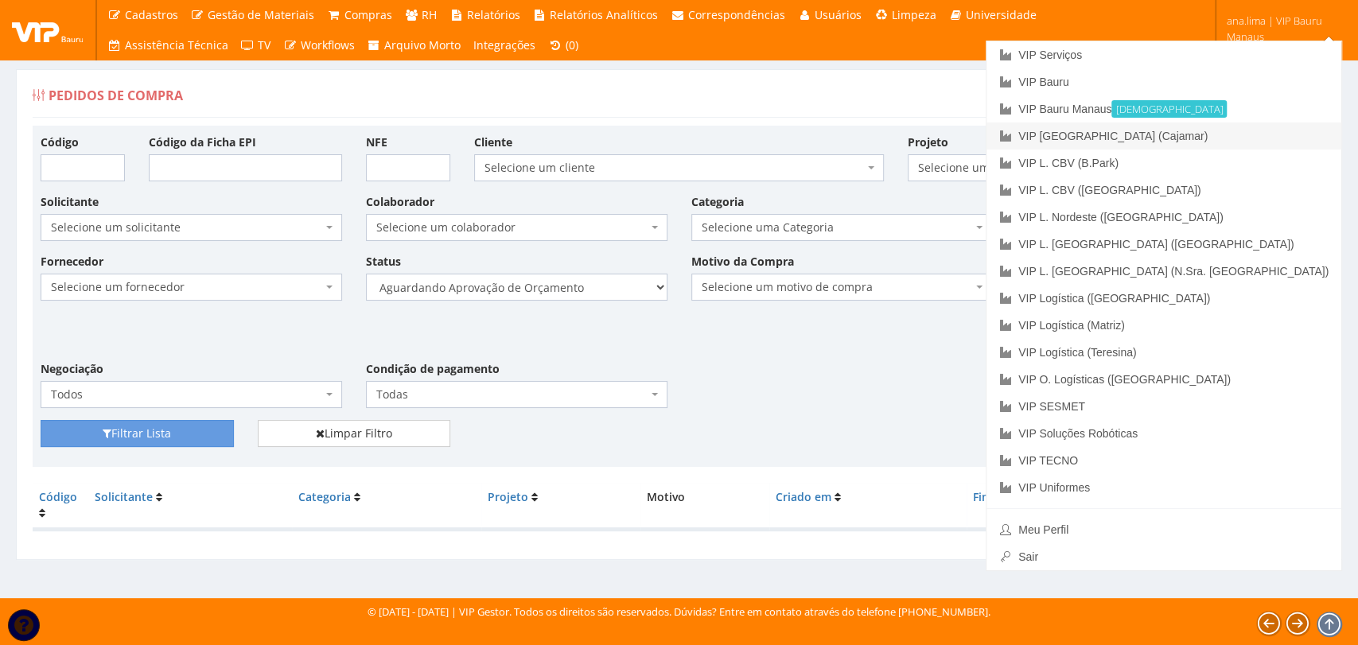
click at [1283, 138] on link "VIP [GEOGRAPHIC_DATA] (Cajamar)" at bounding box center [1163, 135] width 355 height 27
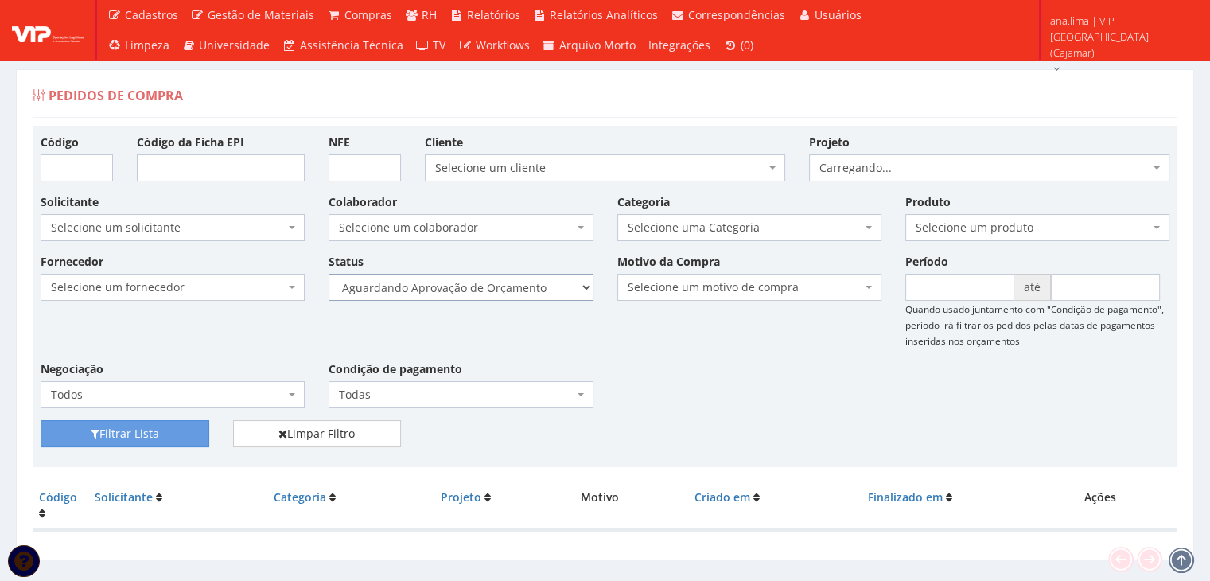
drag, startPoint x: 0, startPoint y: 0, endPoint x: 513, endPoint y: 297, distance: 592.6
click at [515, 287] on select "Selecione um status Cancelado Aguardando Aprovação Diretoria Pedido Aprovado Ag…" at bounding box center [460, 287] width 264 height 27
select select "1"
click at [328, 274] on select "Selecione um status Cancelado Aguardando Aprovação Diretoria Pedido Aprovado Ag…" at bounding box center [460, 287] width 264 height 27
click at [142, 430] on button "Filtrar Lista" at bounding box center [125, 433] width 169 height 27
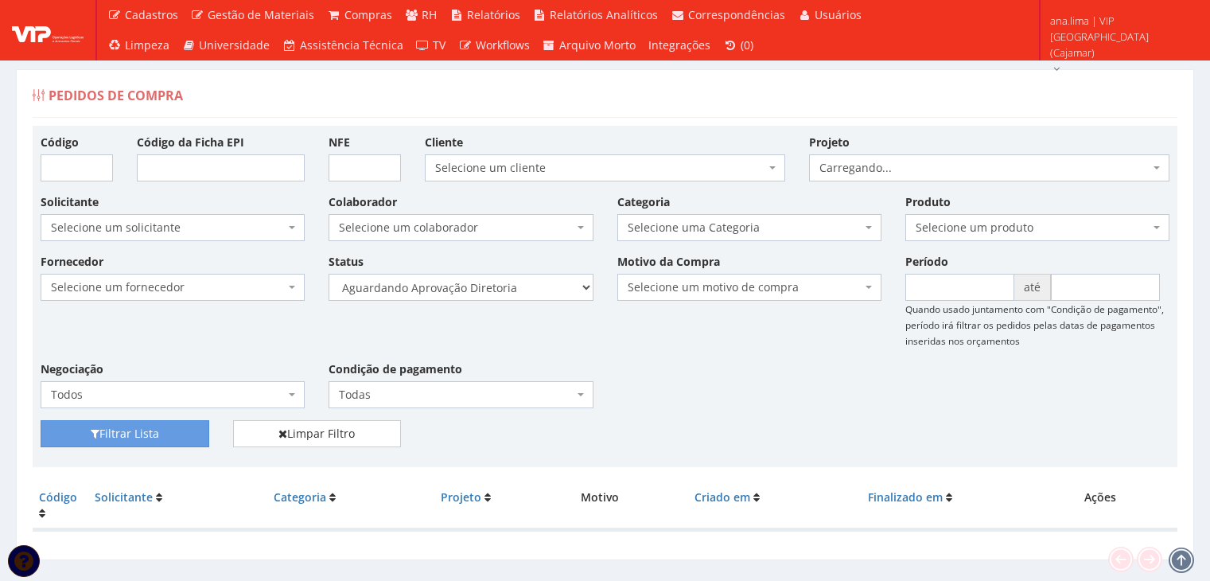
click at [494, 290] on select "Selecione um status Cancelado Aguardando Aprovação Diretoria Pedido Aprovado Ag…" at bounding box center [460, 287] width 264 height 27
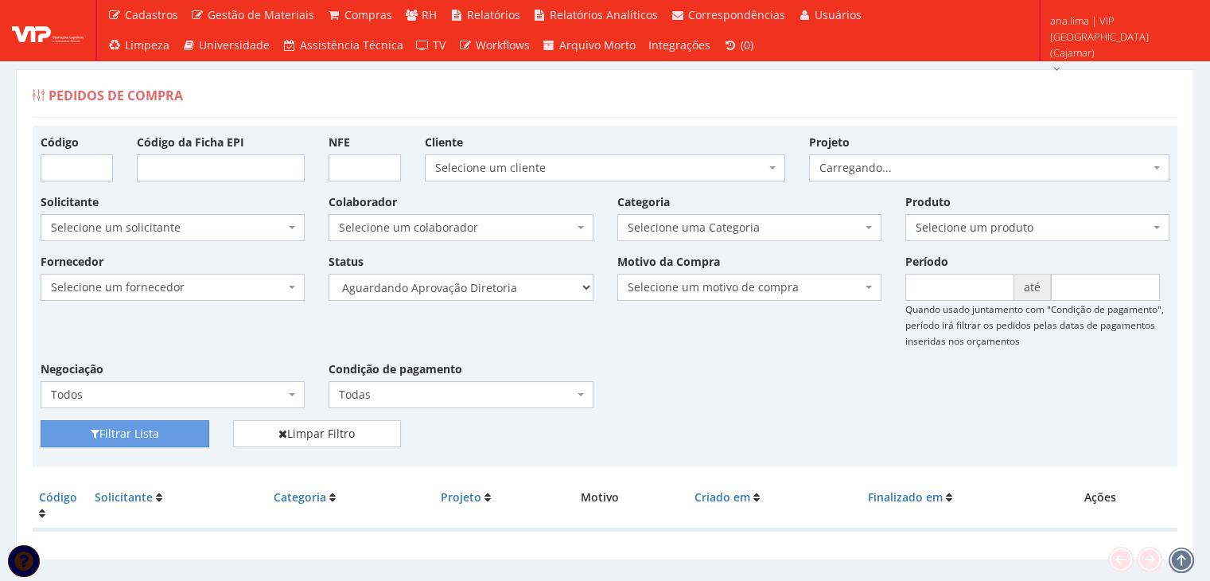
select select "4"
click at [328, 274] on select "Selecione um status Cancelado Aguardando Aprovação Diretoria Pedido Aprovado Ag…" at bounding box center [460, 287] width 264 height 27
click at [136, 422] on button "Filtrar Lista" at bounding box center [125, 433] width 169 height 27
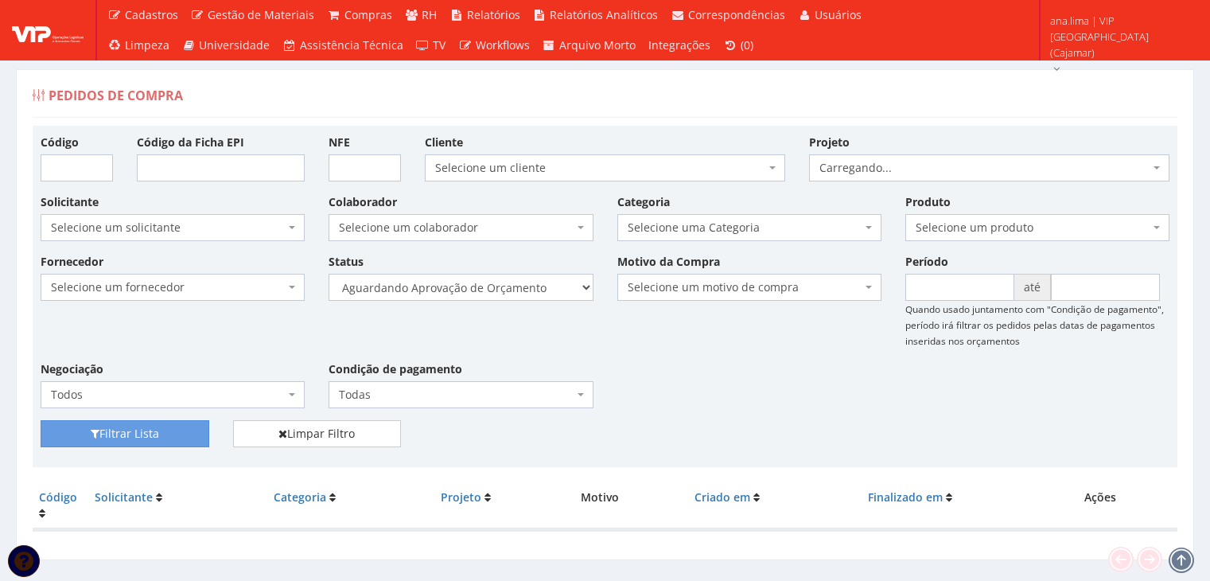
scroll to position [32, 0]
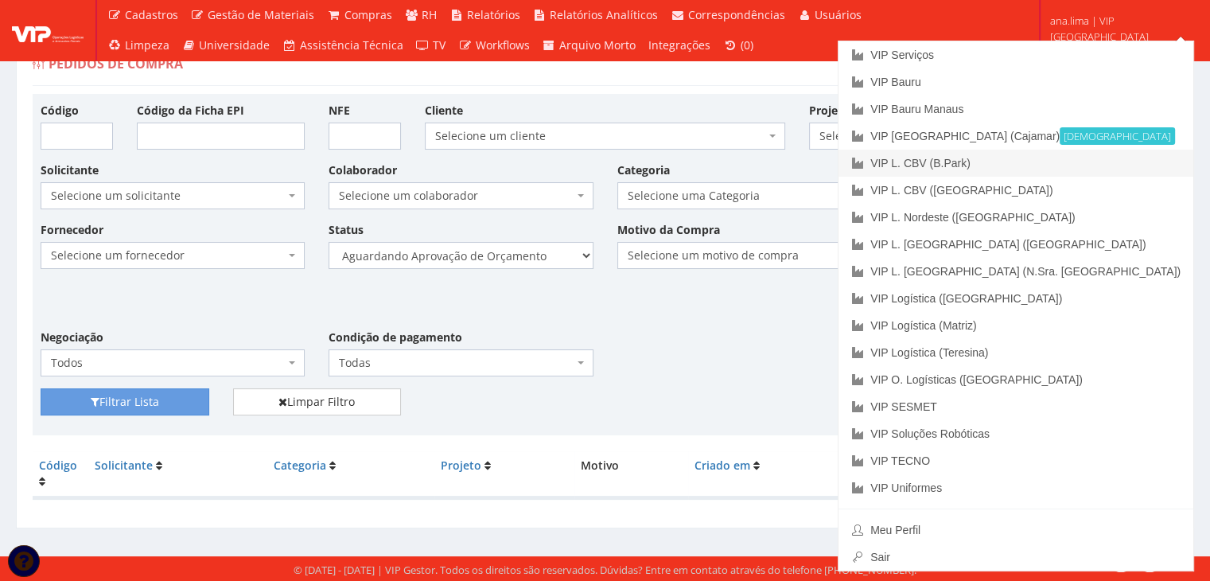
click at [1130, 166] on link "VIP L. CBV (B.Park)" at bounding box center [1015, 163] width 355 height 27
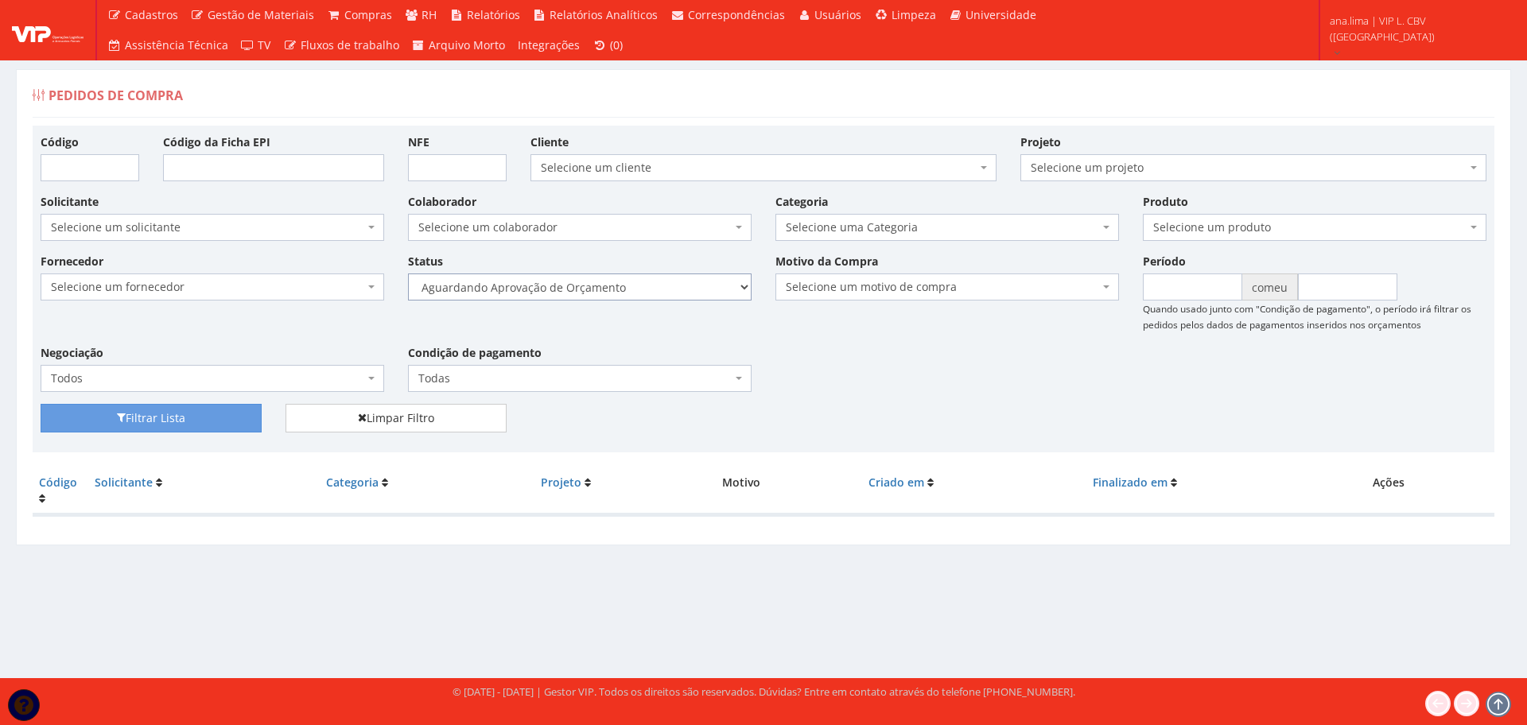
click at [624, 274] on select "Selecione um status Cancelado Aguardando Aprovação Diretoria Pedido Aprovado Ag…" at bounding box center [580, 287] width 344 height 27
select select "1"
click at [408, 274] on select "Selecione um status Cancelado Aguardando Aprovação Diretoria Pedido Aprovado Ag…" at bounding box center [580, 287] width 344 height 27
click at [129, 424] on font "Filtrar Lista" at bounding box center [156, 418] width 60 height 15
drag, startPoint x: 0, startPoint y: 0, endPoint x: 687, endPoint y: 295, distance: 747.8
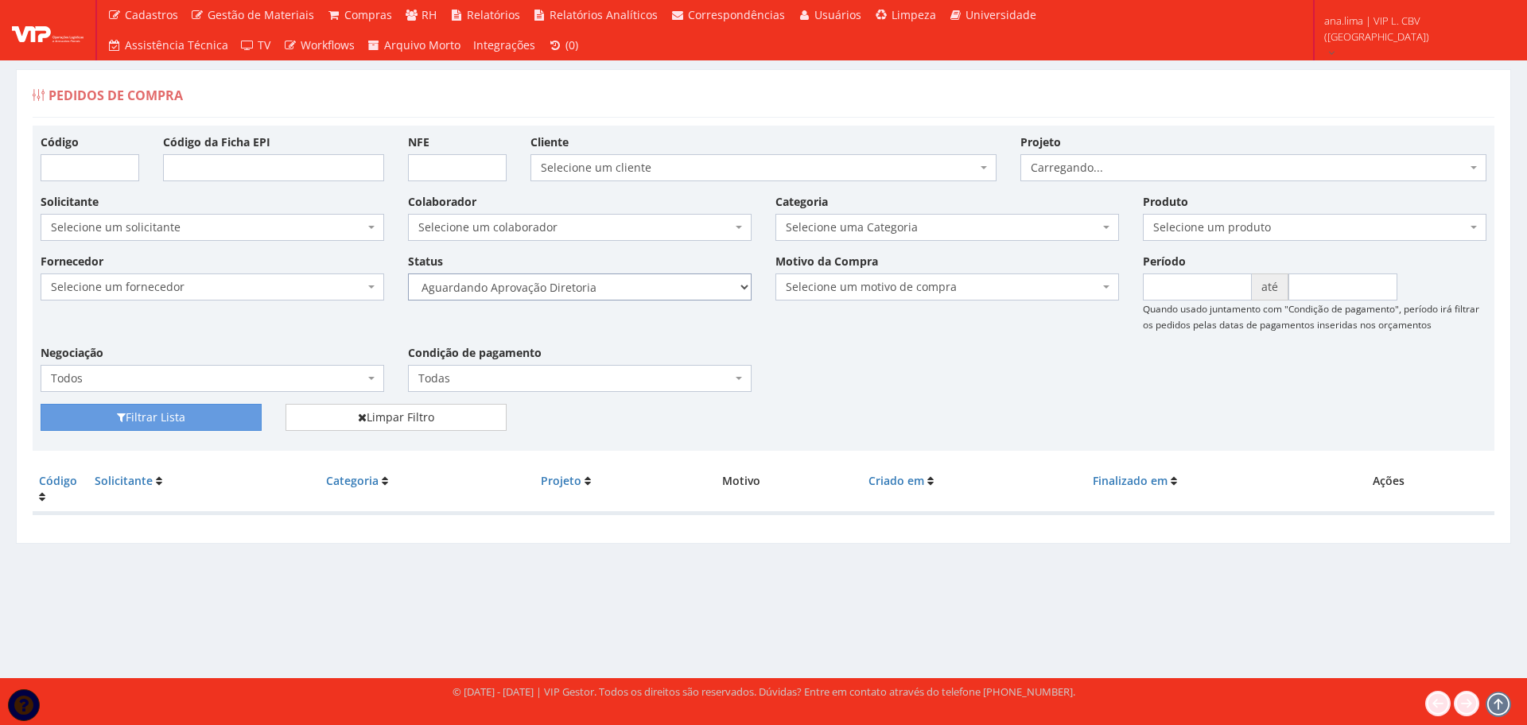
click at [687, 295] on select "Selecione um status Cancelado Aguardando Aprovação Diretoria Pedido Aprovado Ag…" at bounding box center [580, 287] width 344 height 27
select select "4"
click at [408, 274] on select "Selecione um status Cancelado Aguardando Aprovação Diretoria Pedido Aprovado Ag…" at bounding box center [580, 287] width 344 height 27
click at [187, 418] on button "Filtrar Lista" at bounding box center [151, 417] width 221 height 27
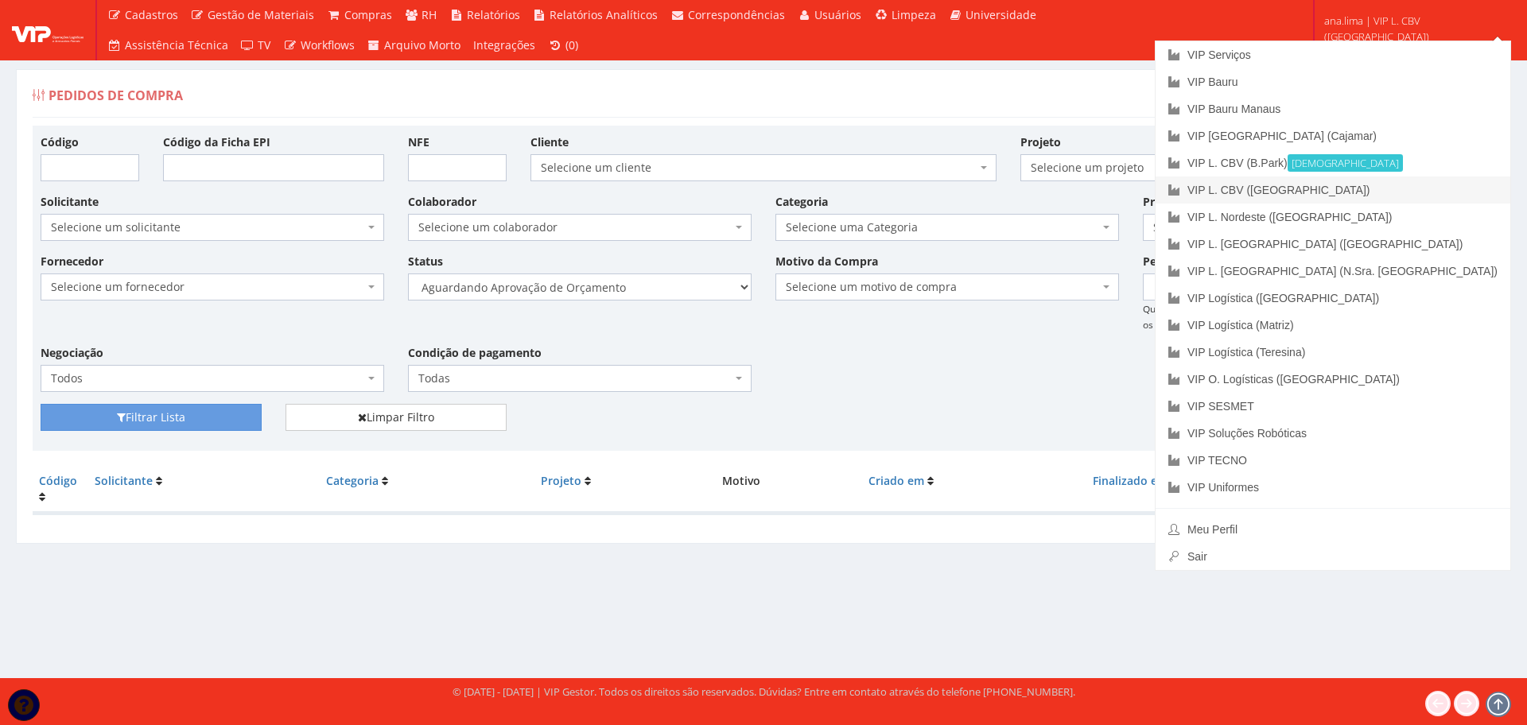
click at [1436, 192] on link "VIP L. CBV ([GEOGRAPHIC_DATA])" at bounding box center [1333, 190] width 355 height 27
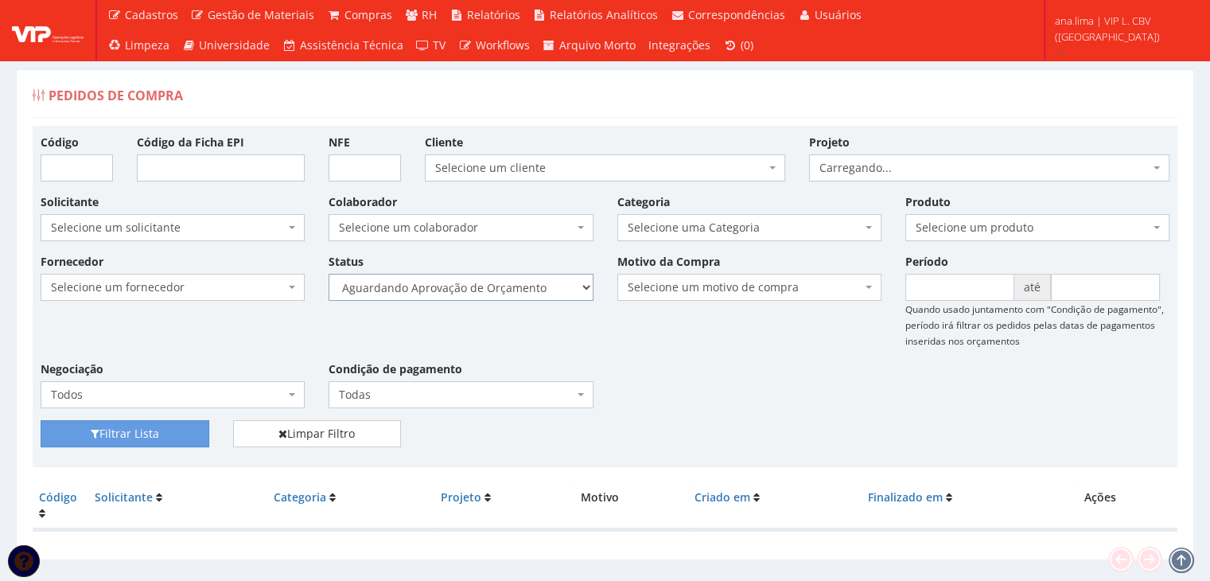
click at [538, 286] on select "Selecione um status Cancelado Aguardando Aprovação Diretoria Pedido Aprovado Ag…" at bounding box center [460, 287] width 264 height 27
select select "1"
click at [328, 274] on select "Selecione um status Cancelado Aguardando Aprovação Diretoria Pedido Aprovado Ag…" at bounding box center [460, 287] width 264 height 27
click at [130, 433] on button "Filtrar Lista" at bounding box center [125, 433] width 169 height 27
drag, startPoint x: 0, startPoint y: 0, endPoint x: 504, endPoint y: 293, distance: 583.4
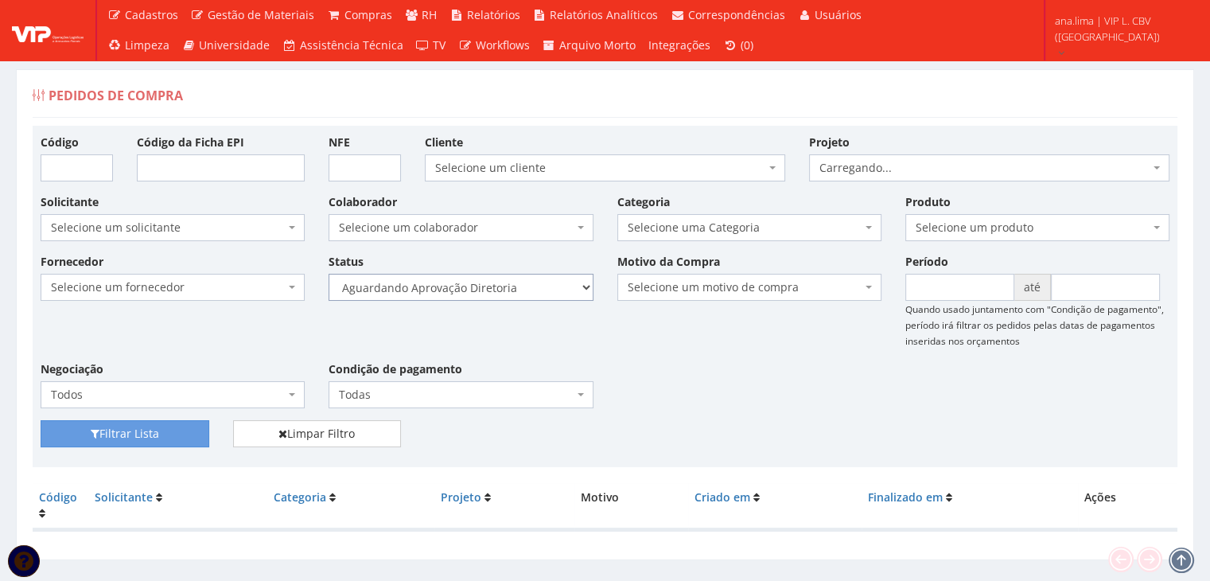
click at [504, 287] on select "Selecione um status Cancelado Aguardando Aprovação Diretoria Pedido Aprovado Ag…" at bounding box center [460, 287] width 264 height 27
select select "4"
click at [328, 274] on select "Selecione um status Cancelado Aguardando Aprovação Diretoria Pedido Aprovado Ag…" at bounding box center [460, 287] width 264 height 27
click at [205, 429] on button "Filtrar Lista" at bounding box center [125, 433] width 169 height 27
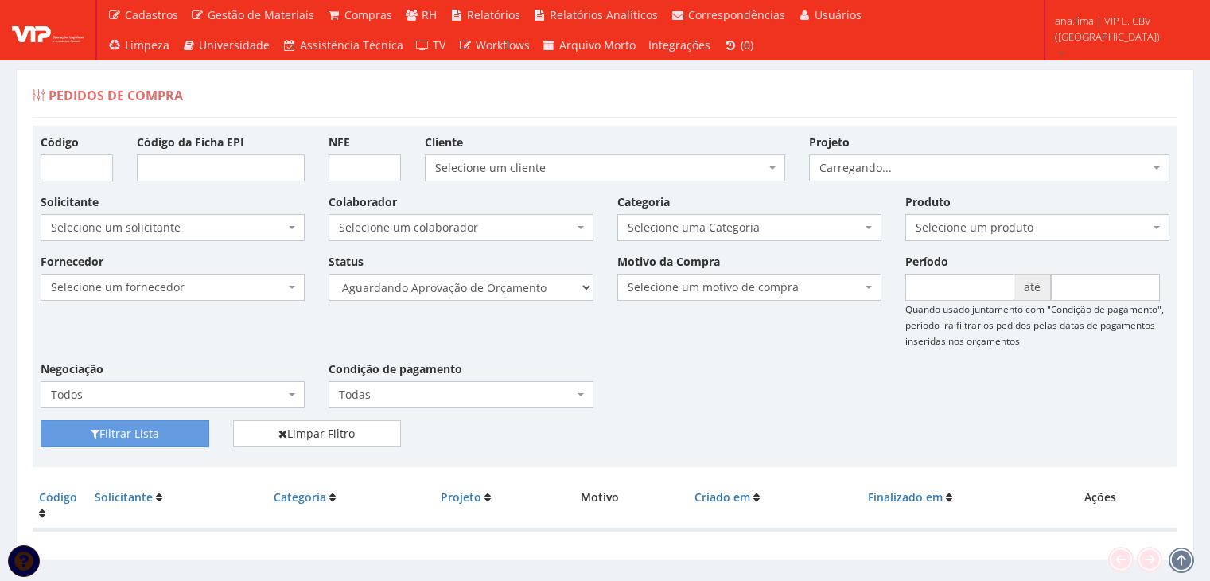
scroll to position [32, 0]
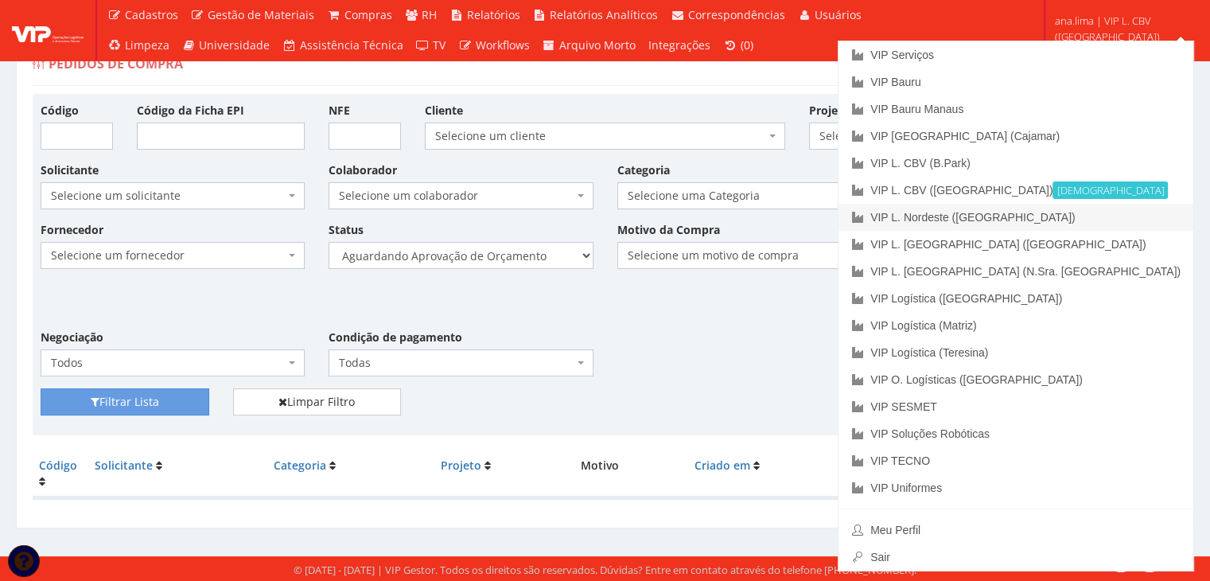
click at [1113, 214] on link "VIP L. Nordeste ([GEOGRAPHIC_DATA])" at bounding box center [1015, 217] width 355 height 27
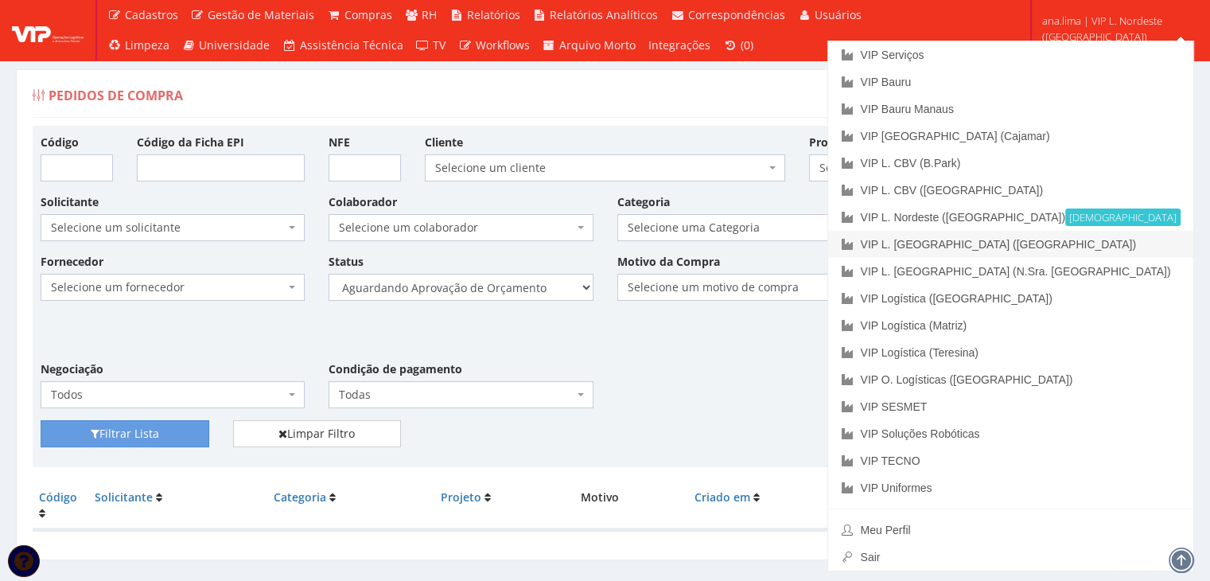
click at [1093, 249] on link "VIP L. [GEOGRAPHIC_DATA] ([GEOGRAPHIC_DATA])" at bounding box center [1010, 244] width 365 height 27
